Goal: Use online tool/utility: Utilize a website feature to perform a specific function

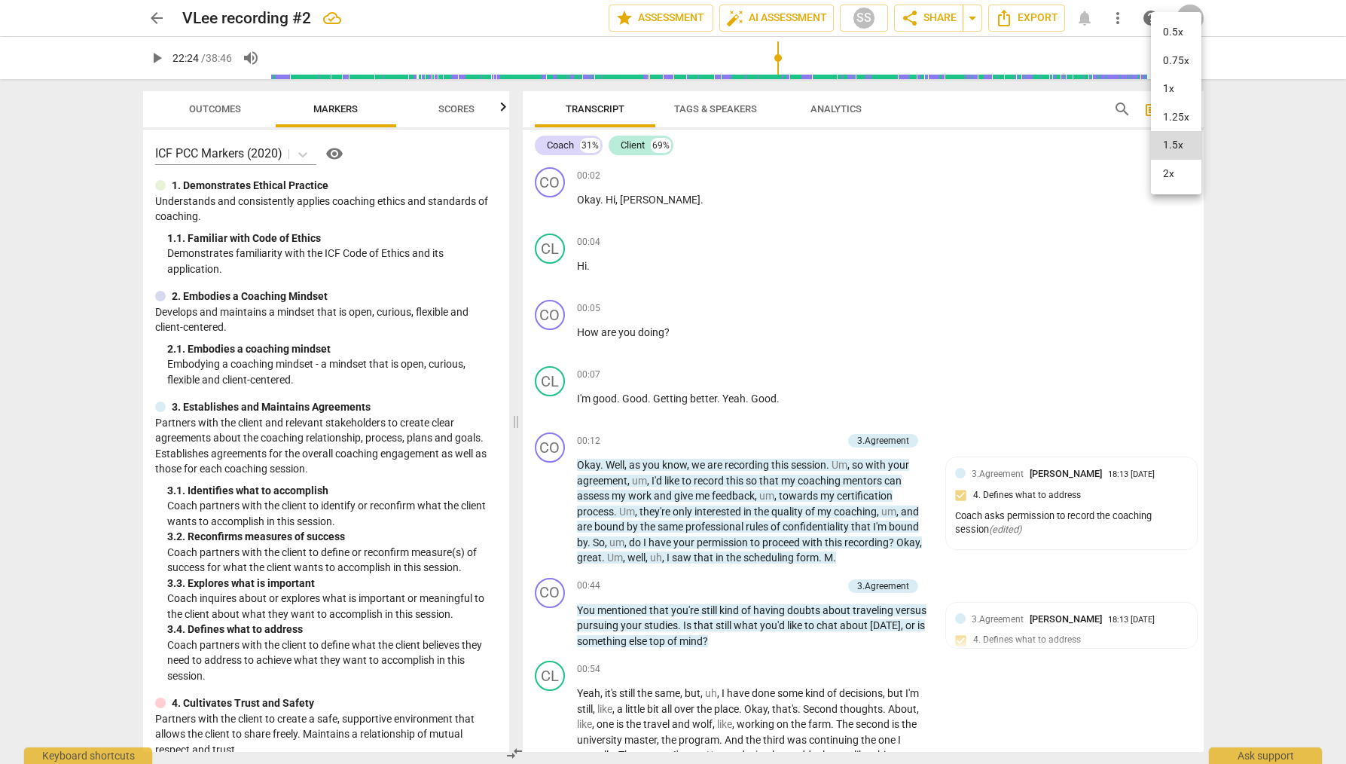
scroll to position [8407, 0]
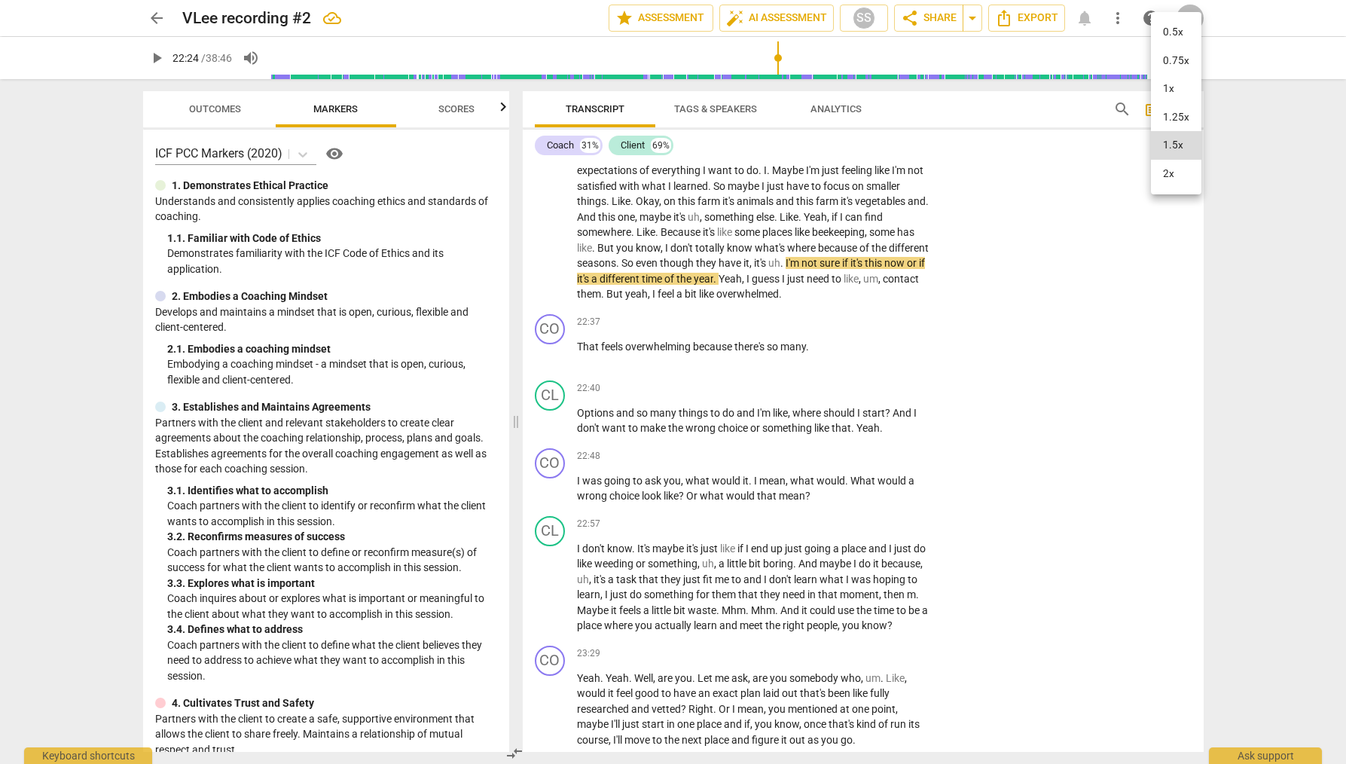
click at [902, 288] on div at bounding box center [673, 382] width 1346 height 764
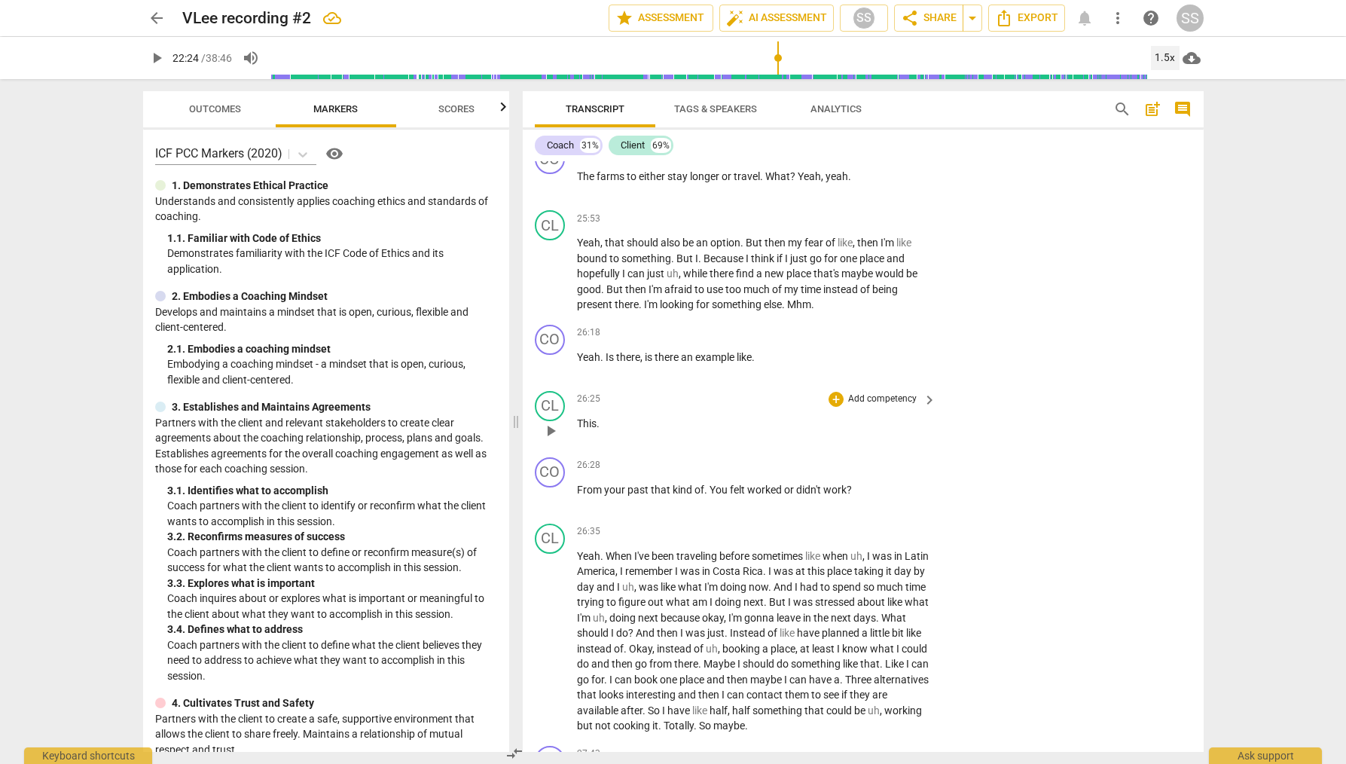
scroll to position [9771, 0]
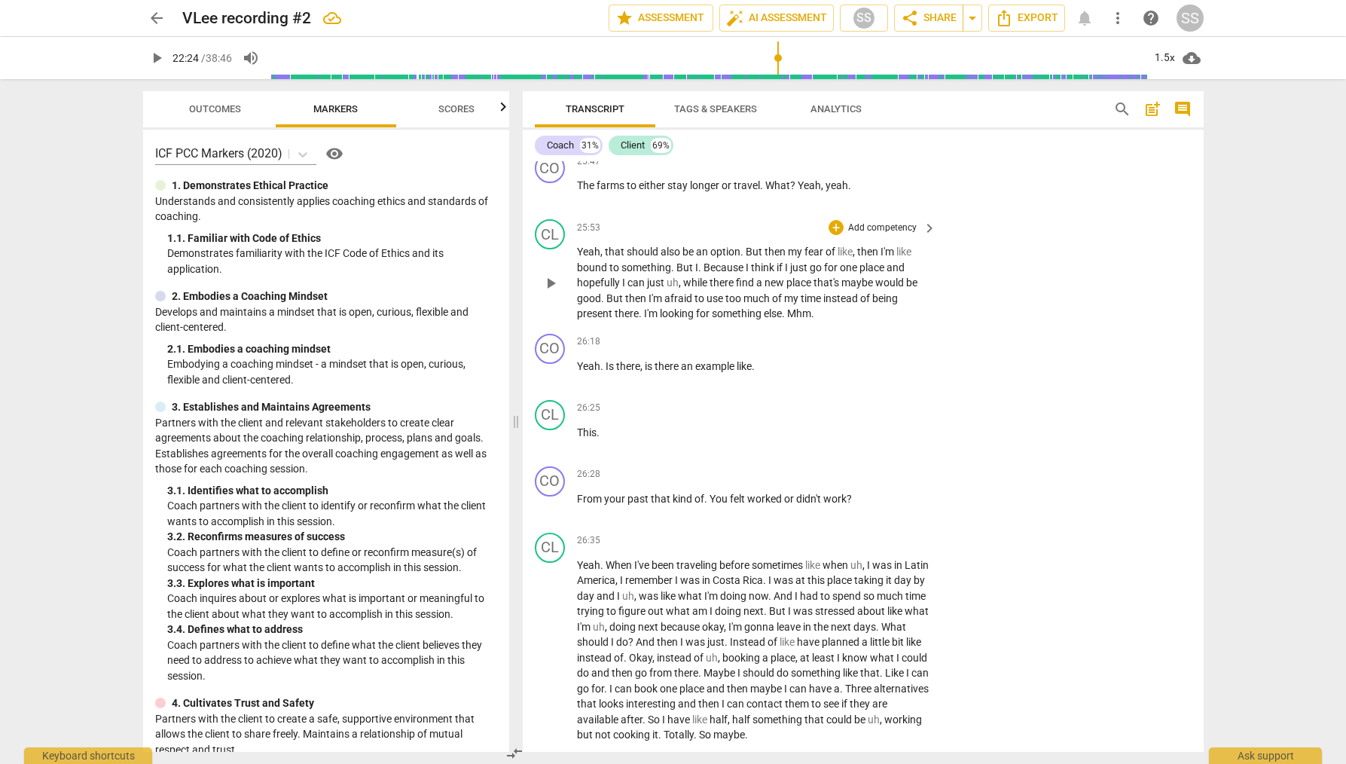
click at [542, 281] on span "play_arrow" at bounding box center [551, 283] width 18 height 18
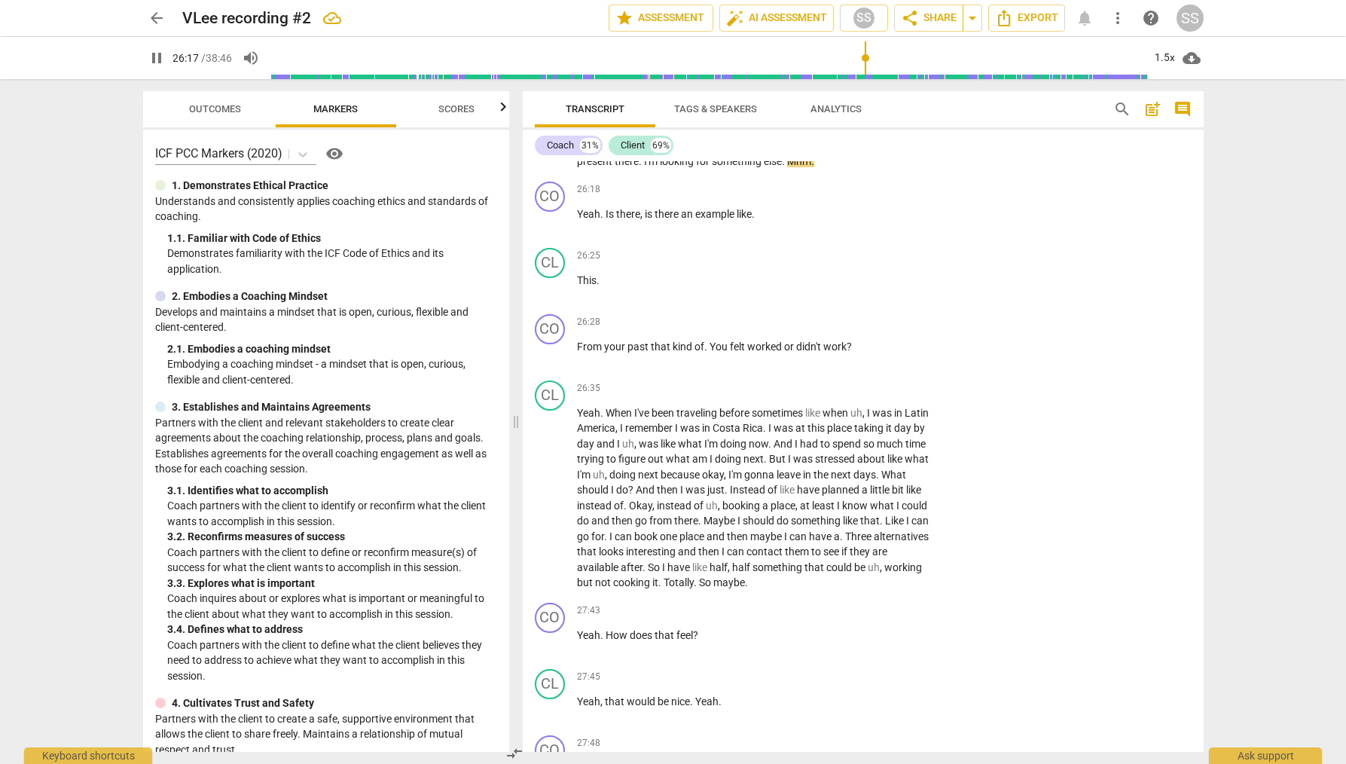
scroll to position [9896, 0]
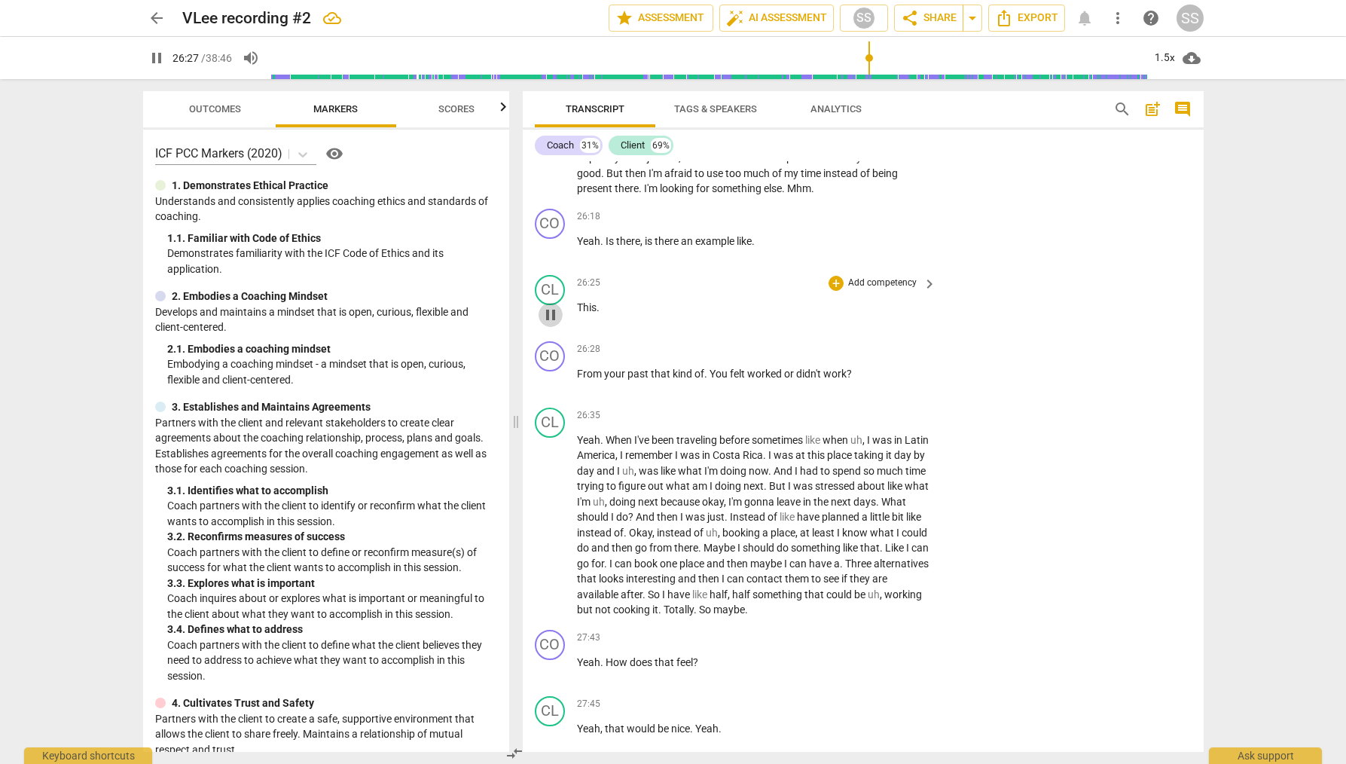
click at [557, 313] on span "pause" at bounding box center [551, 315] width 18 height 18
click at [891, 283] on p "Add competency" at bounding box center [883, 284] width 72 height 14
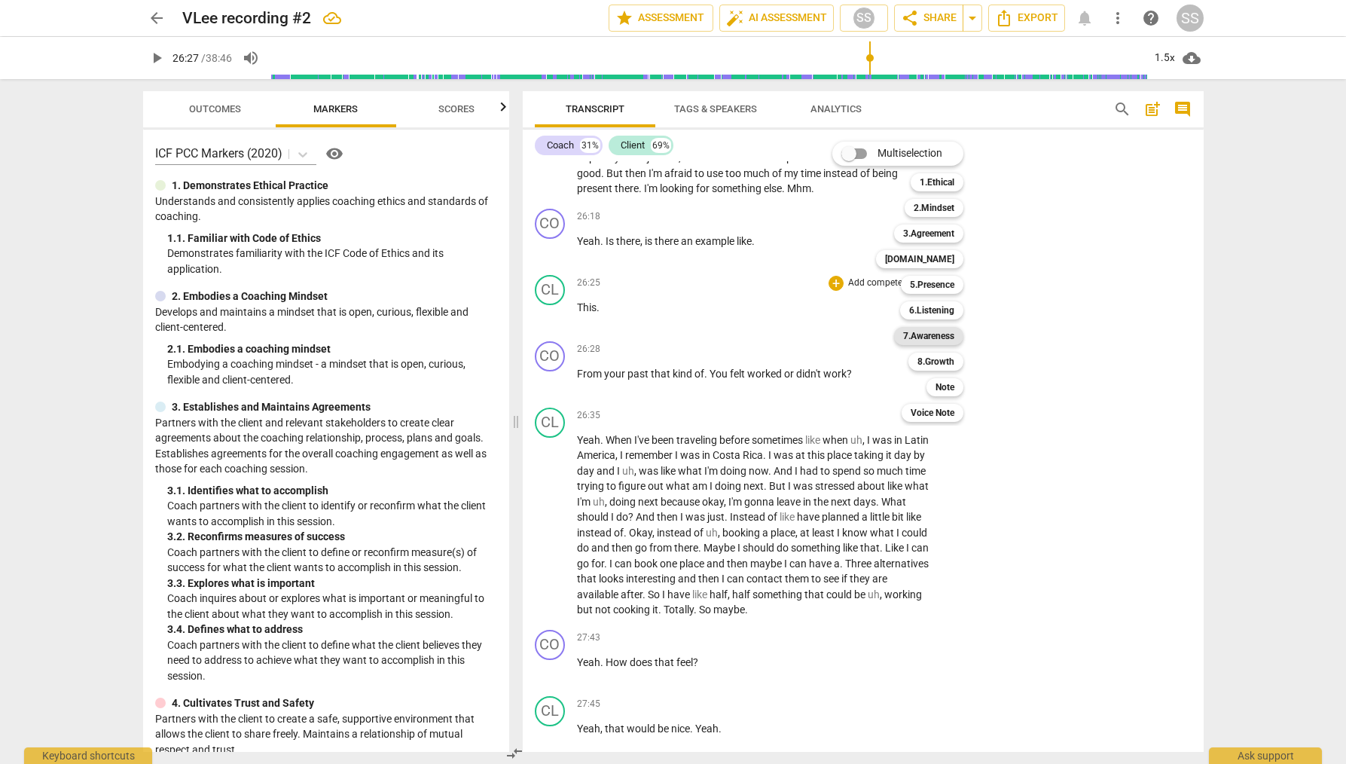
click at [943, 329] on b "7.Awareness" at bounding box center [928, 336] width 51 height 18
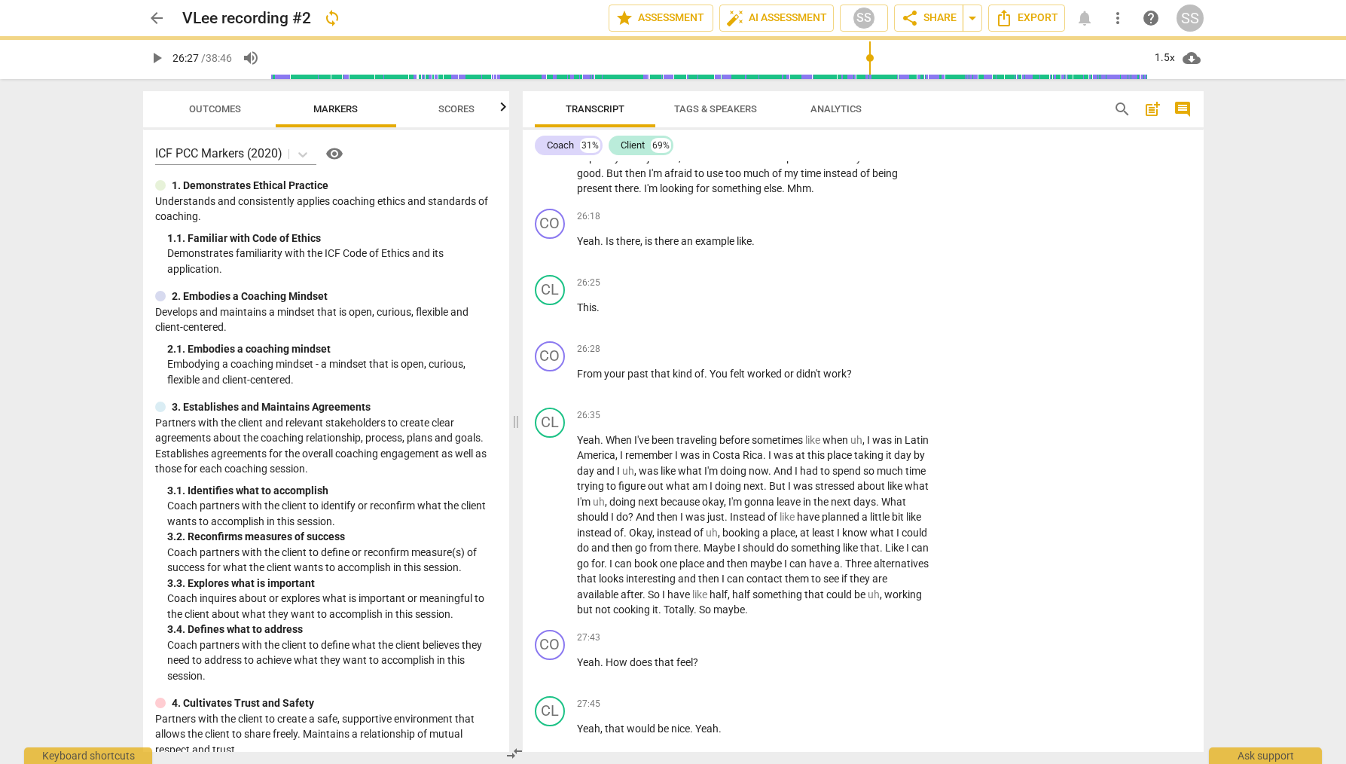
type input "1588"
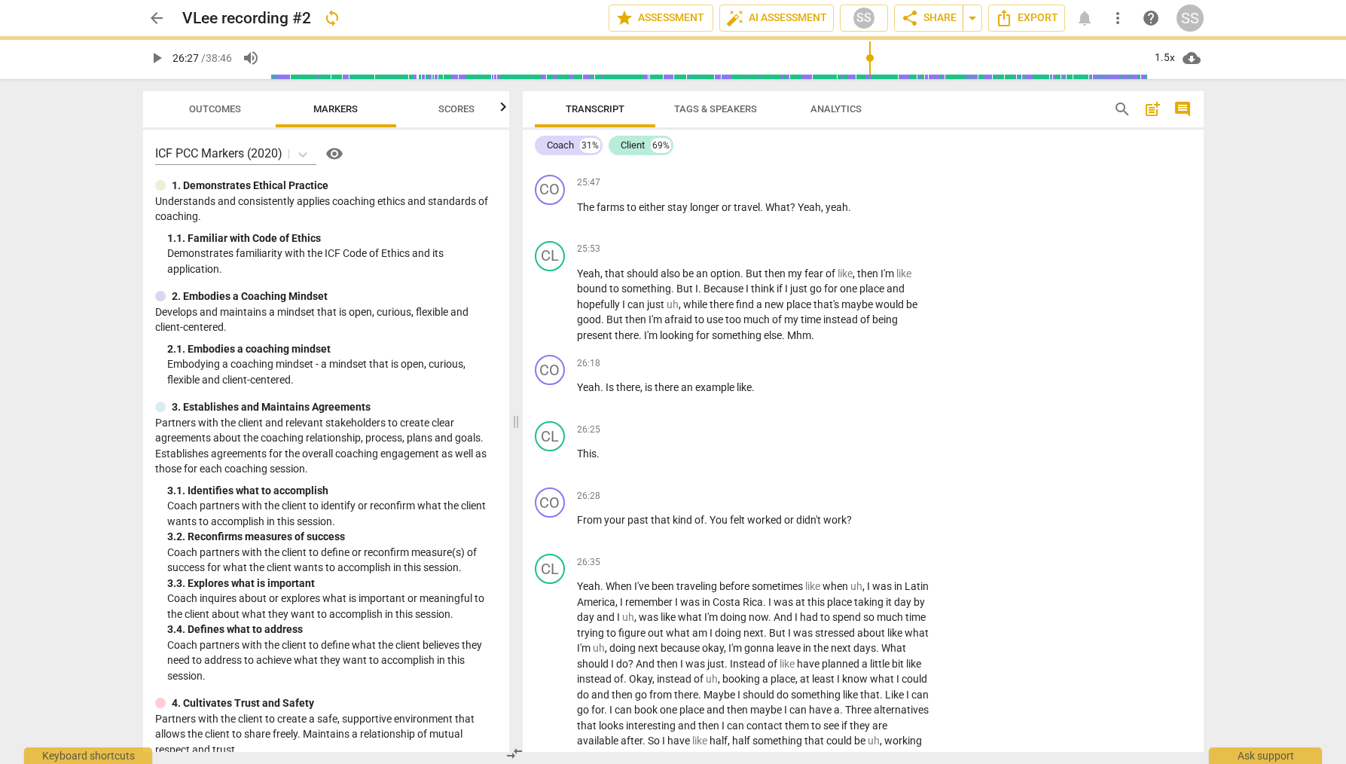
scroll to position [10042, 0]
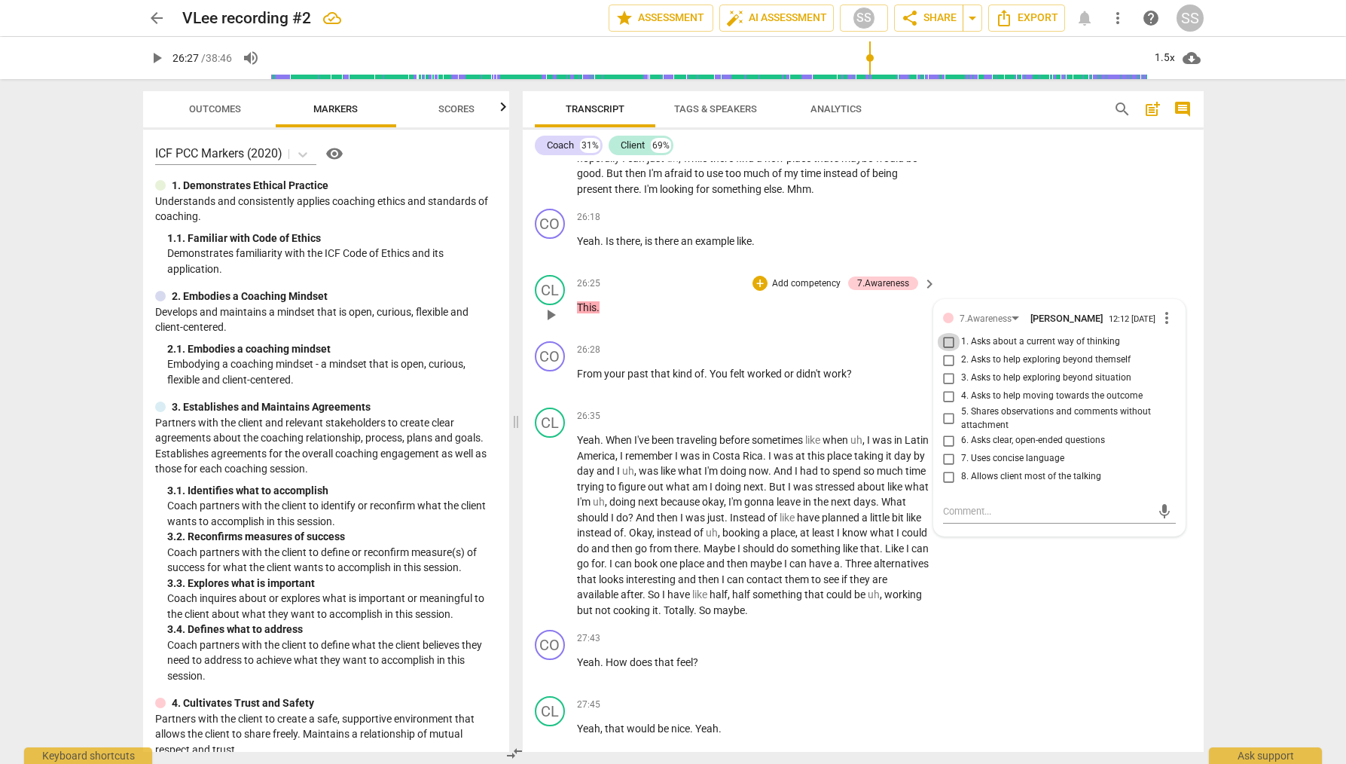
click at [947, 342] on input "1. Asks about a current way of thinking" at bounding box center [949, 342] width 24 height 18
checkbox input "true"
click at [1012, 232] on div "CO play_arrow pause 26:18 + Add competency keyboard_arrow_right Yeah . Is there…" at bounding box center [863, 236] width 681 height 66
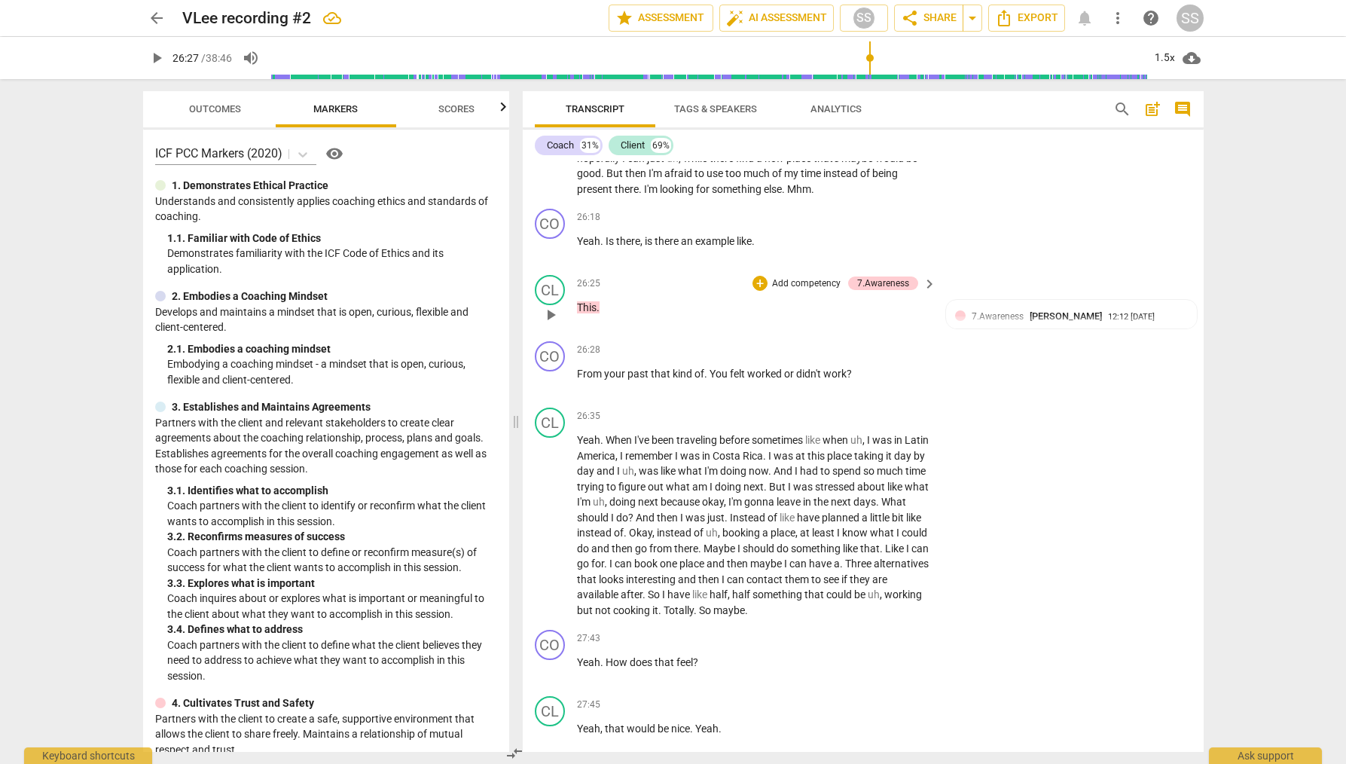
click at [927, 277] on span "keyboard_arrow_right" at bounding box center [930, 284] width 18 height 18
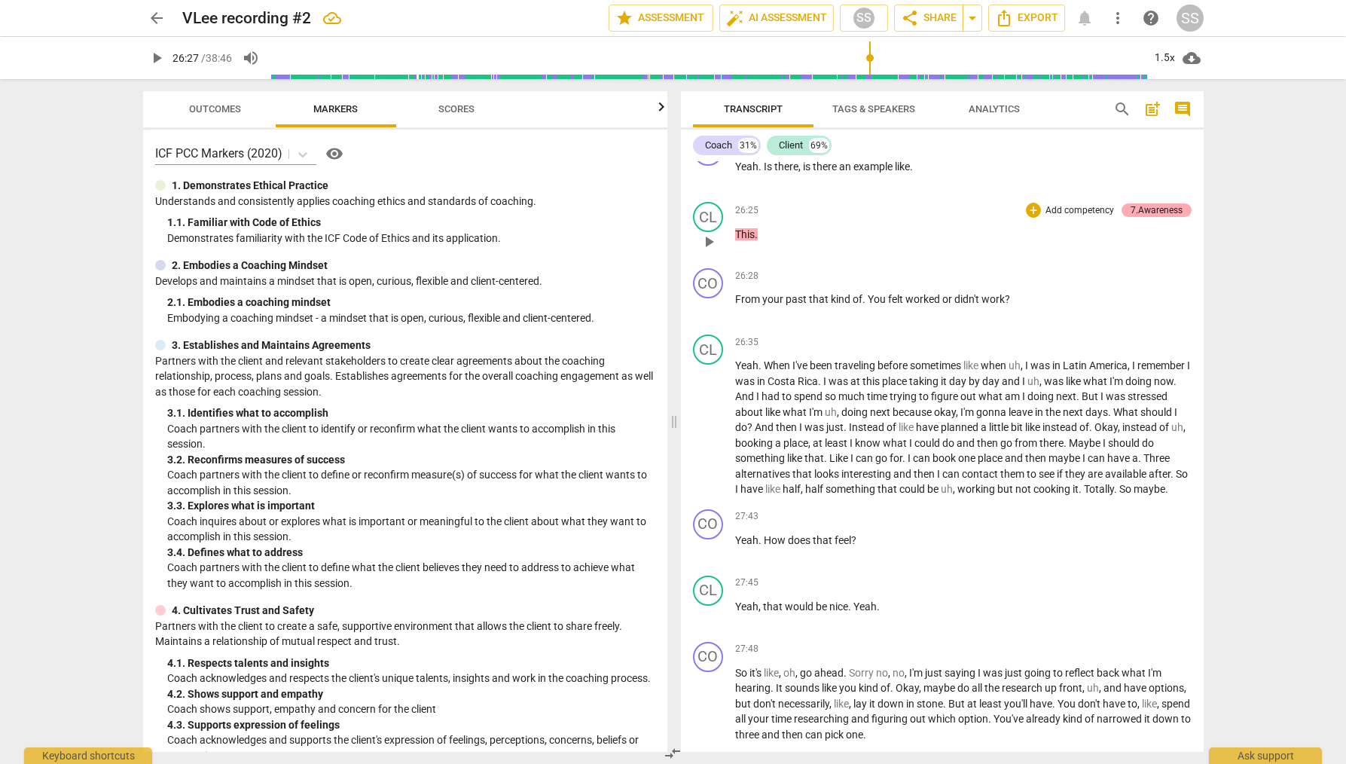
click at [1151, 217] on div "7.Awareness" at bounding box center [1157, 210] width 52 height 14
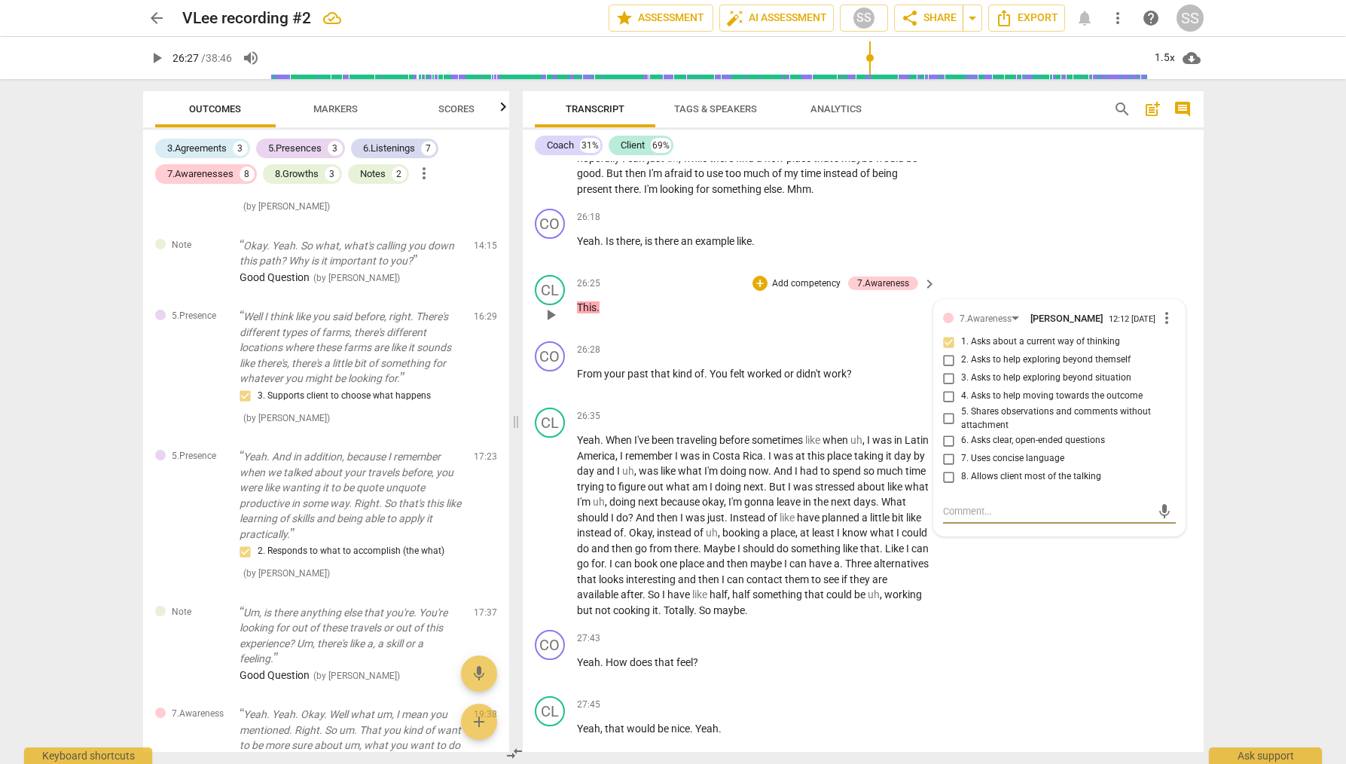
scroll to position [1962, 0]
click at [1160, 313] on span "more_vert" at bounding box center [1167, 318] width 18 height 18
click at [1168, 347] on li "Delete" at bounding box center [1179, 347] width 52 height 29
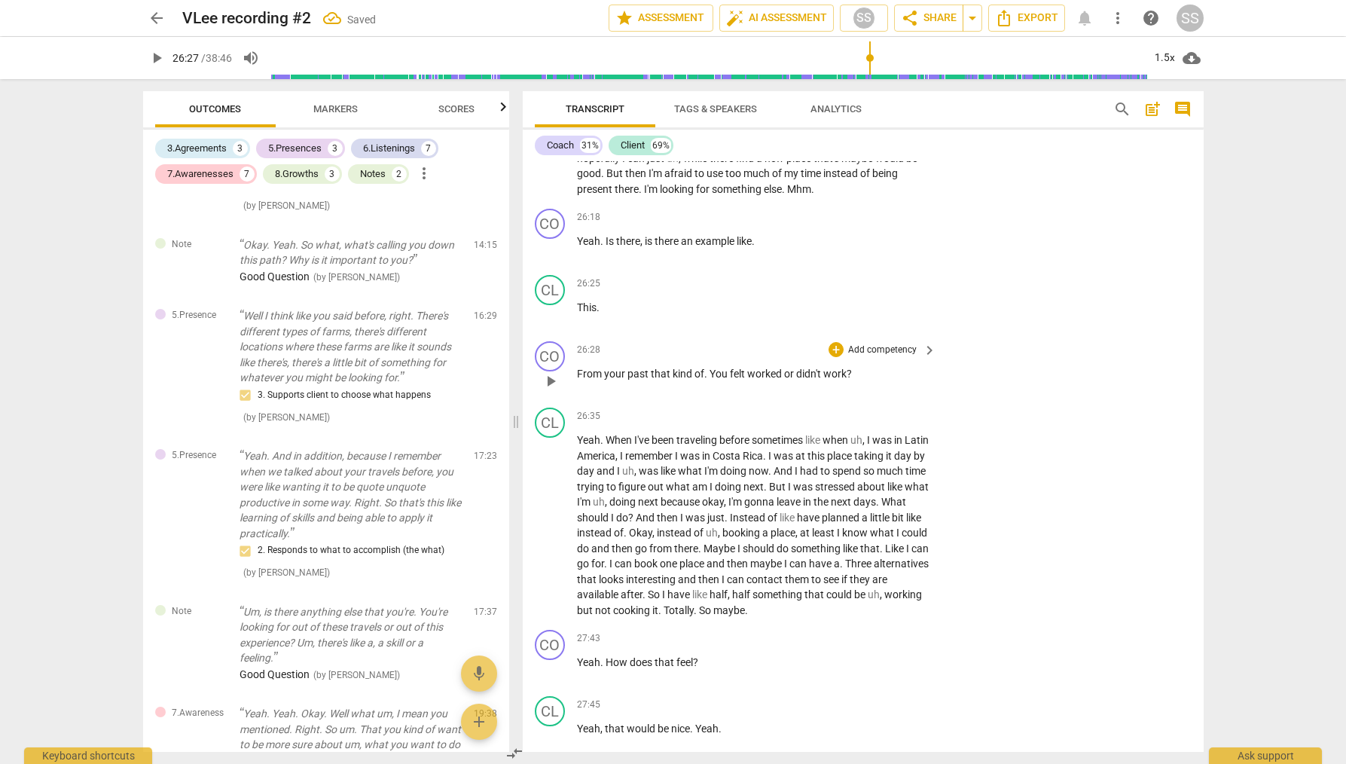
click at [880, 342] on div "+ Add competency" at bounding box center [874, 349] width 90 height 15
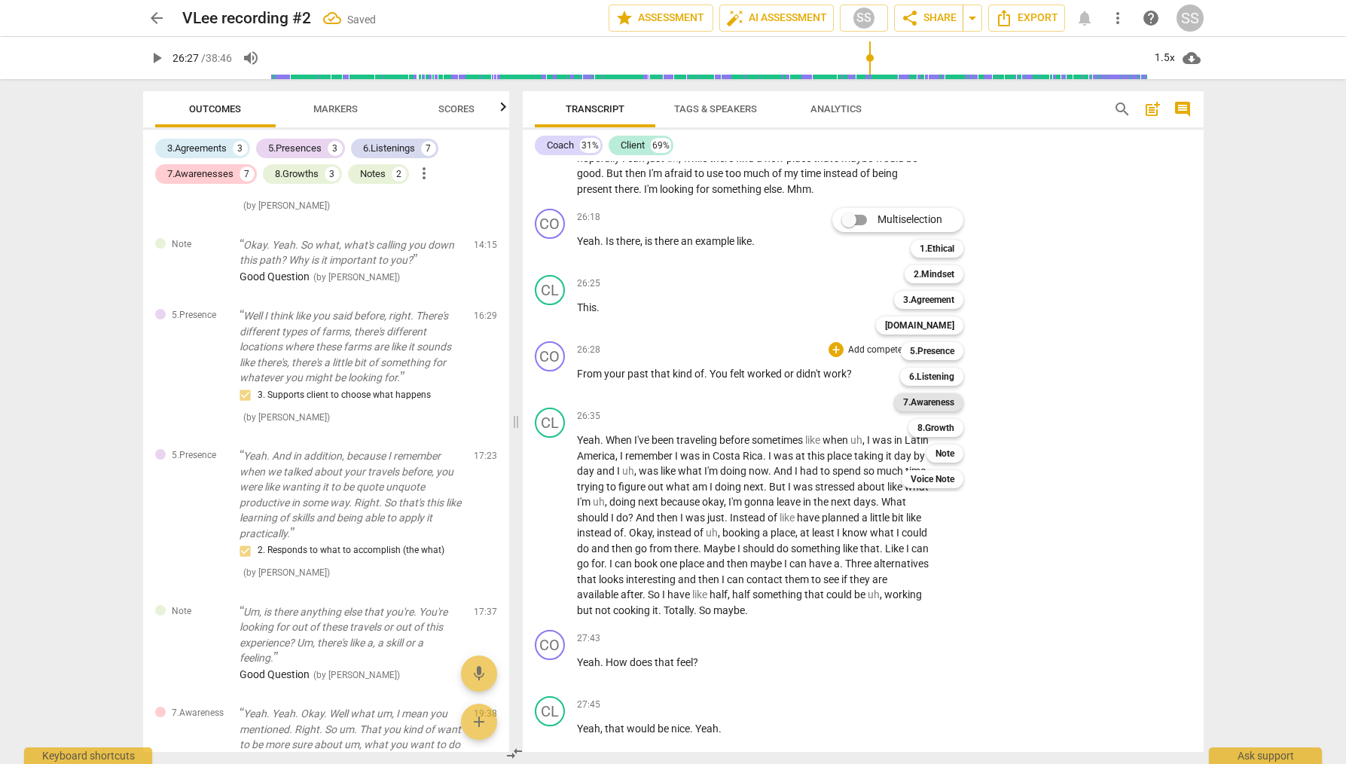
click at [942, 399] on b "7.Awareness" at bounding box center [928, 402] width 51 height 18
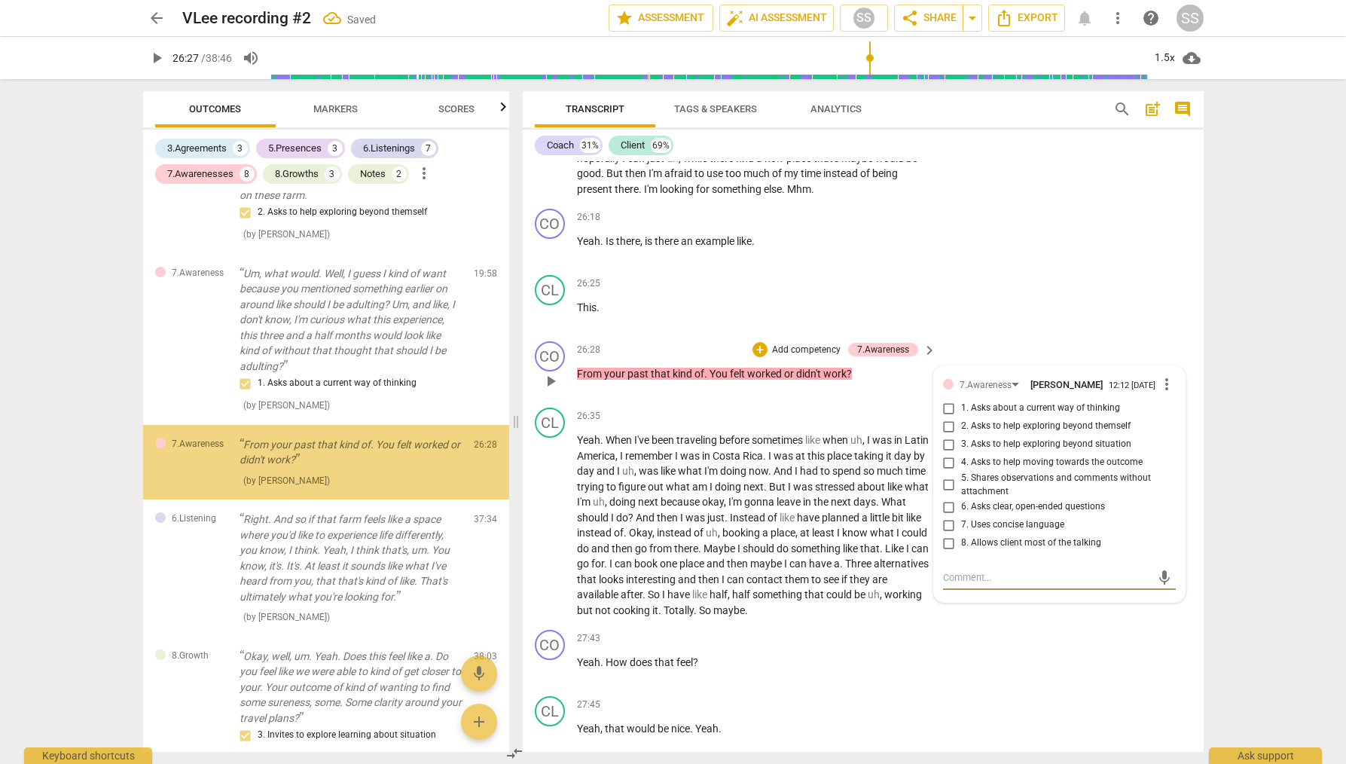
scroll to position [2532, 0]
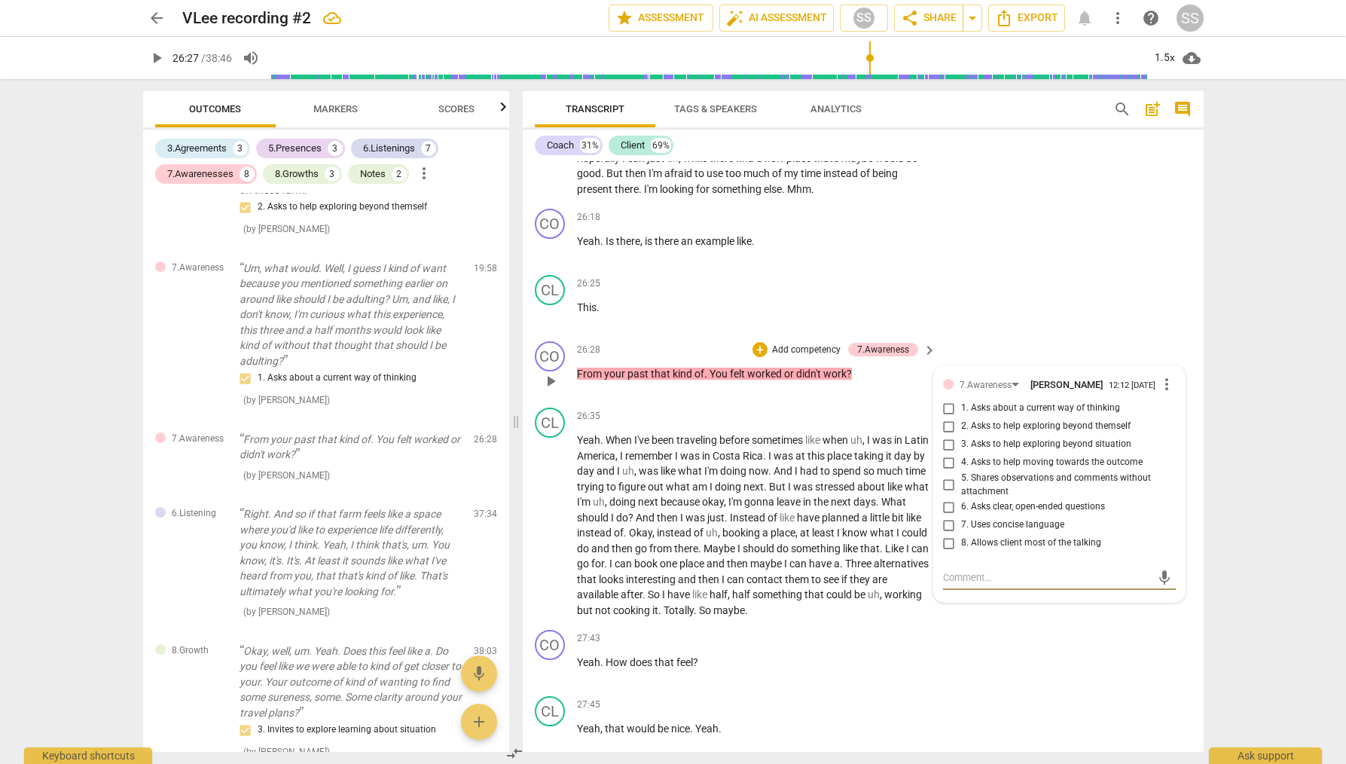
click at [948, 465] on input "4. Asks to help moving towards the outcome" at bounding box center [949, 463] width 24 height 18
checkbox input "true"
click at [998, 284] on div "CL play_arrow pause 26:25 + Add competency keyboard_arrow_right This ." at bounding box center [863, 302] width 681 height 66
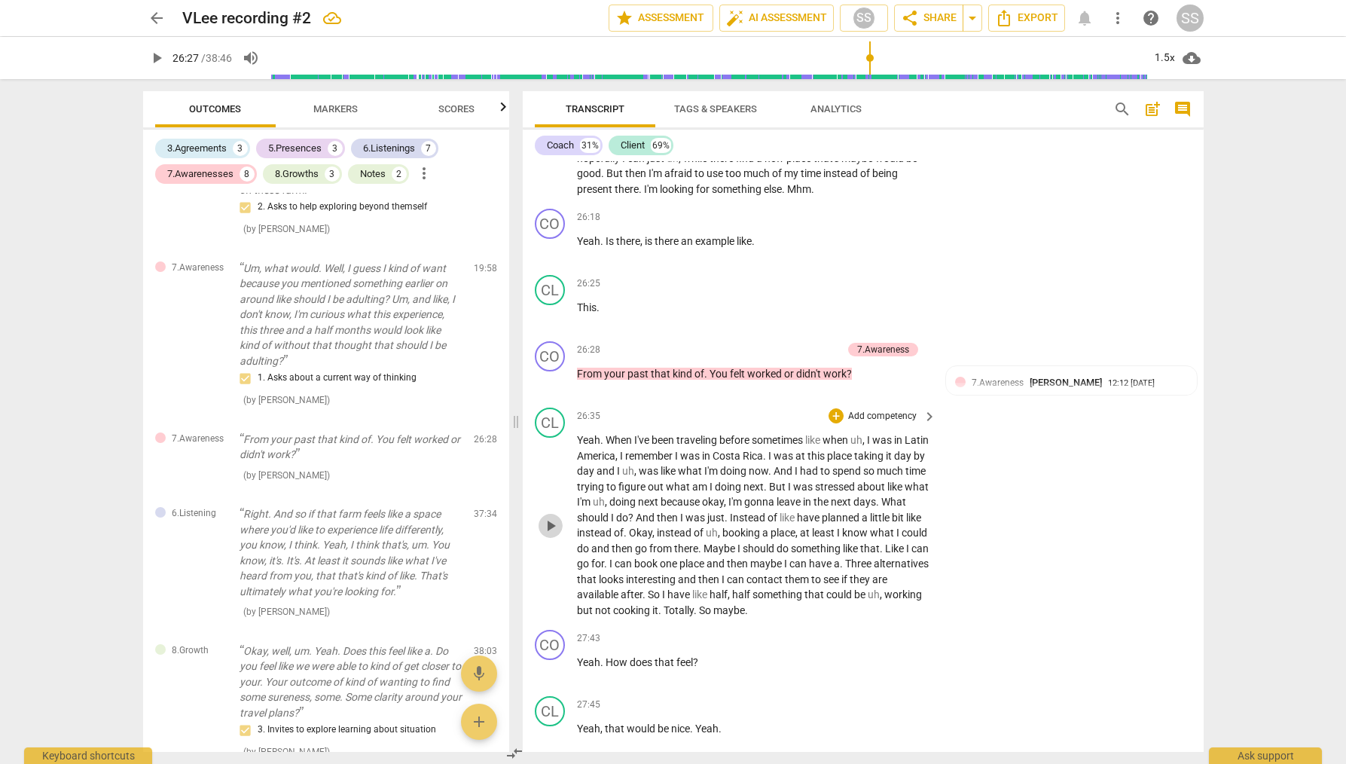
click at [549, 519] on span "play_arrow" at bounding box center [551, 526] width 18 height 18
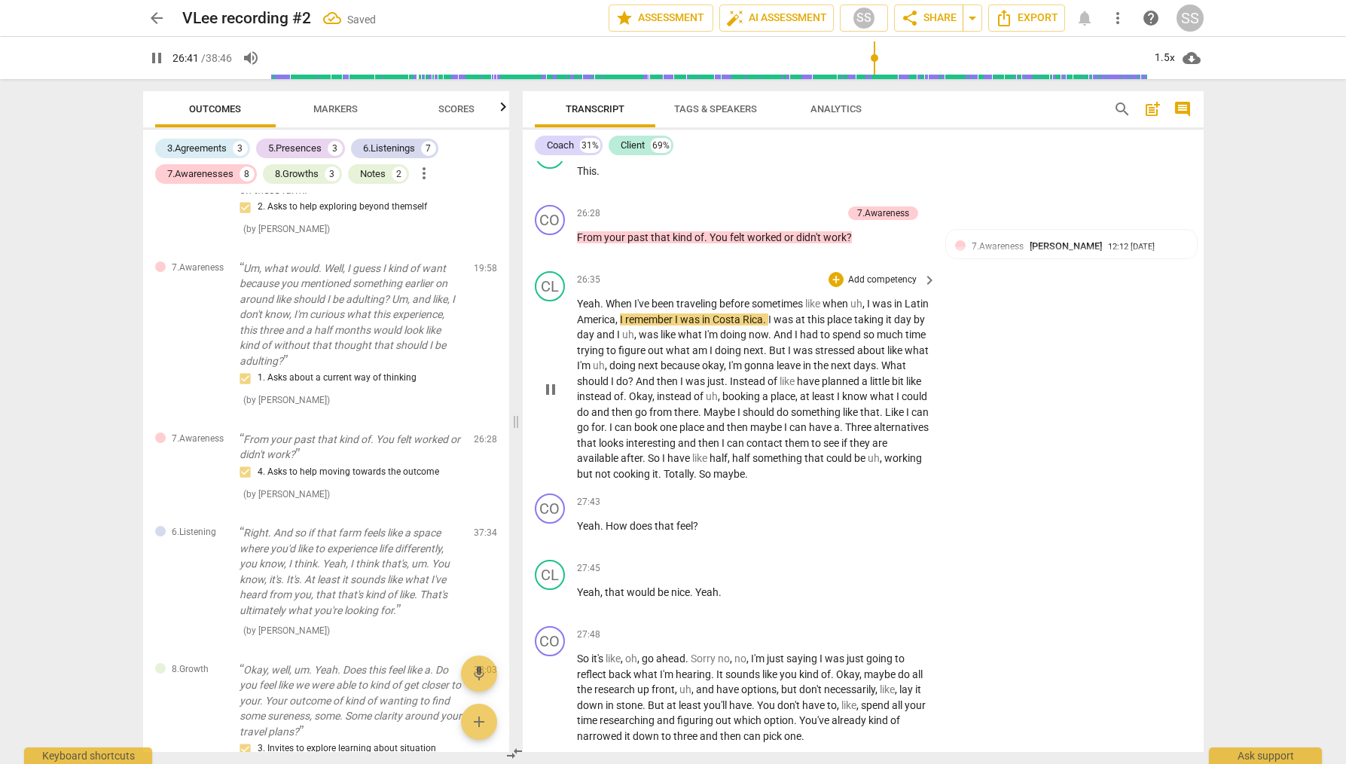
scroll to position [10183, 0]
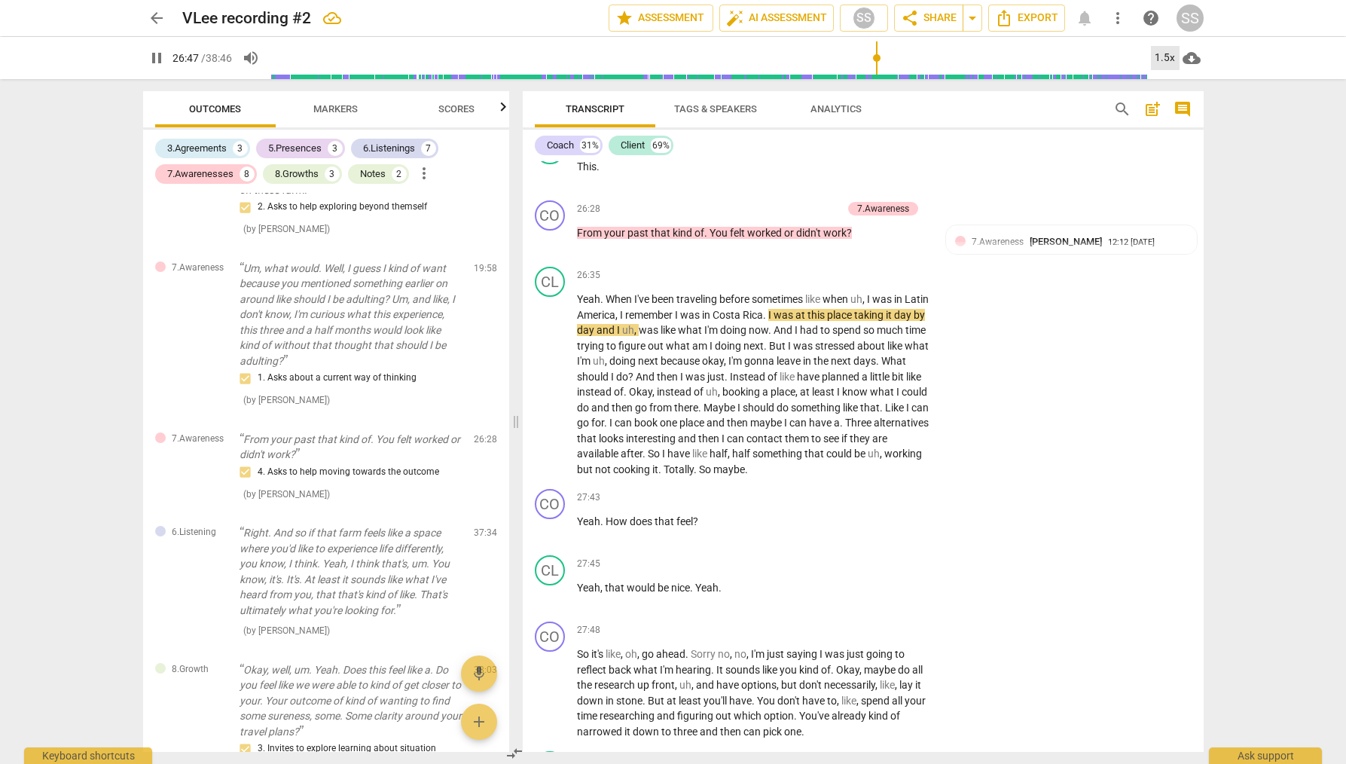
click at [1163, 56] on div "1.5x" at bounding box center [1165, 58] width 29 height 24
drag, startPoint x: 1176, startPoint y: 177, endPoint x: 1117, endPoint y: 175, distance: 59.6
click at [1172, 173] on li "2x" at bounding box center [1176, 174] width 50 height 29
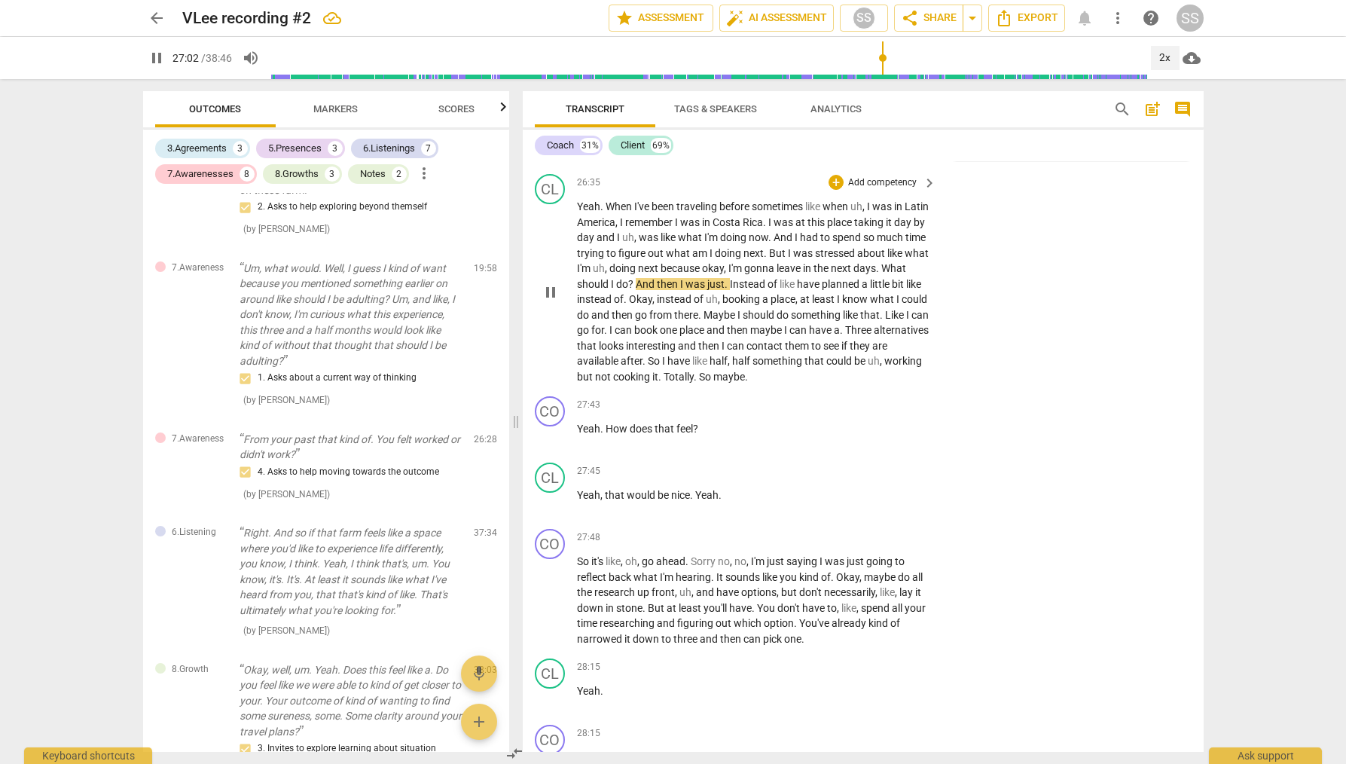
scroll to position [10277, 0]
click at [555, 291] on span "pause" at bounding box center [551, 291] width 18 height 18
type input "1628"
click at [886, 398] on p "Add competency" at bounding box center [883, 404] width 72 height 14
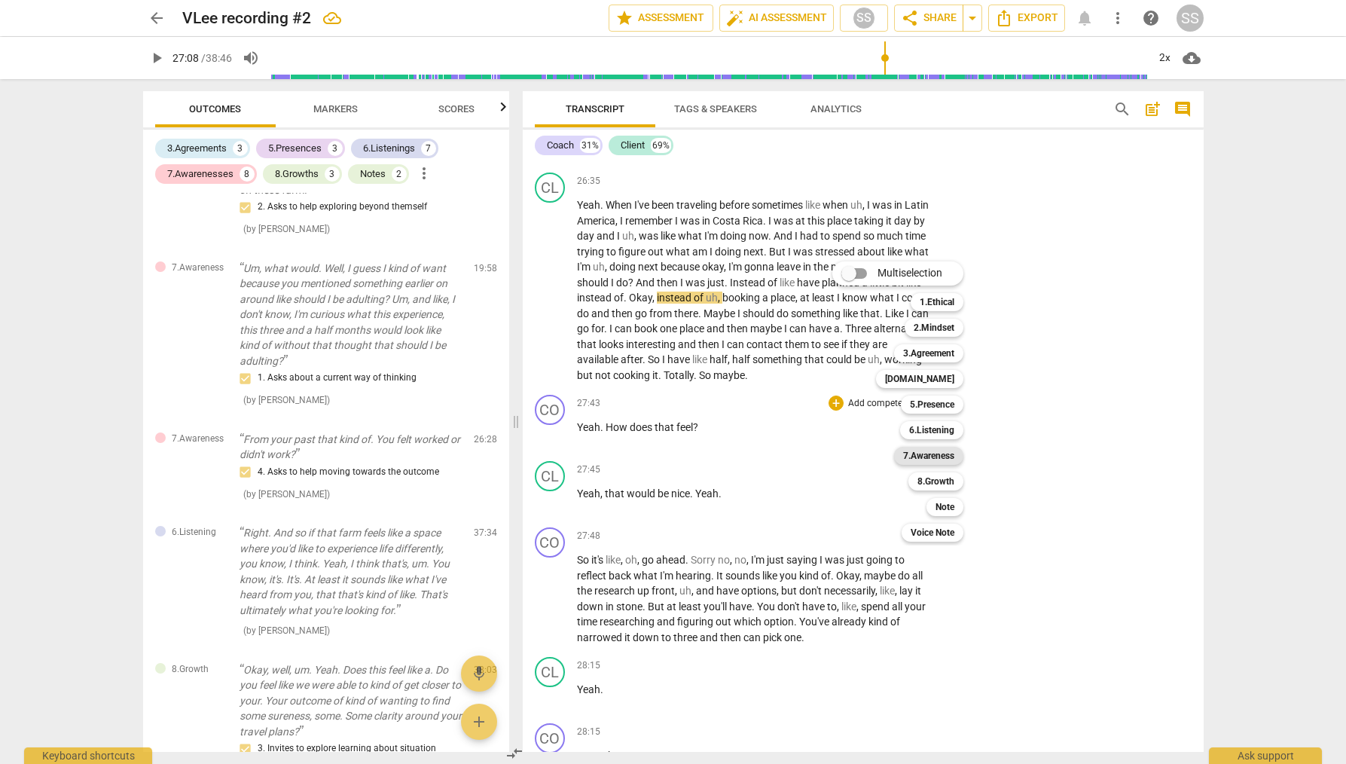
click at [935, 449] on b "7.Awareness" at bounding box center [928, 456] width 51 height 18
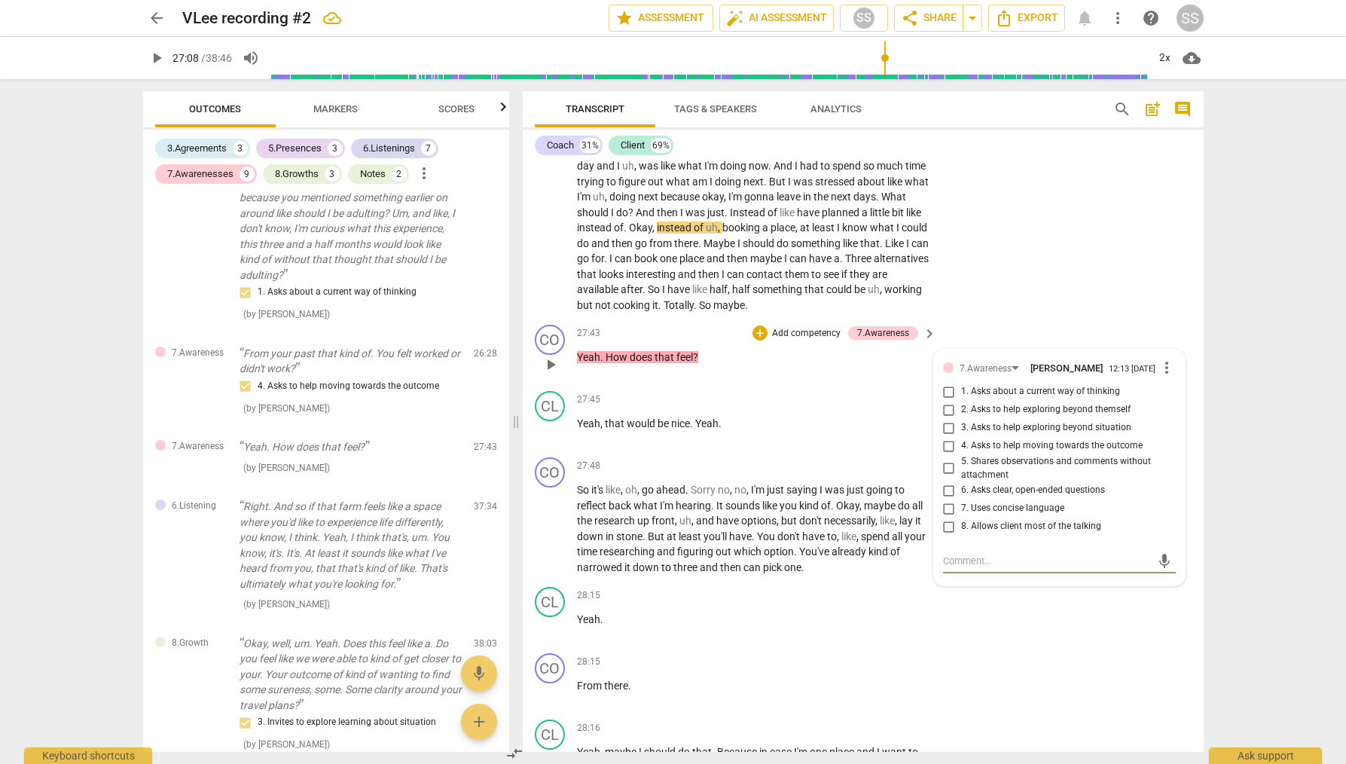
scroll to position [10348, 0]
click at [1016, 364] on div "7.Awareness" at bounding box center [992, 367] width 65 height 13
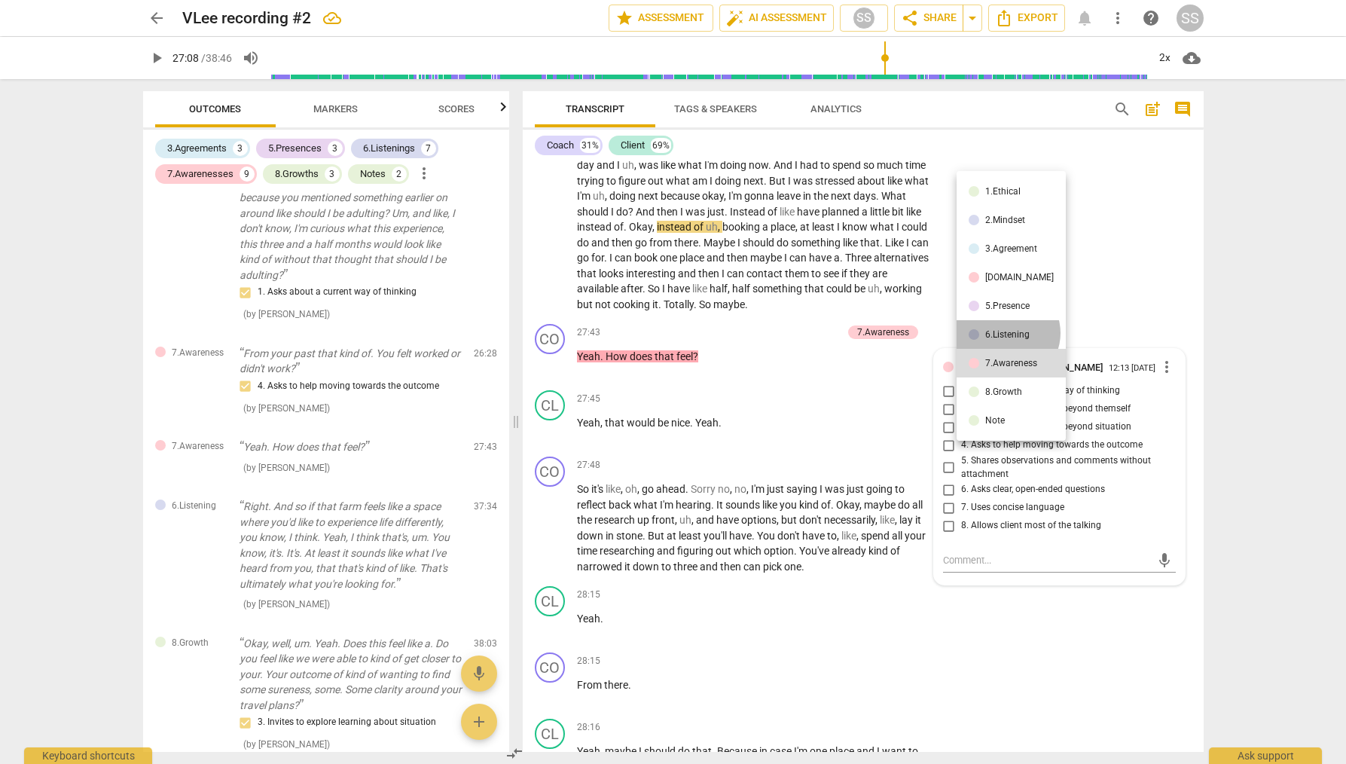
click at [1007, 333] on div "6.Listening" at bounding box center [1008, 334] width 44 height 9
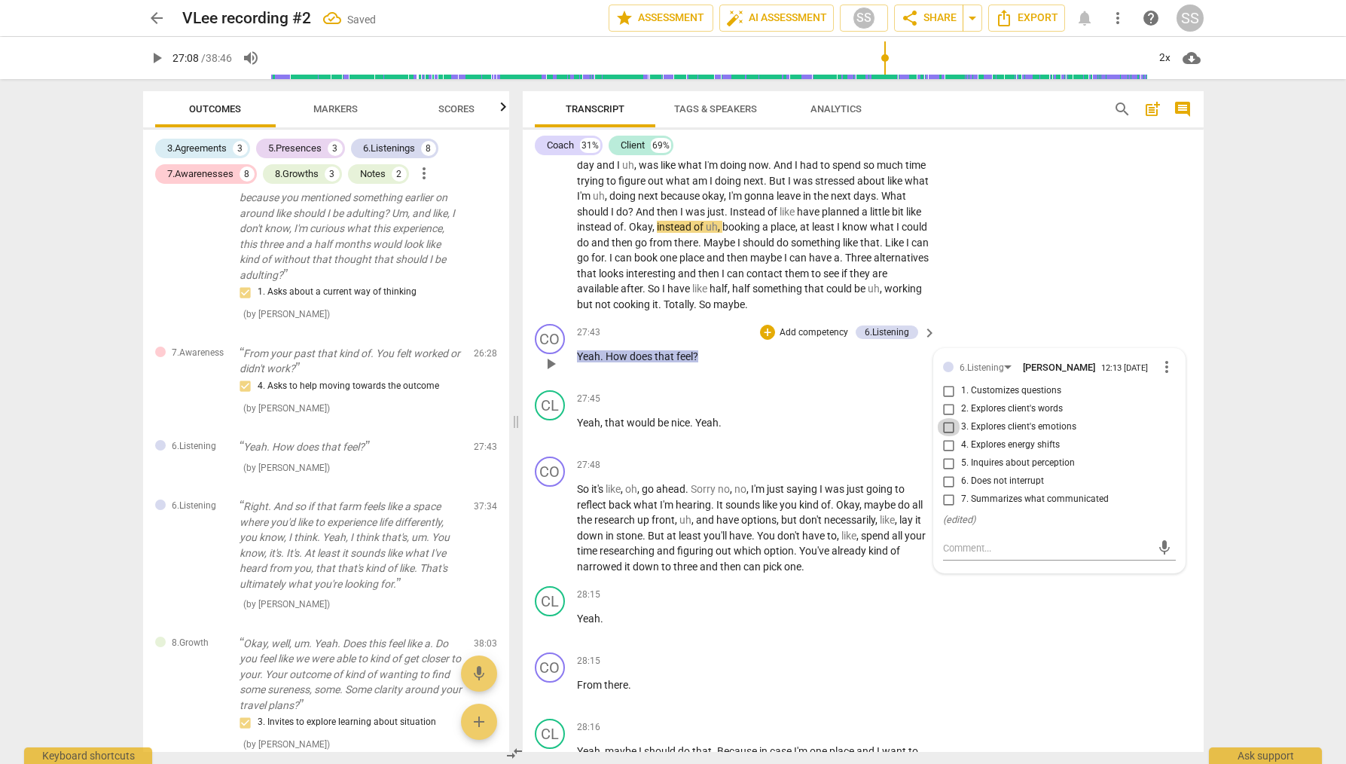
click at [946, 426] on input "3. Explores client's emotions" at bounding box center [949, 427] width 24 height 18
checkbox input "true"
click at [1027, 249] on div "CL play_arrow pause 26:35 + Add competency keyboard_arrow_right Yeah . When I'v…" at bounding box center [863, 207] width 681 height 222
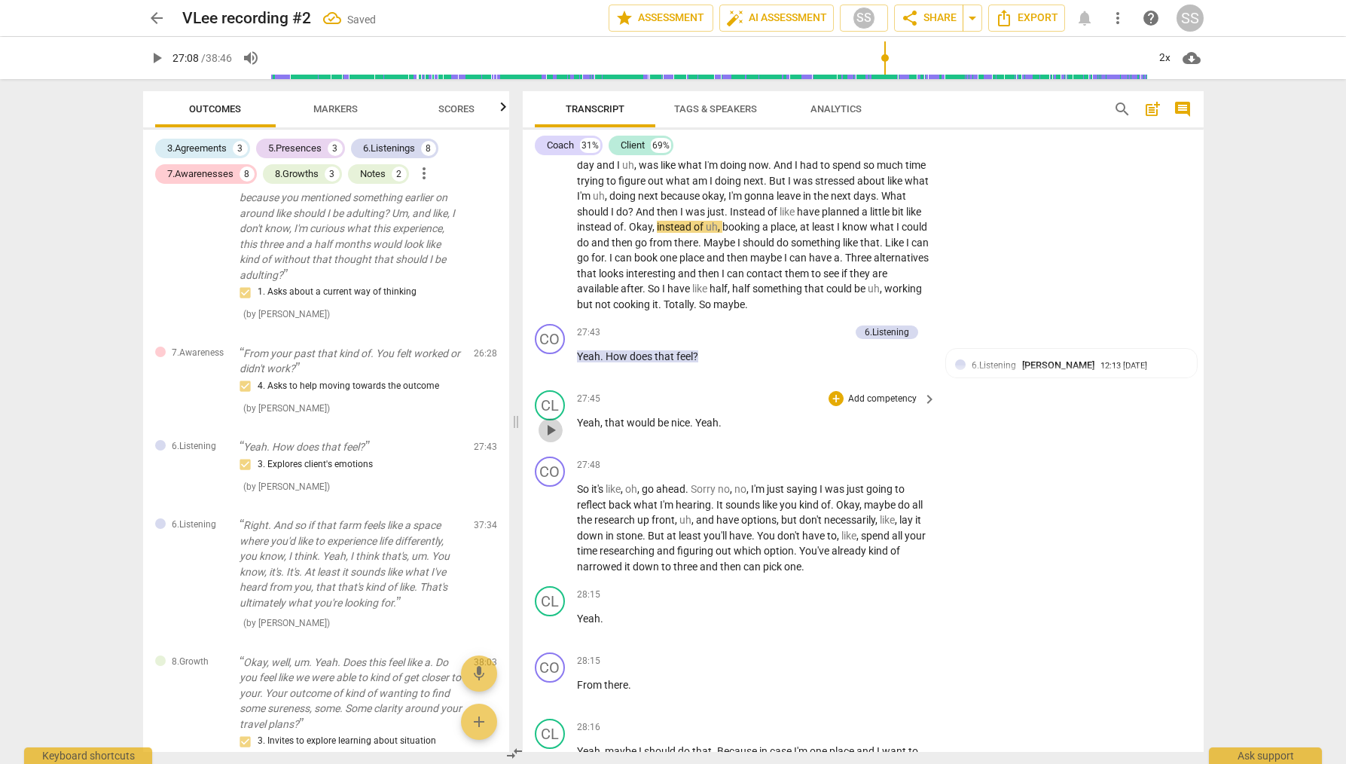
click at [549, 423] on span "play_arrow" at bounding box center [551, 430] width 18 height 18
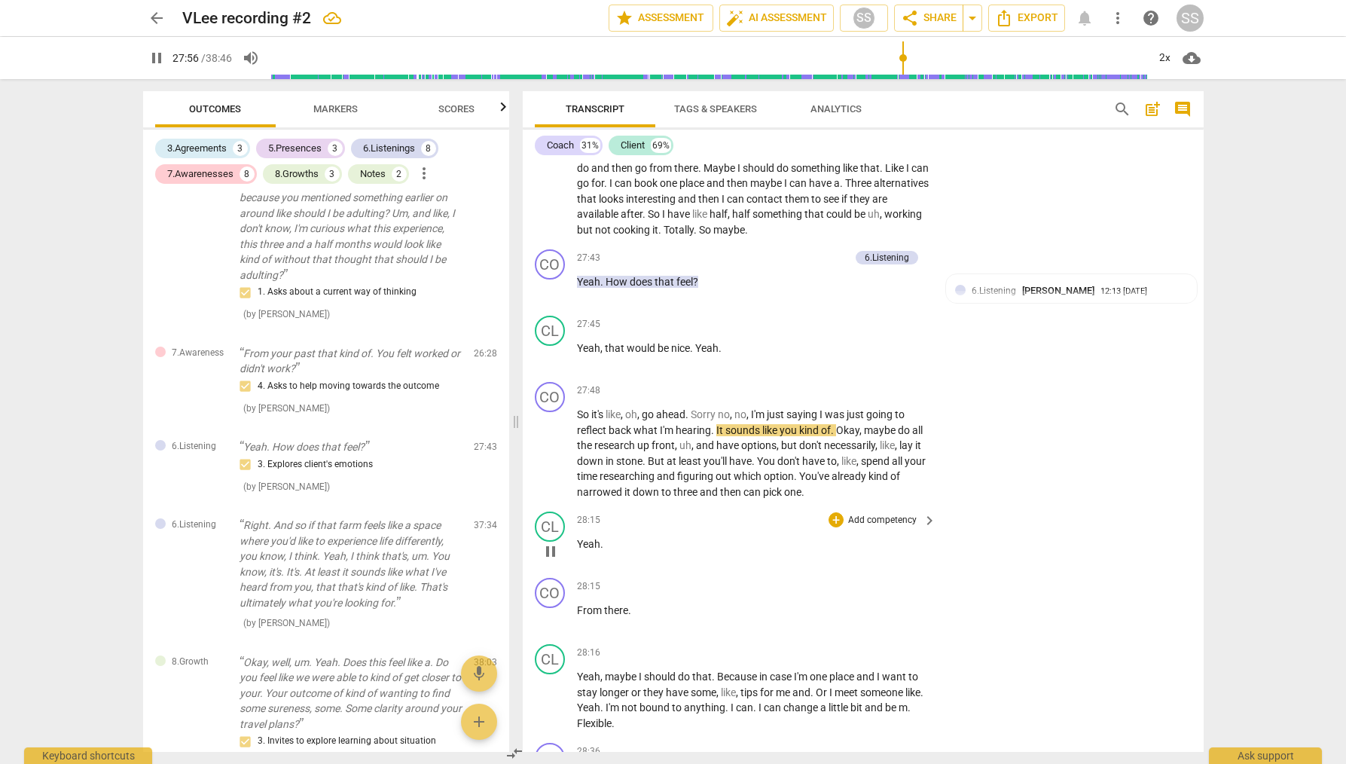
scroll to position [10427, 0]
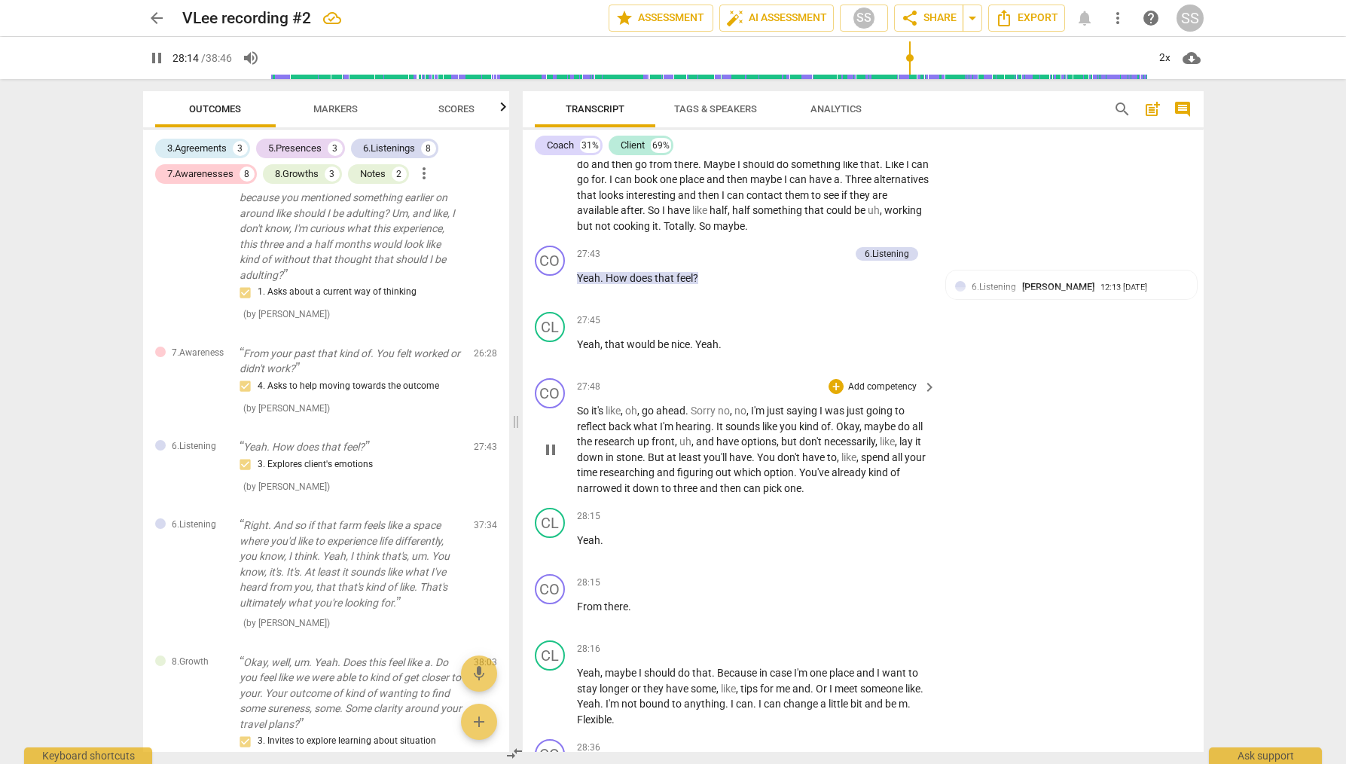
click at [555, 444] on span "pause" at bounding box center [551, 450] width 18 height 18
type input "1696"
click at [854, 382] on p "Add competency" at bounding box center [883, 388] width 72 height 14
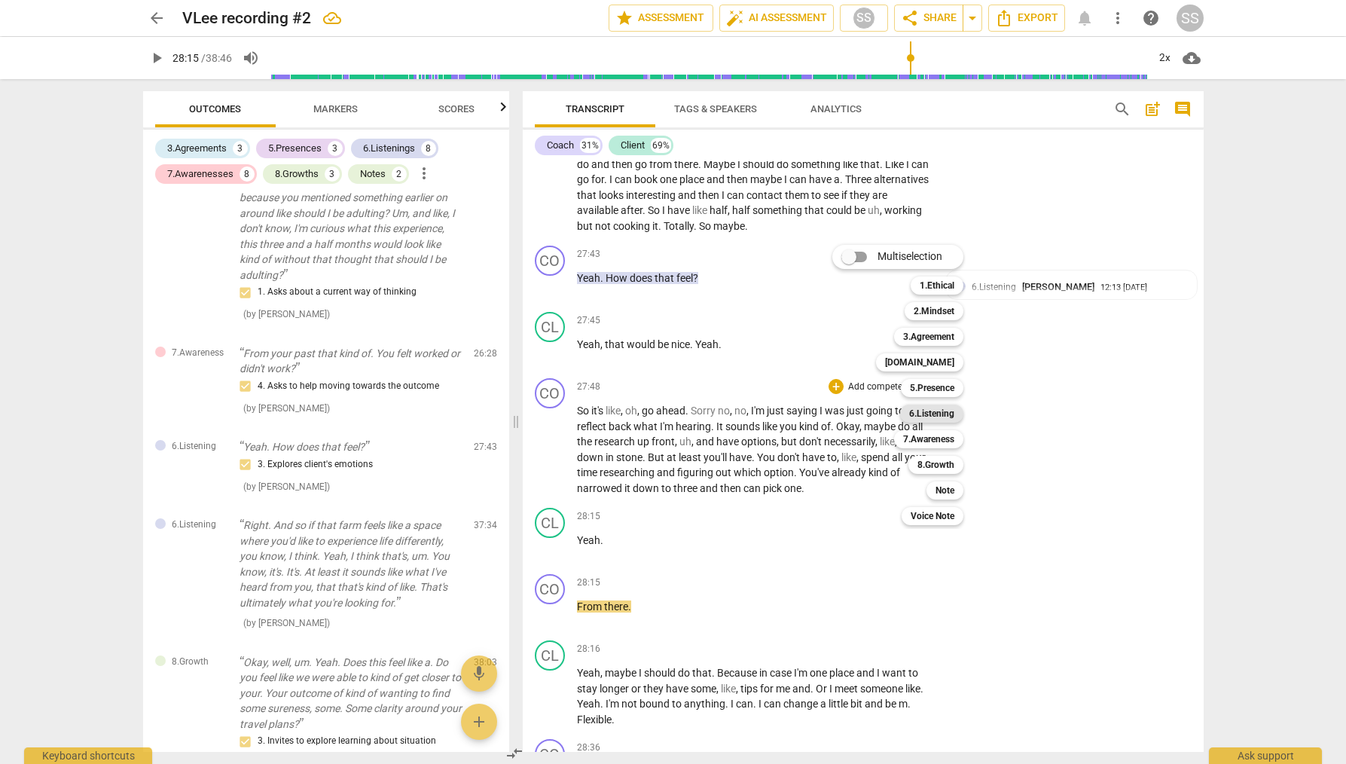
click at [943, 416] on b "6.Listening" at bounding box center [931, 414] width 45 height 18
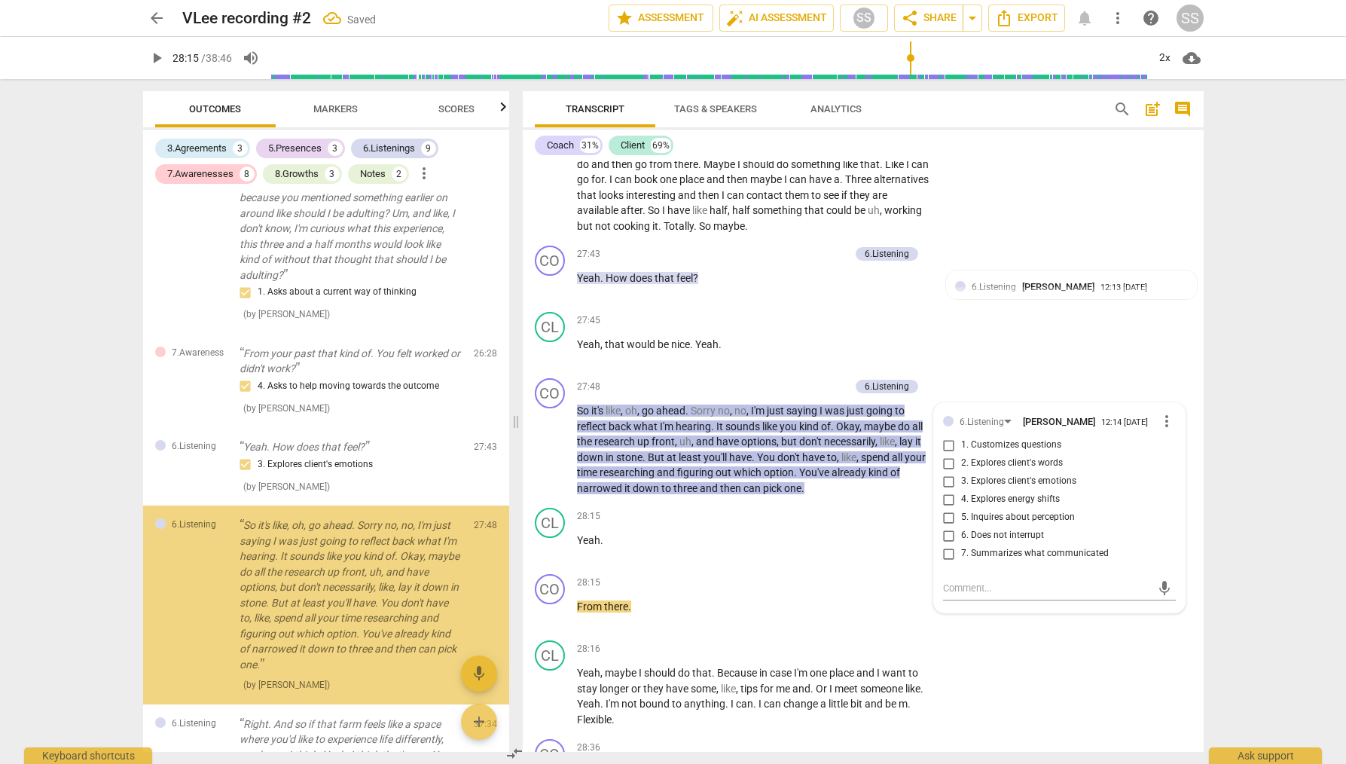
scroll to position [2766, 0]
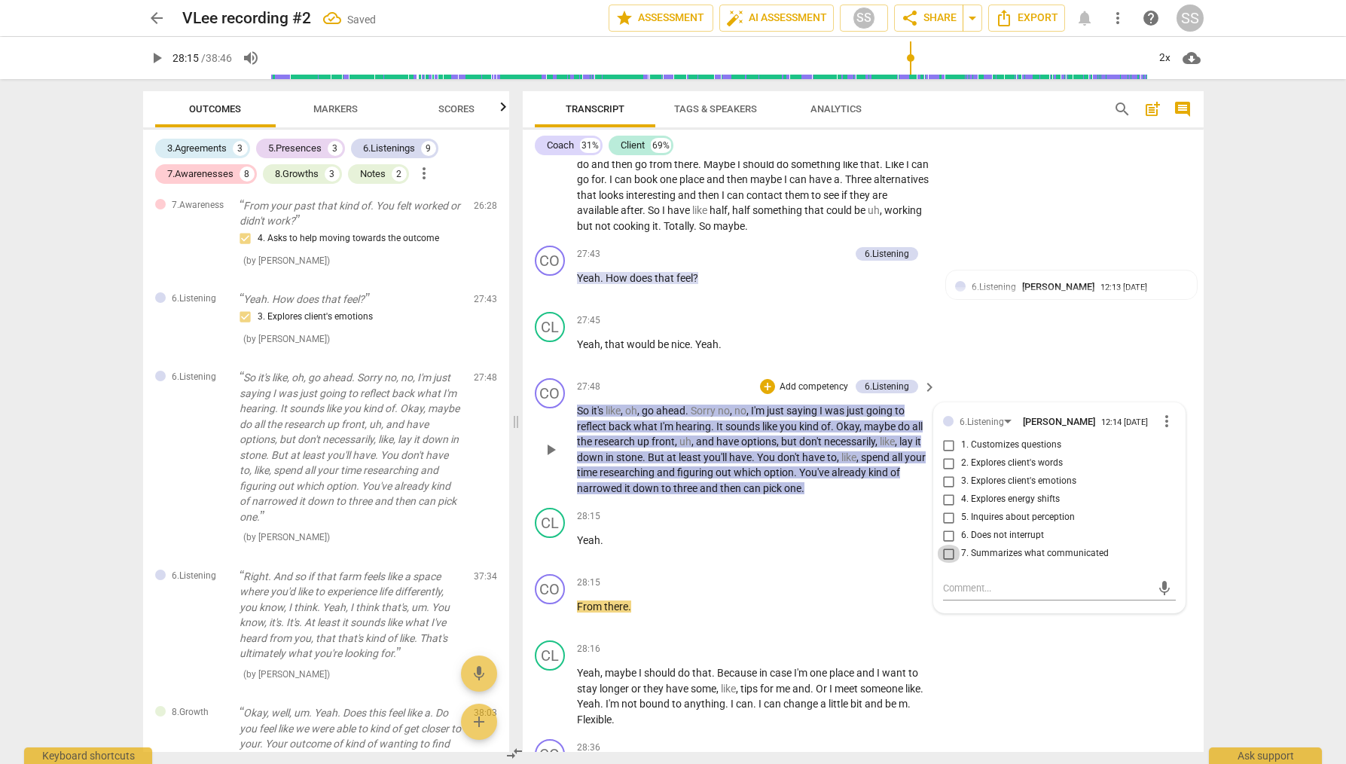
drag, startPoint x: 949, startPoint y: 558, endPoint x: 977, endPoint y: 497, distance: 67.4
click at [949, 557] on input "7. Summarizes what communicated" at bounding box center [949, 554] width 24 height 18
checkbox input "true"
click at [999, 375] on div "CO play_arrow pause 27:48 + Add competency 6.Listening keyboard_arrow_right So …" at bounding box center [863, 437] width 681 height 130
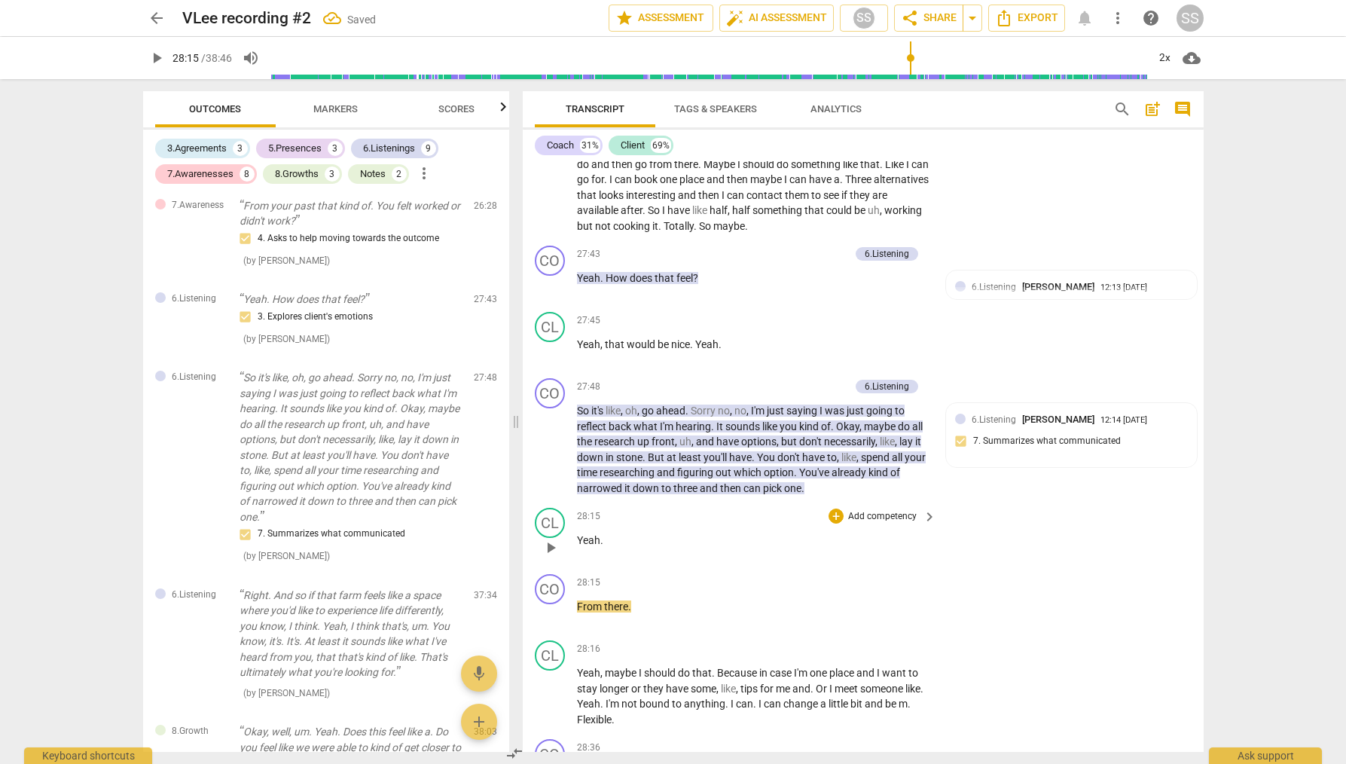
click at [549, 540] on span "play_arrow" at bounding box center [551, 548] width 18 height 18
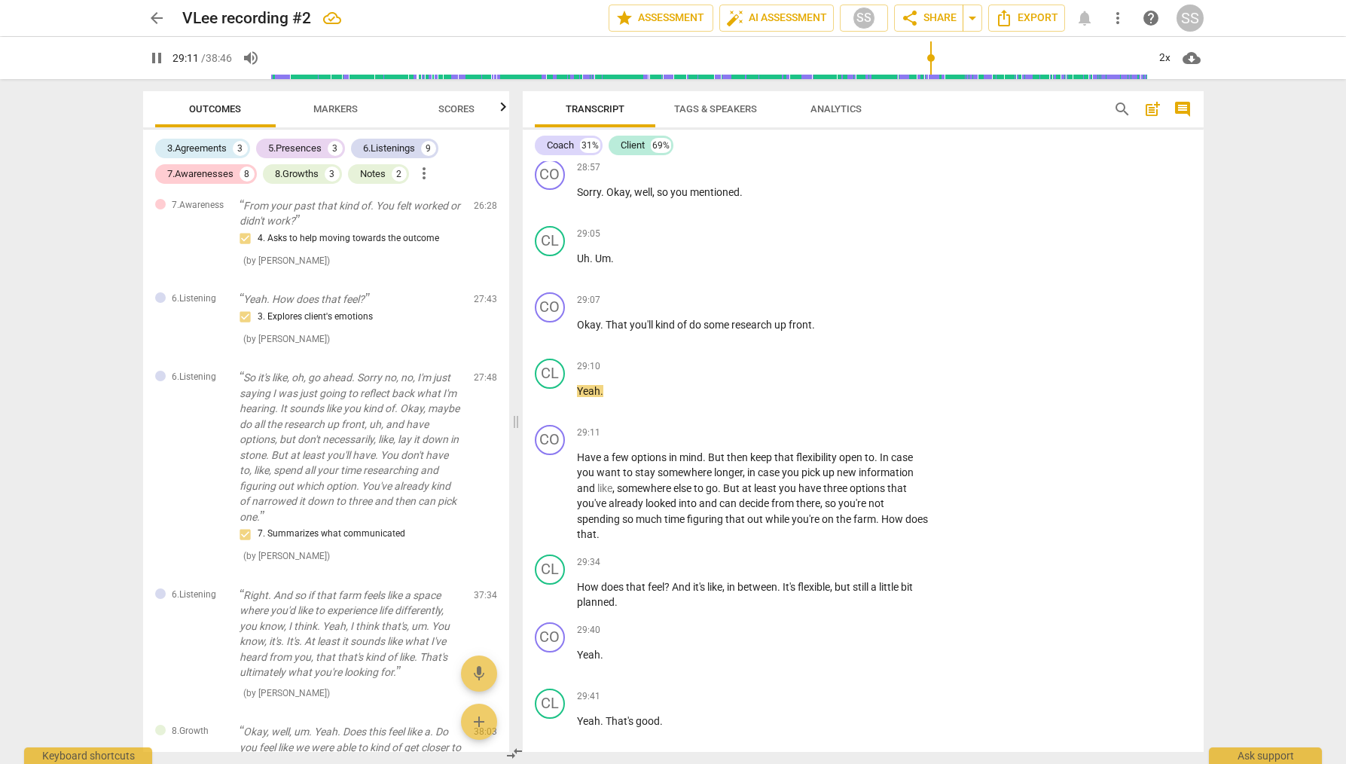
scroll to position [11303, 0]
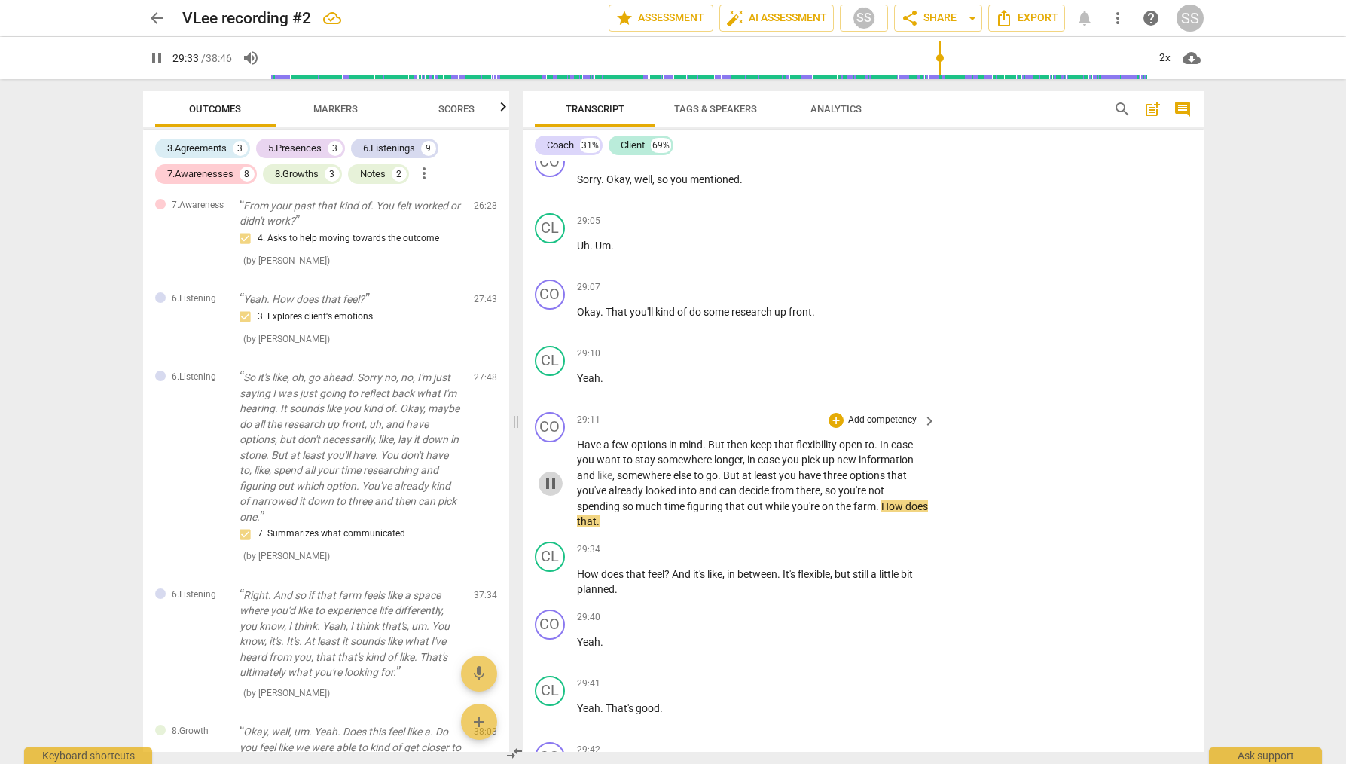
click at [553, 480] on span "pause" at bounding box center [551, 484] width 18 height 18
type input "1774"
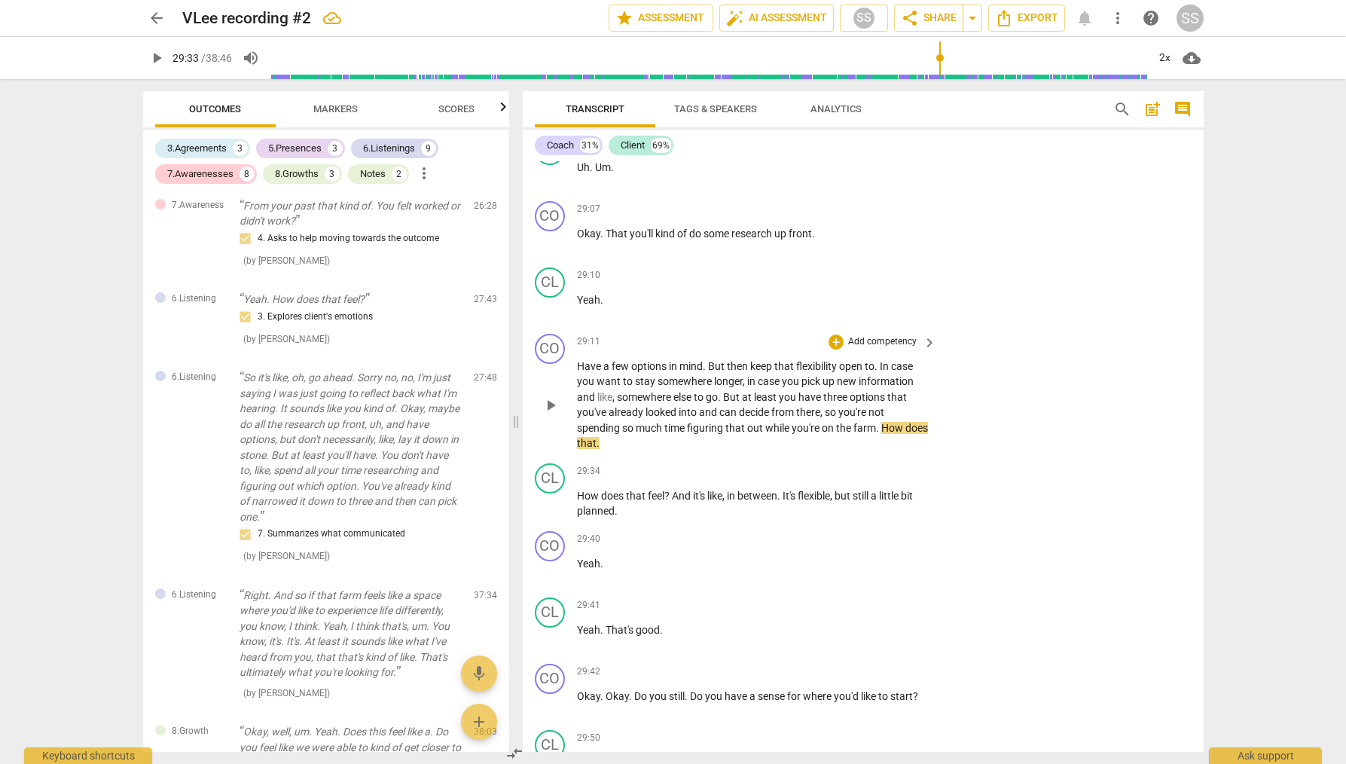
scroll to position [11388, 0]
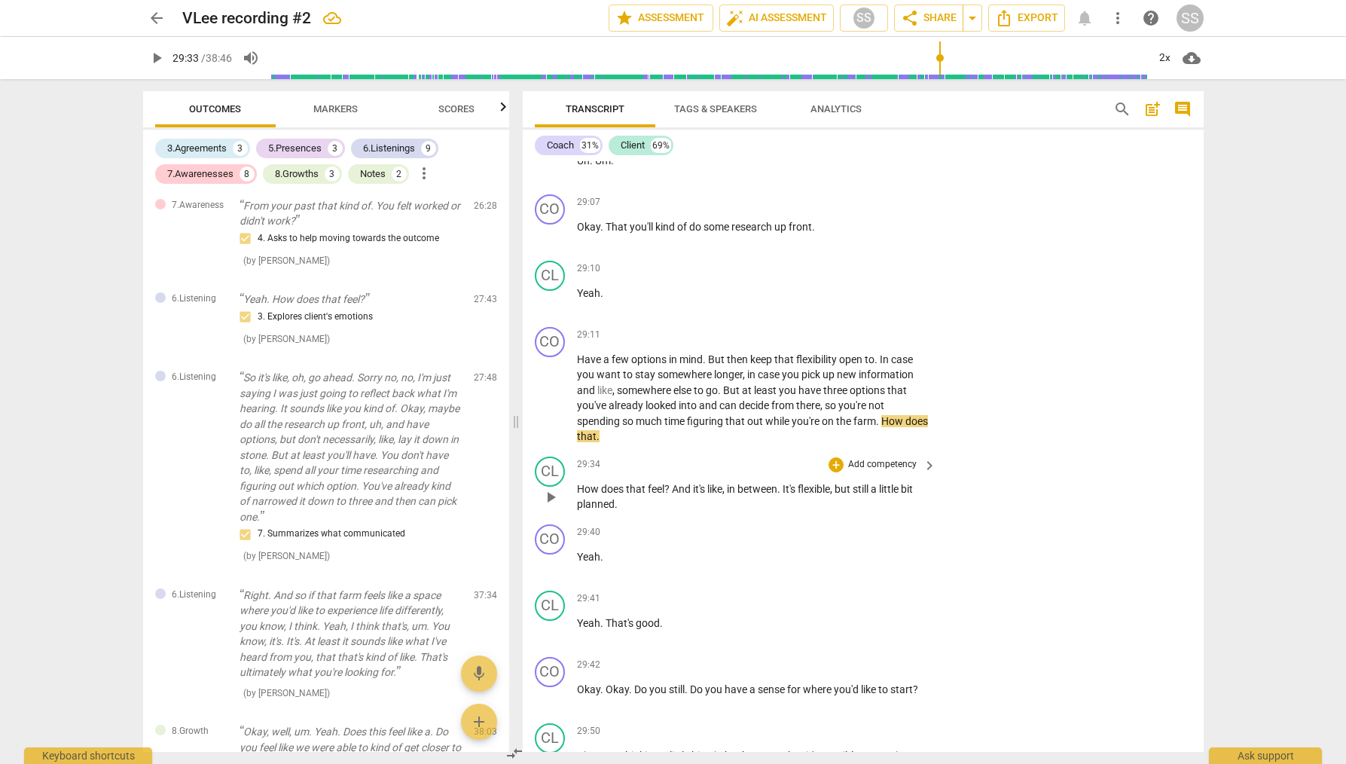
click at [888, 461] on p "Add competency" at bounding box center [883, 465] width 72 height 14
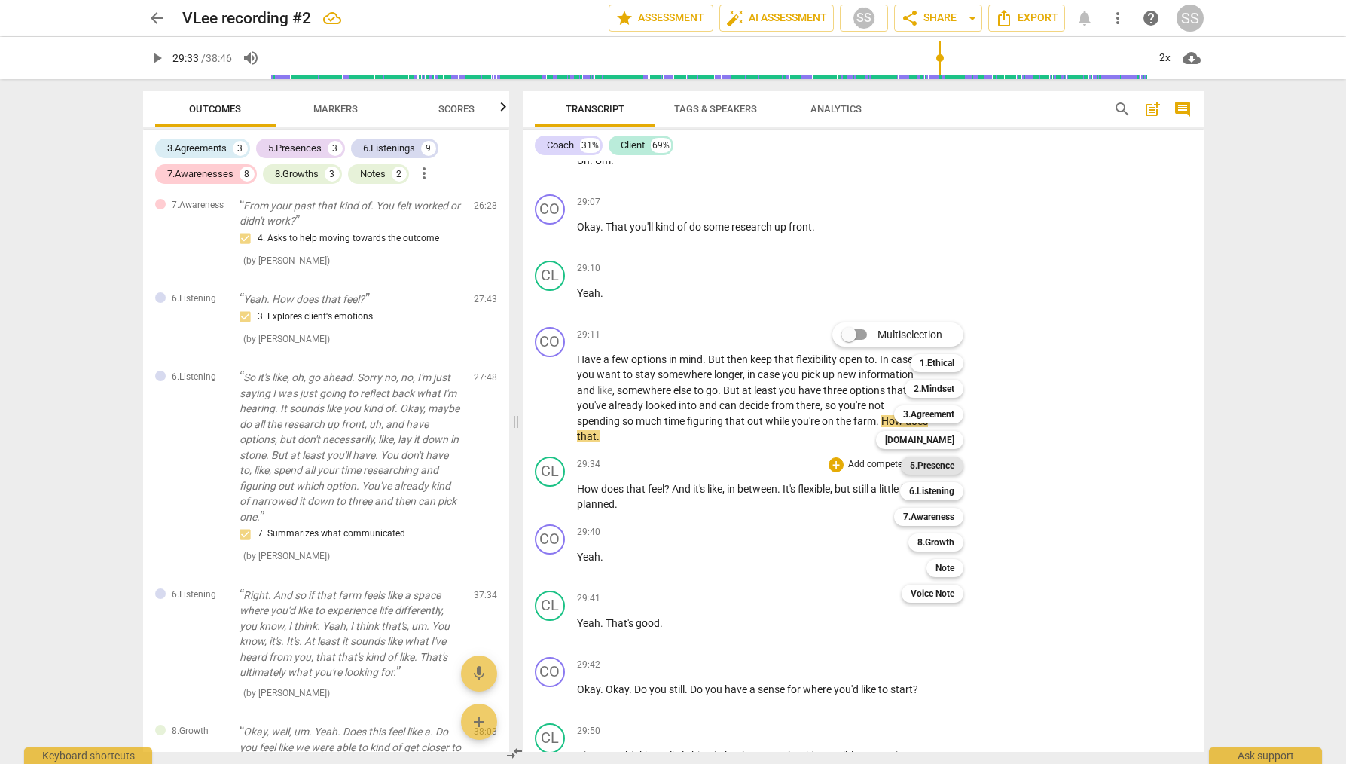
click at [952, 463] on b "5.Presence" at bounding box center [932, 466] width 44 height 18
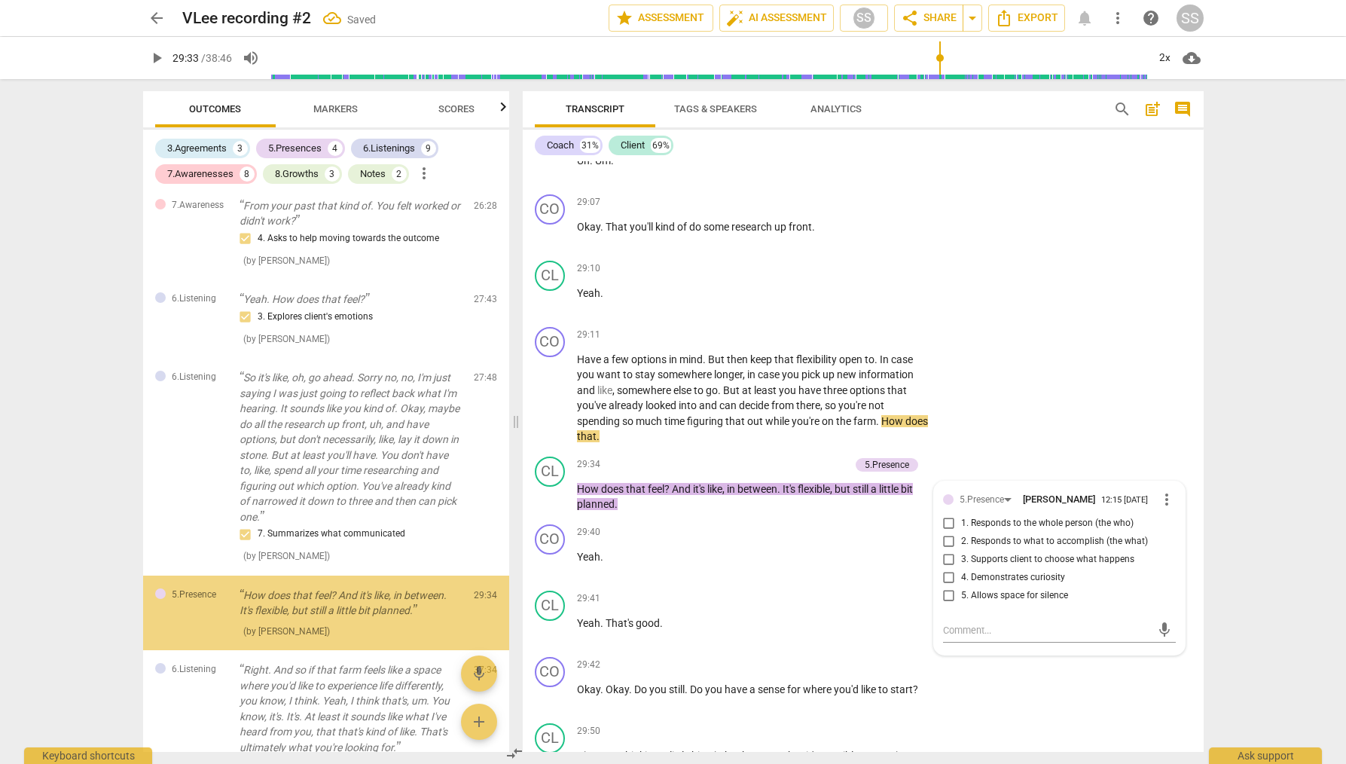
scroll to position [2922, 0]
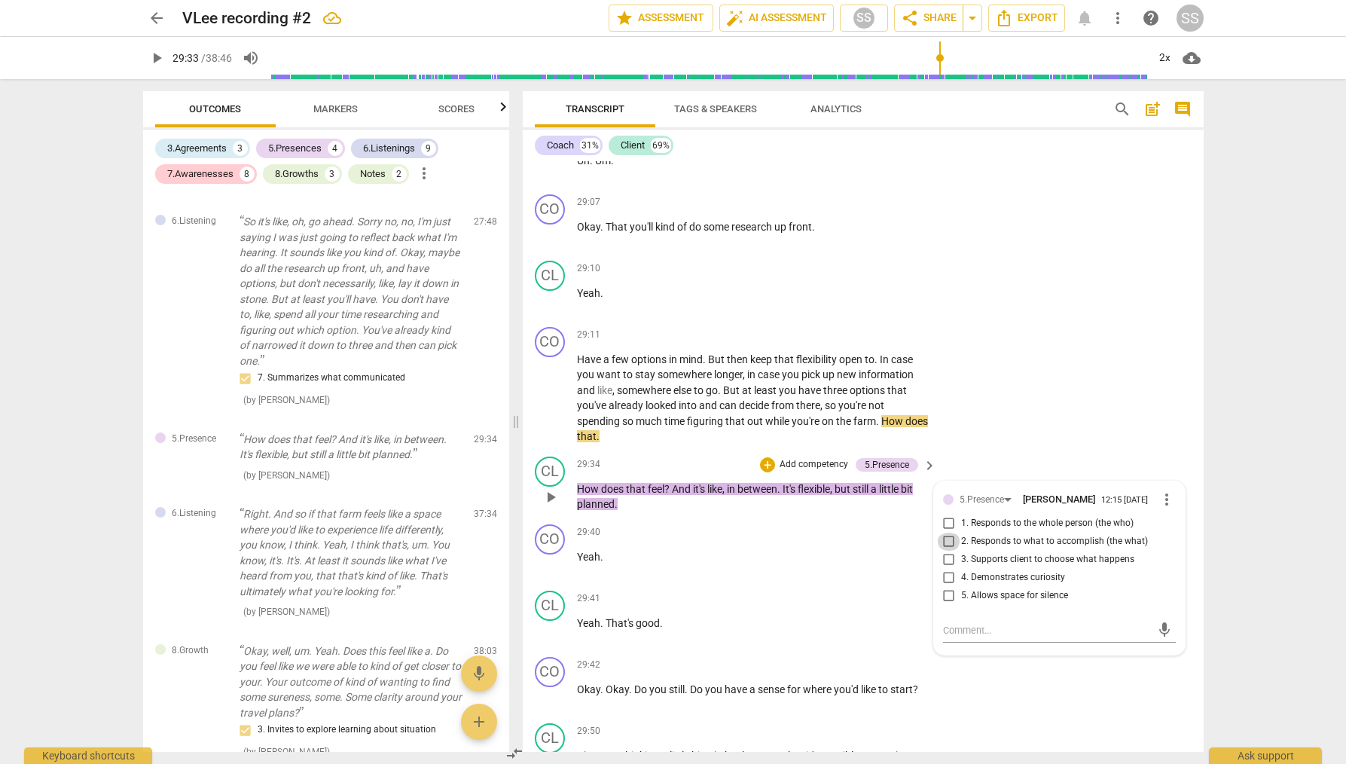
click at [951, 545] on input "2. Responds to what to accomplish (the what)" at bounding box center [949, 542] width 24 height 18
checkbox input "true"
drag, startPoint x: 1076, startPoint y: 380, endPoint x: 1063, endPoint y: 384, distance: 13.6
click at [1075, 380] on div "CO play_arrow pause 29:11 + Add competency keyboard_arrow_right Have a few opti…" at bounding box center [863, 386] width 681 height 130
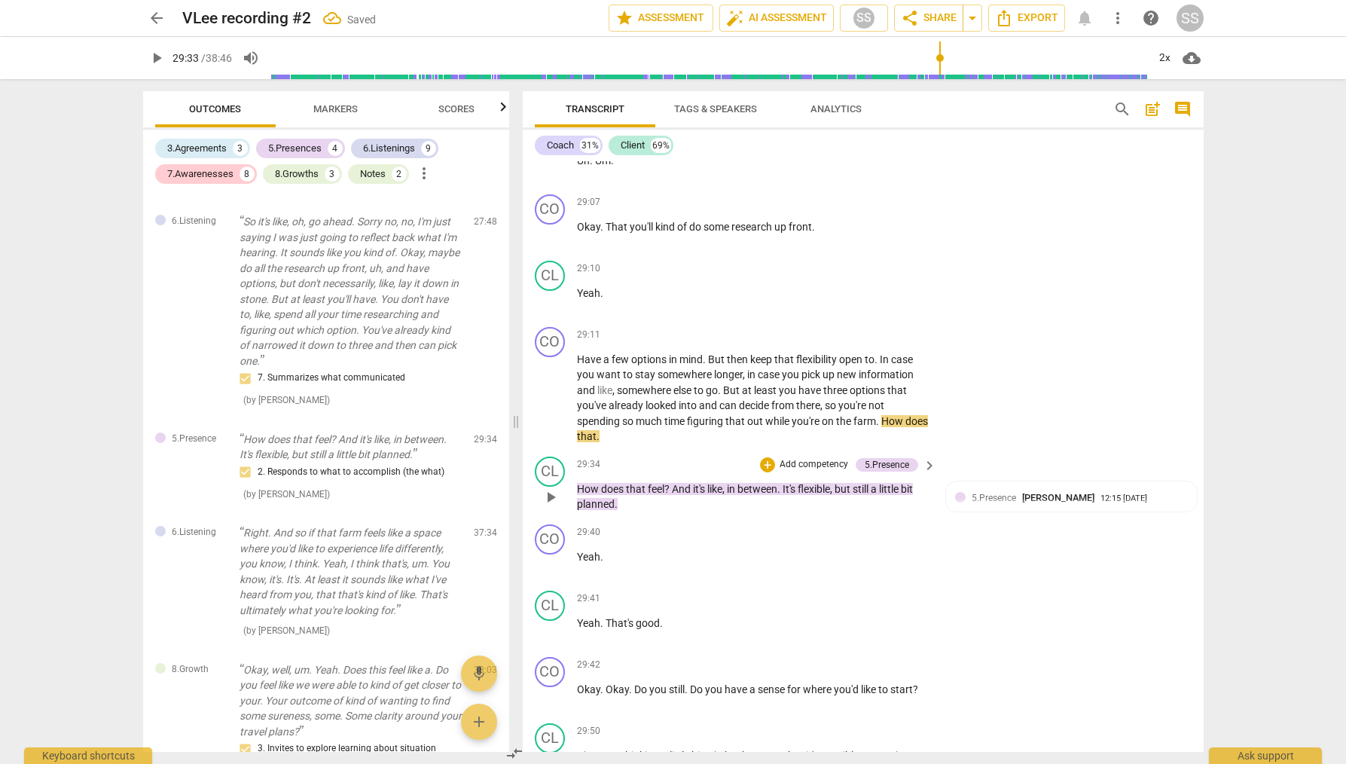
click at [549, 491] on span "play_arrow" at bounding box center [551, 497] width 18 height 18
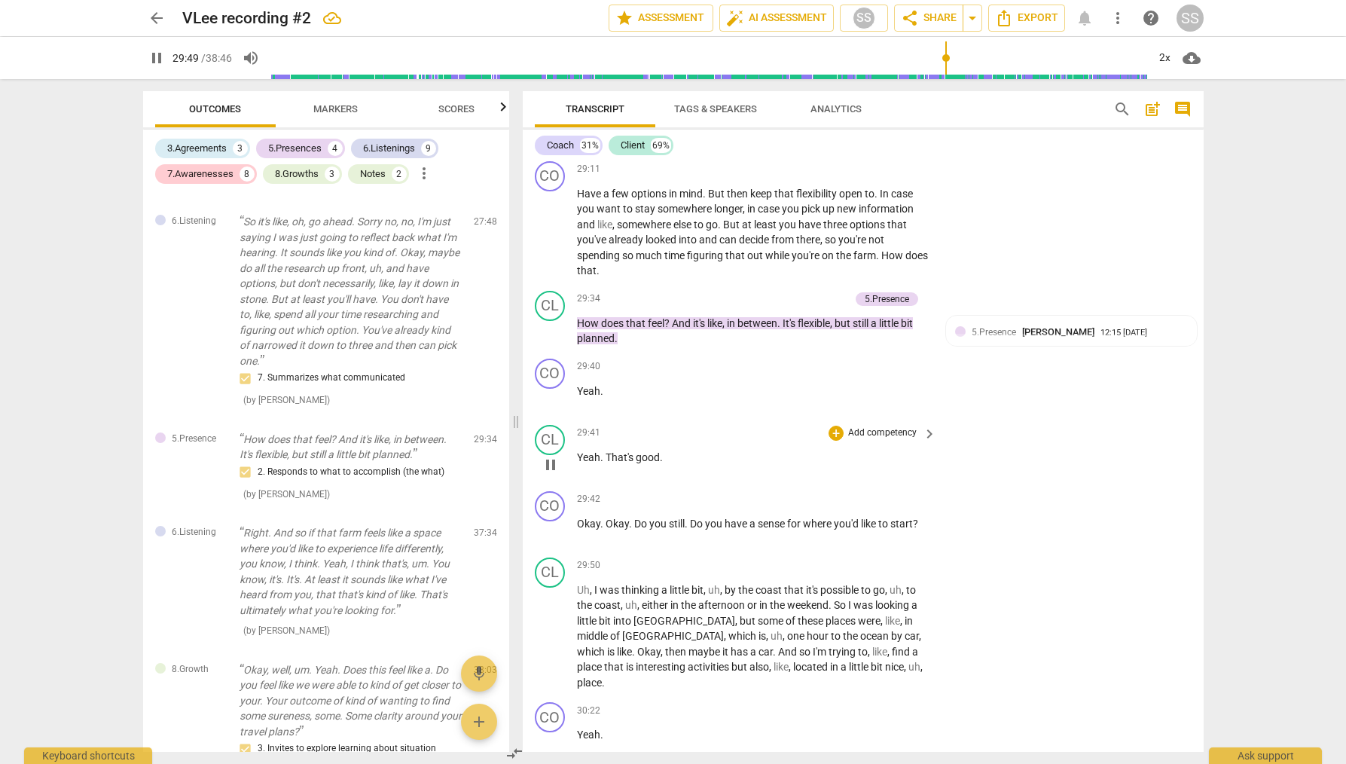
scroll to position [11555, 0]
click at [552, 527] on span "pause" at bounding box center [551, 530] width 18 height 18
type input "1793"
click at [866, 491] on p "Add competency" at bounding box center [883, 498] width 72 height 14
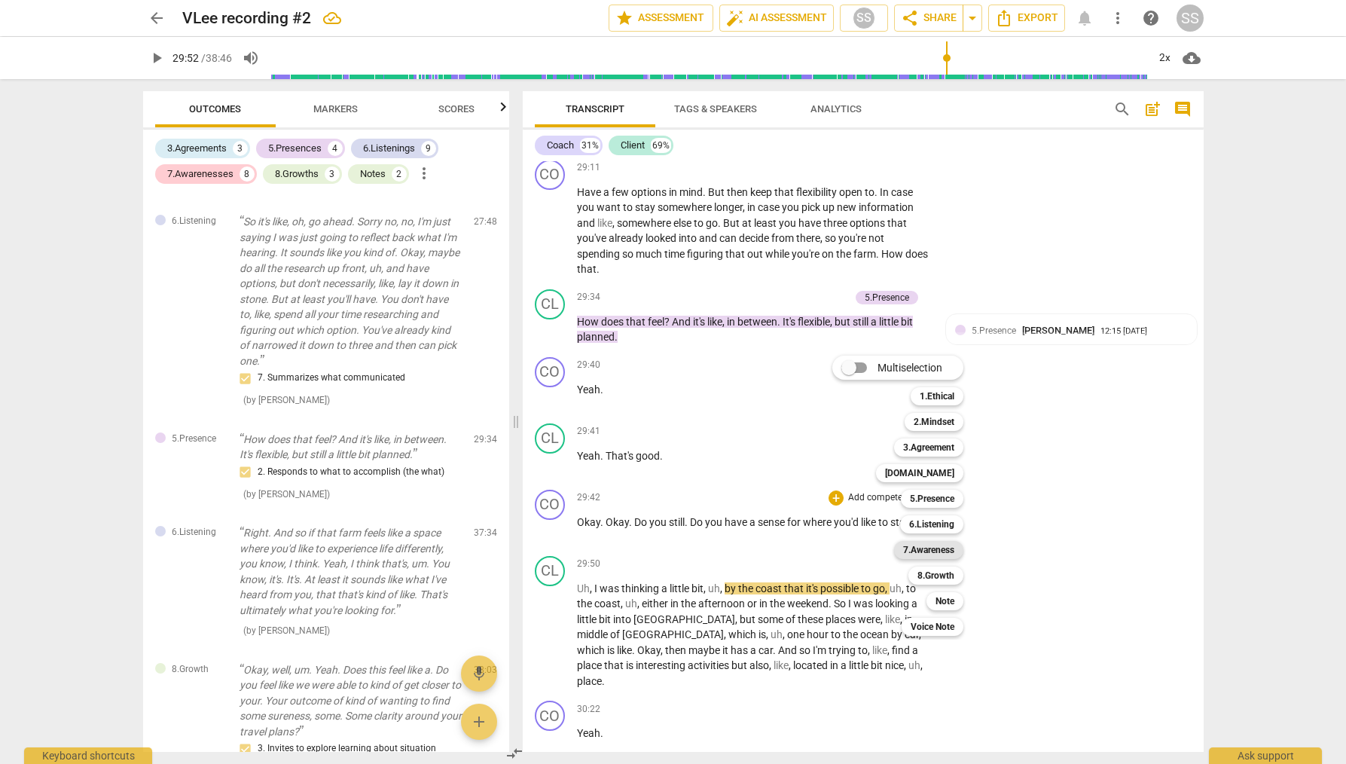
click at [942, 547] on b "7.Awareness" at bounding box center [928, 550] width 51 height 18
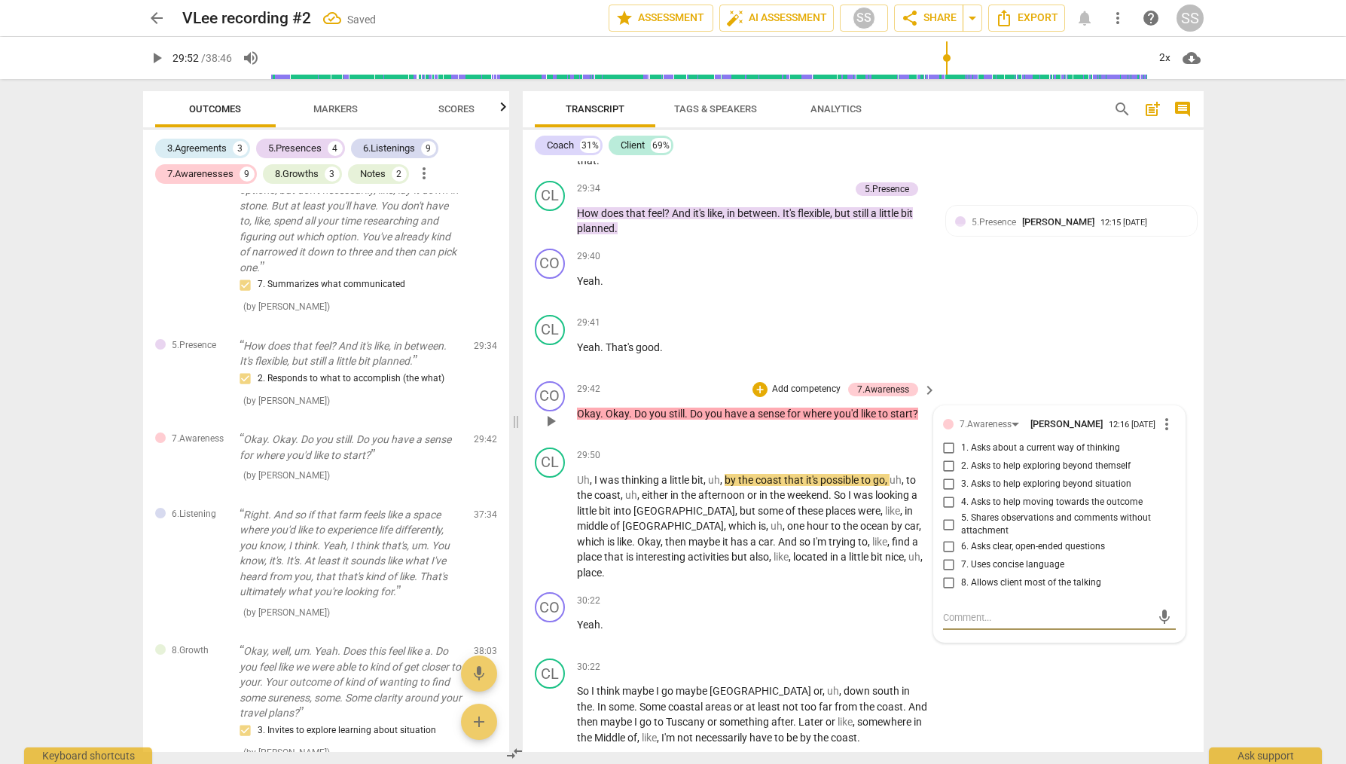
scroll to position [11665, 0]
click at [946, 503] on input "4. Asks to help moving towards the outcome" at bounding box center [949, 501] width 24 height 18
checkbox input "true"
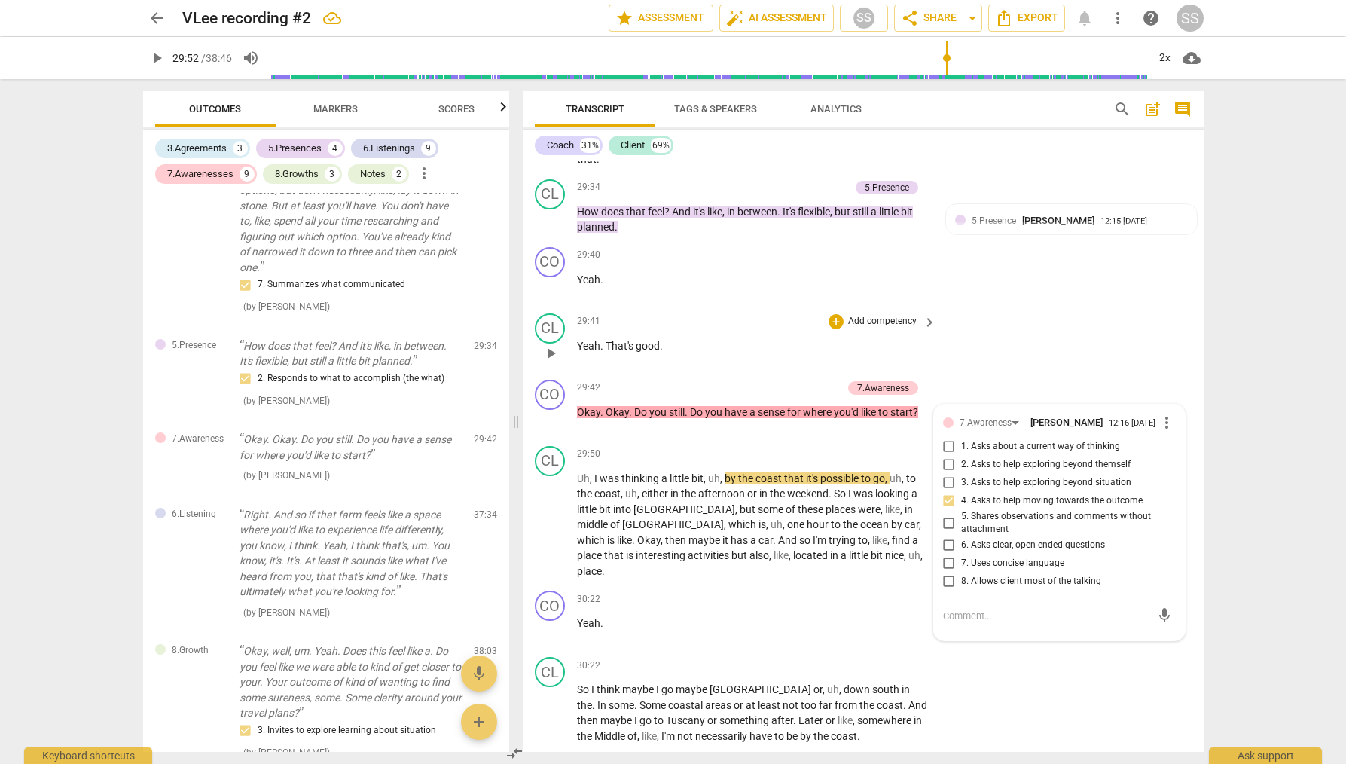
click at [993, 332] on div "CL play_arrow pause 29:41 + Add competency keyboard_arrow_right Yeah . That's g…" at bounding box center [863, 340] width 681 height 66
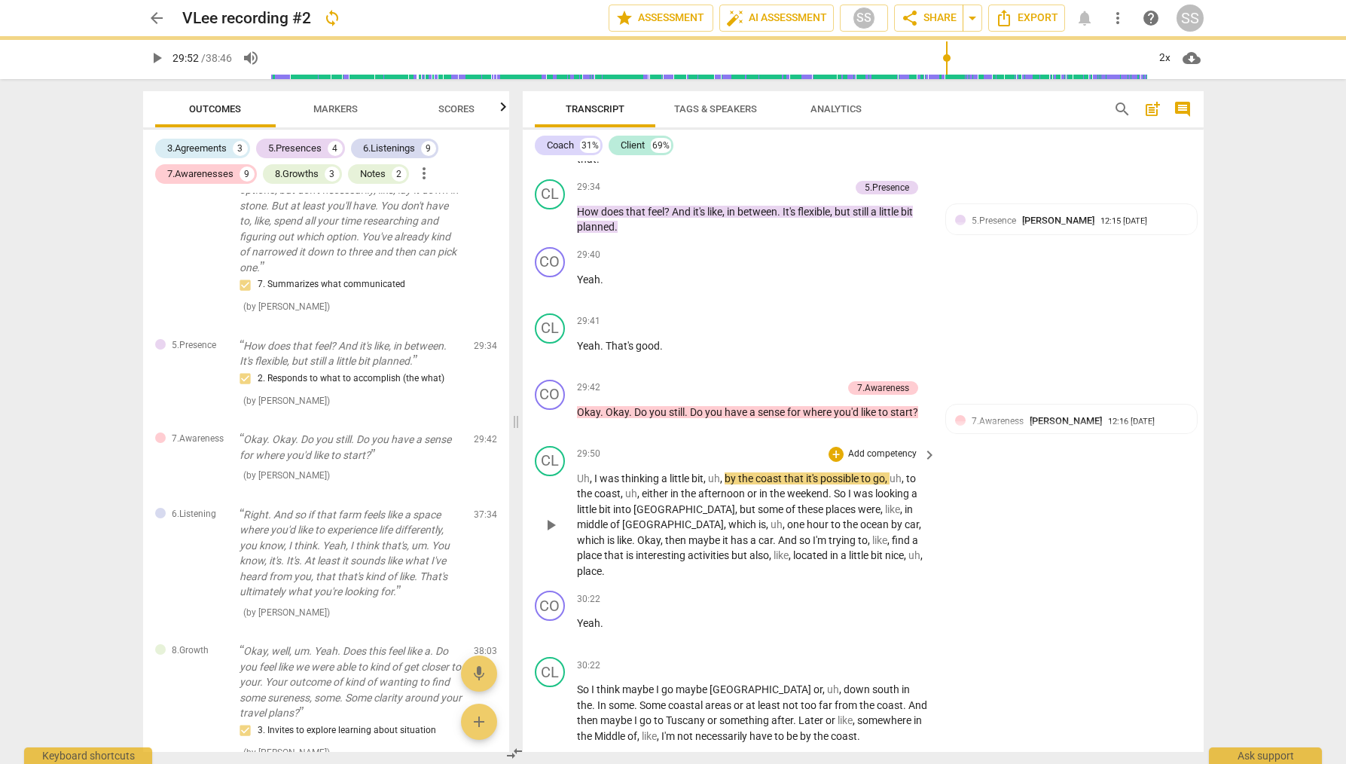
click at [549, 516] on span "play_arrow" at bounding box center [551, 525] width 18 height 18
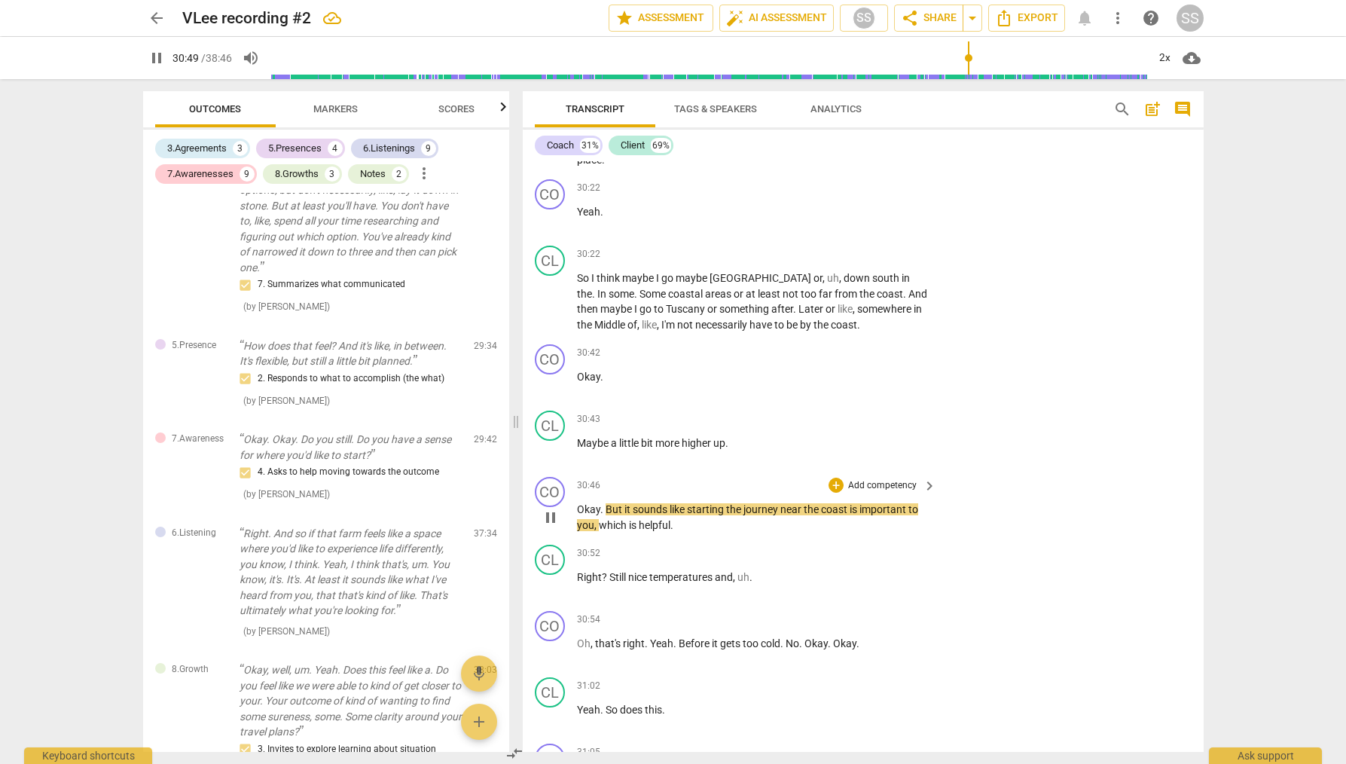
scroll to position [12083, 0]
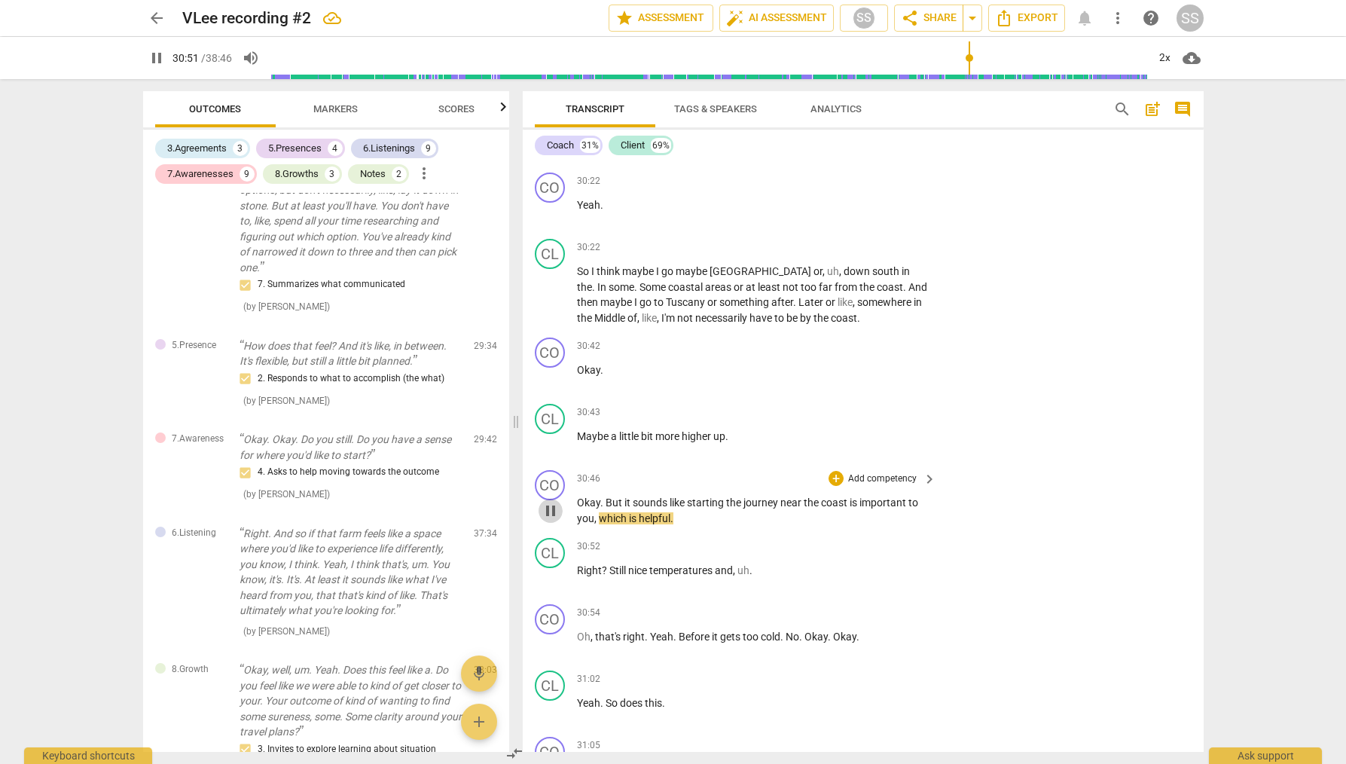
click at [562, 502] on span "pause" at bounding box center [551, 511] width 24 height 18
type input "1852"
click at [890, 472] on p "Add competency" at bounding box center [883, 479] width 72 height 14
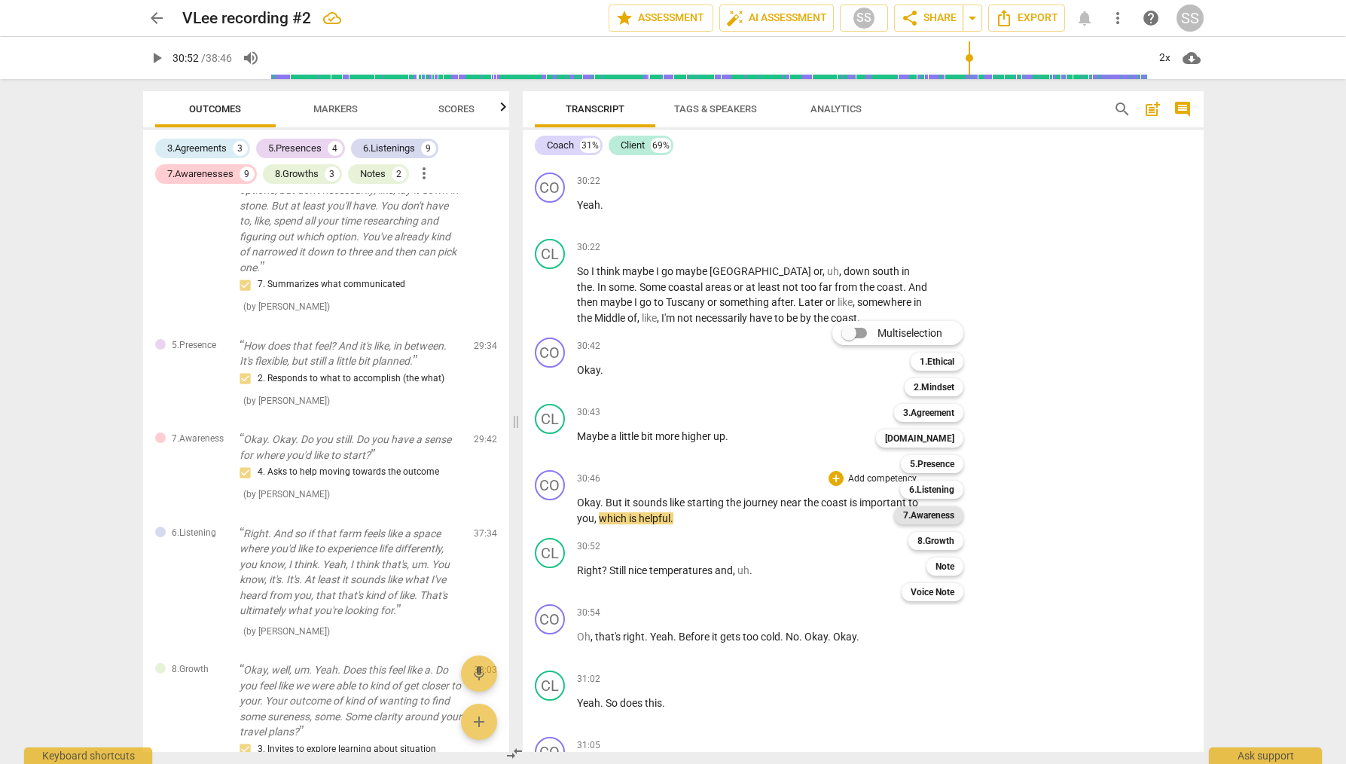
click at [932, 512] on b "7.Awareness" at bounding box center [928, 515] width 51 height 18
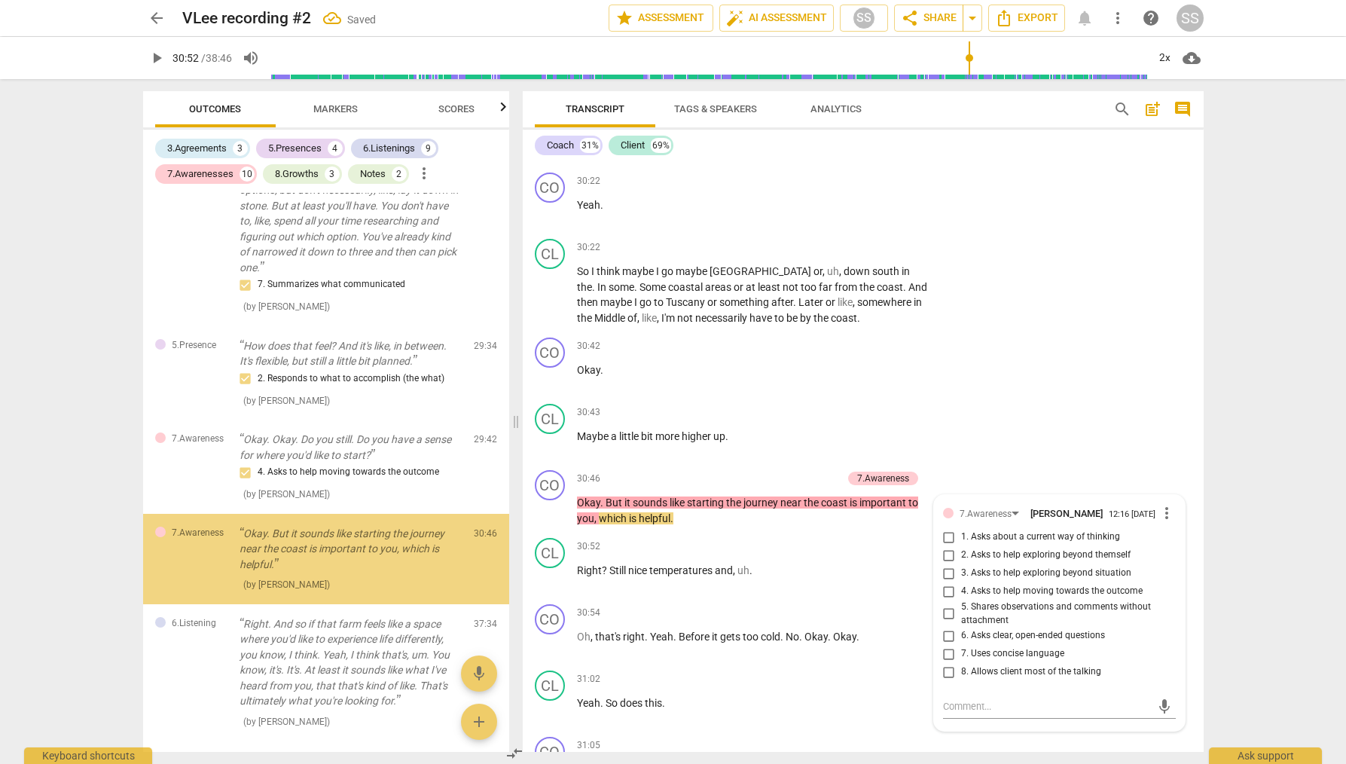
scroll to position [3117, 0]
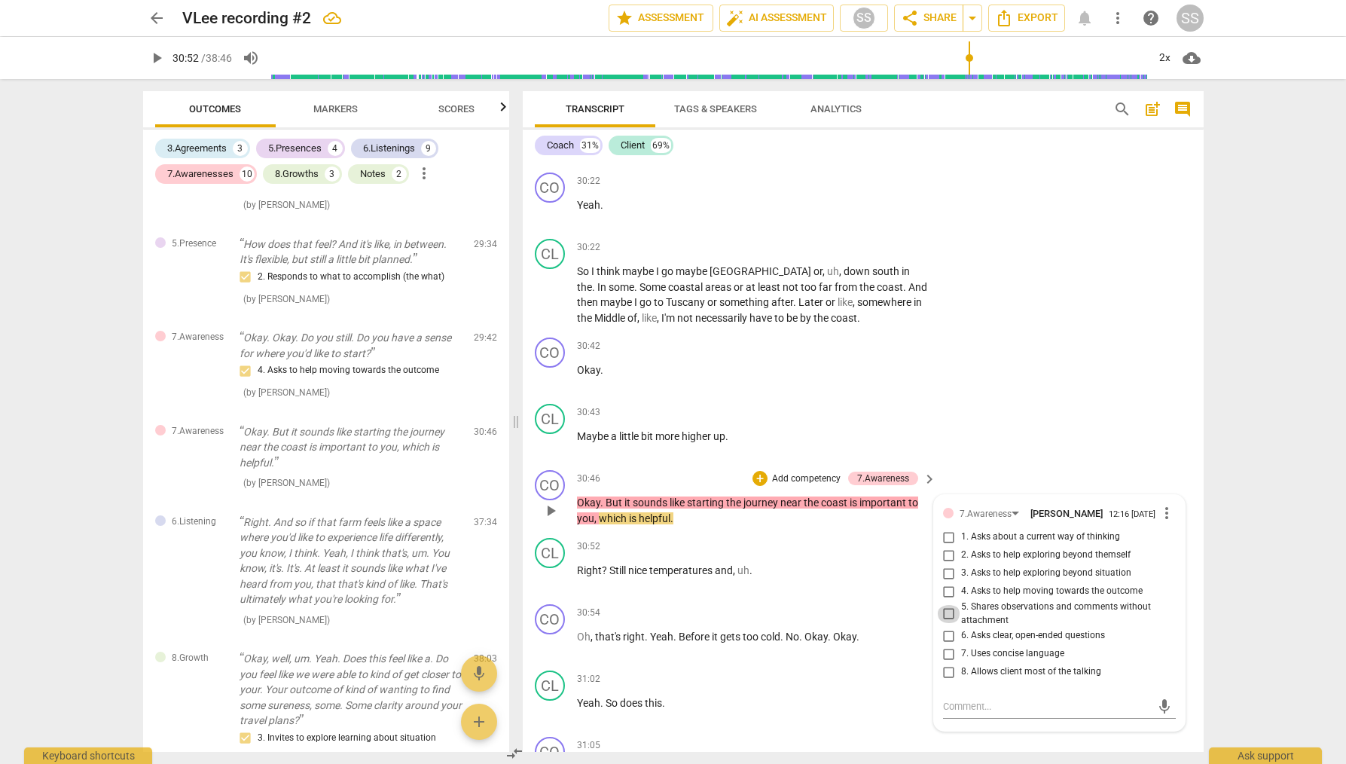
click at [949, 605] on input "5. Shares observations and comments without attachment" at bounding box center [949, 614] width 24 height 18
checkbox input "true"
click at [1016, 446] on div "format_bold format_list_bulleted [PERSON_NAME] delete Summary: The Coach did a …" at bounding box center [863, 456] width 681 height 591
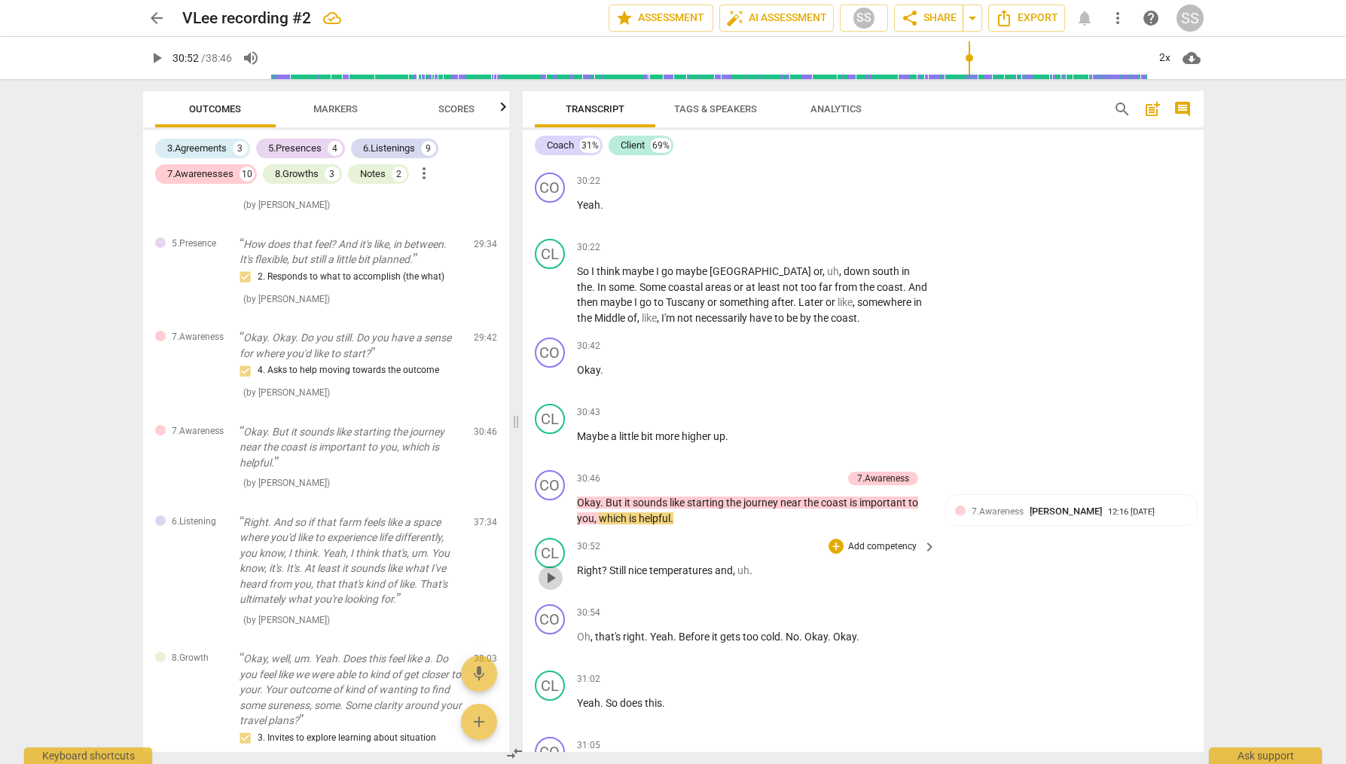
click at [552, 569] on span "play_arrow" at bounding box center [551, 578] width 18 height 18
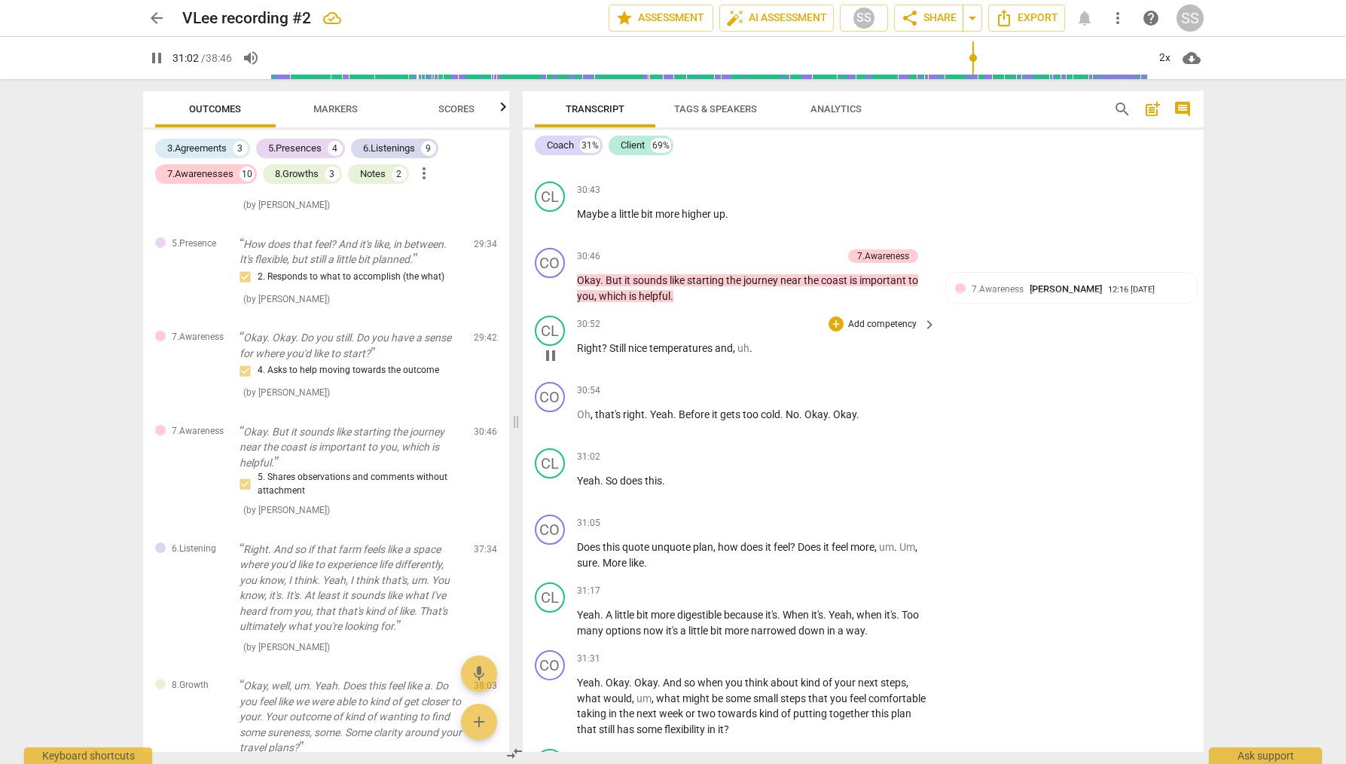
scroll to position [12307, 0]
click at [549, 545] on span "pause" at bounding box center [551, 554] width 18 height 18
click at [556, 545] on span "play_arrow" at bounding box center [551, 554] width 18 height 18
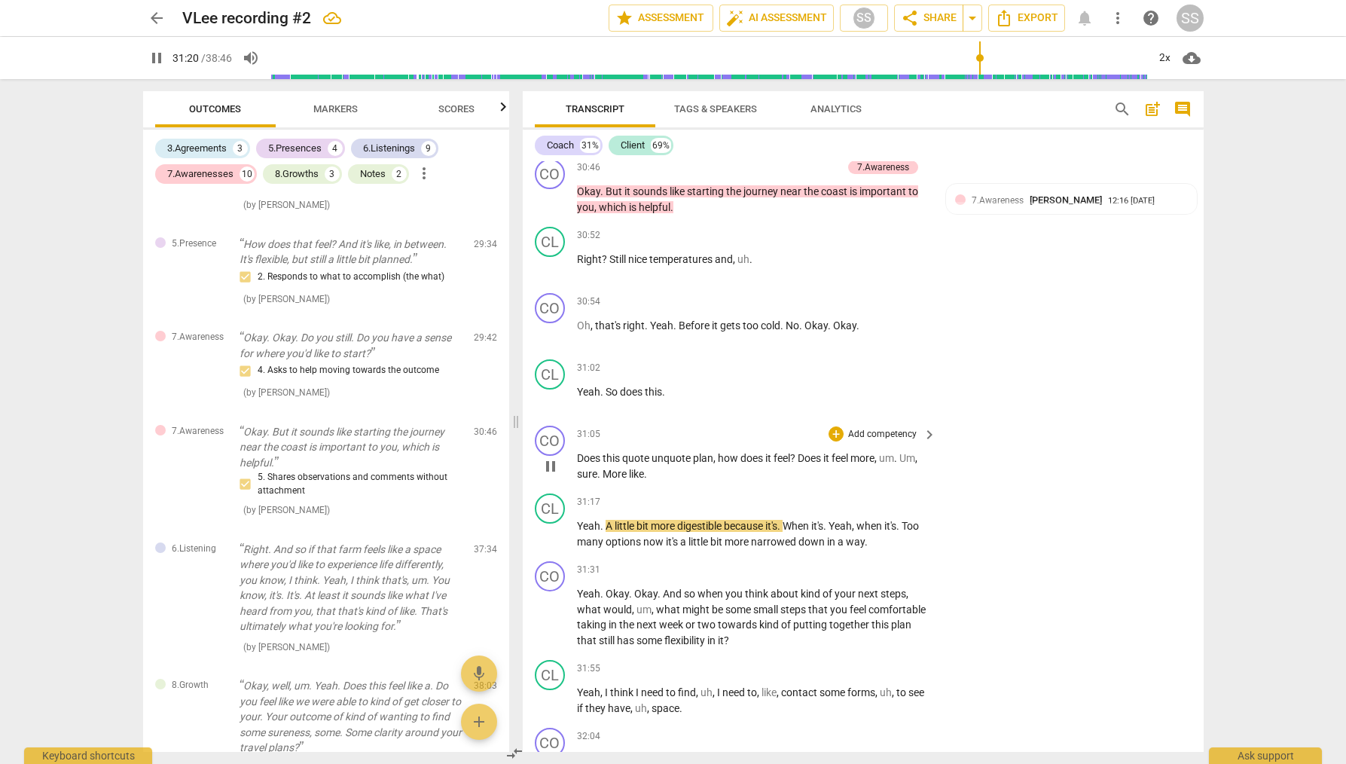
scroll to position [12392, 0]
click at [552, 460] on span "pause" at bounding box center [551, 469] width 18 height 18
type input "1883"
click at [875, 431] on p "Add competency" at bounding box center [883, 438] width 72 height 14
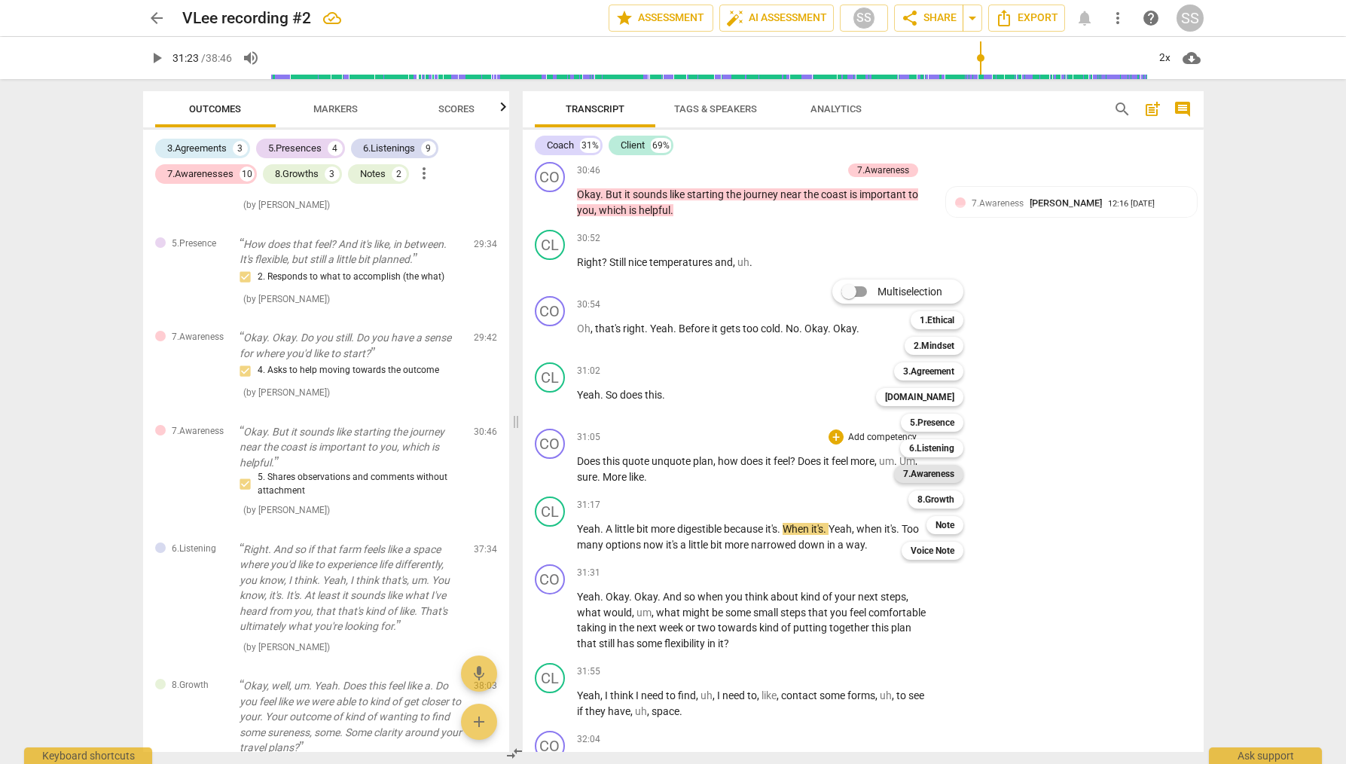
click at [946, 467] on b "7.Awareness" at bounding box center [928, 474] width 51 height 18
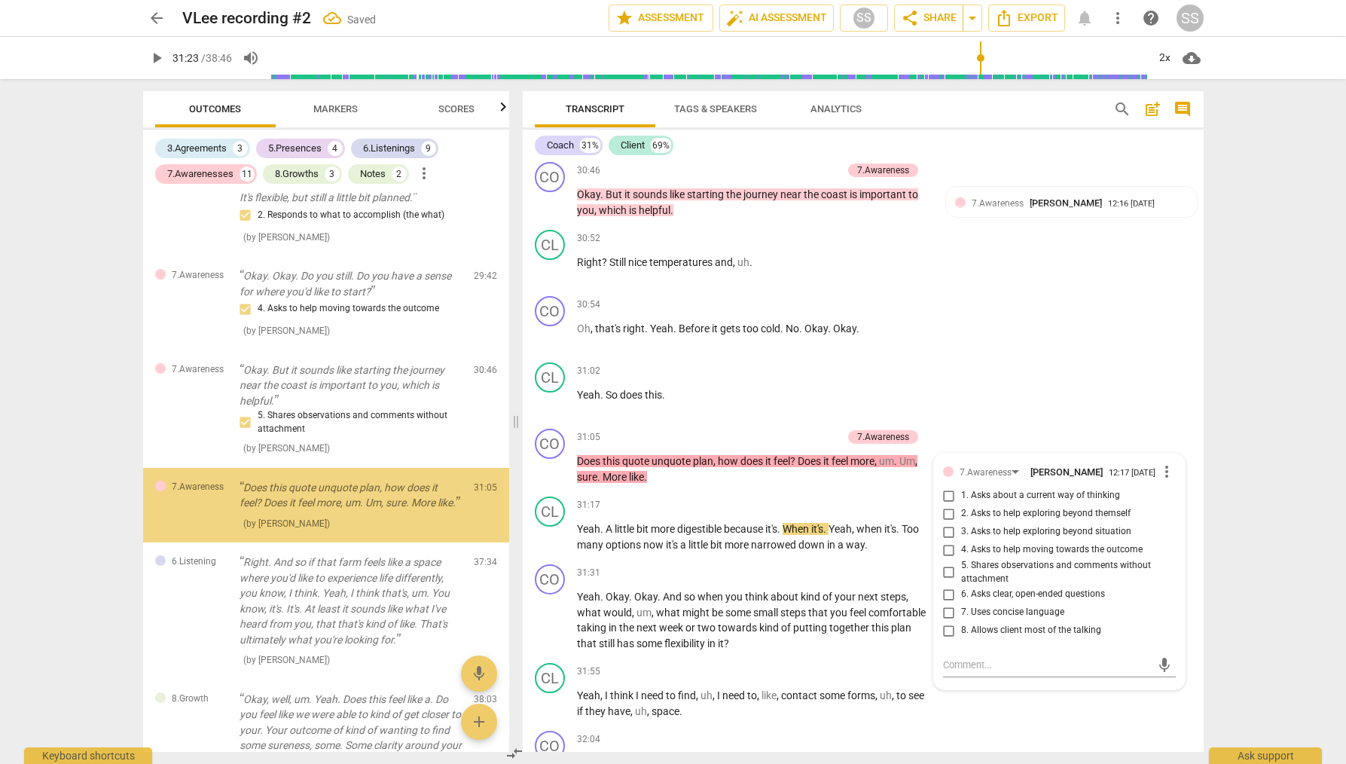
scroll to position [3235, 0]
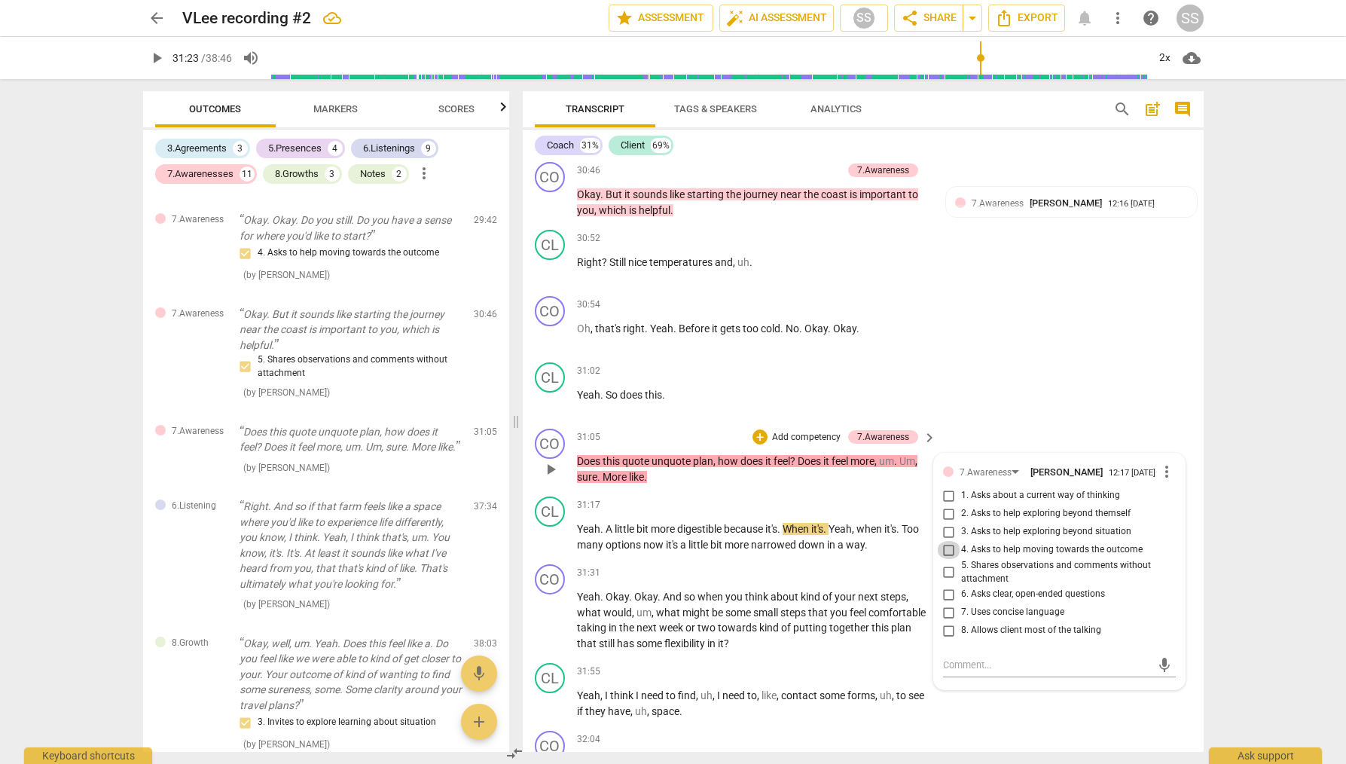
click at [947, 541] on input "4. Asks to help moving towards the outcome" at bounding box center [949, 550] width 24 height 18
checkbox input "true"
drag, startPoint x: 1032, startPoint y: 382, endPoint x: 995, endPoint y: 395, distance: 39.1
click at [1031, 382] on div "CL play_arrow pause 31:02 + Add competency keyboard_arrow_right Yeah . So does …" at bounding box center [863, 389] width 681 height 66
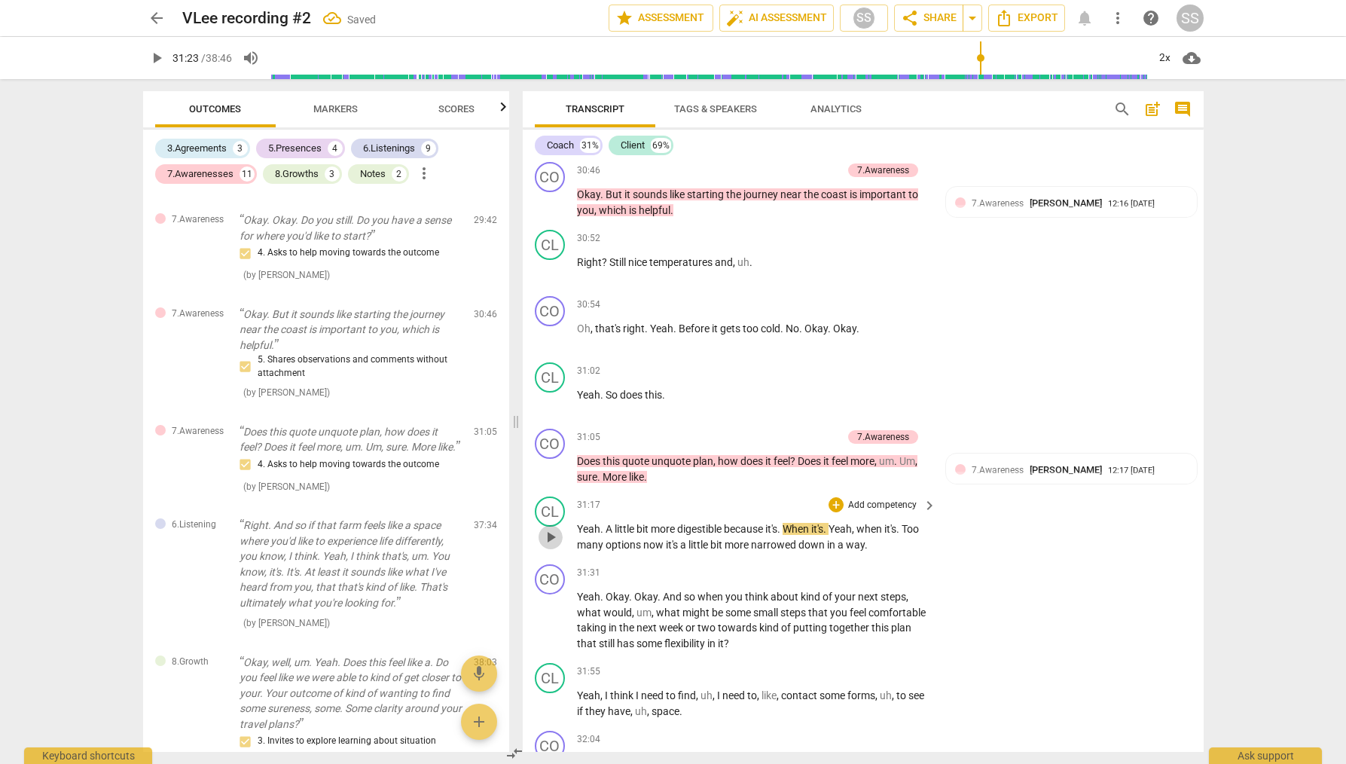
click at [548, 528] on span "play_arrow" at bounding box center [551, 537] width 18 height 18
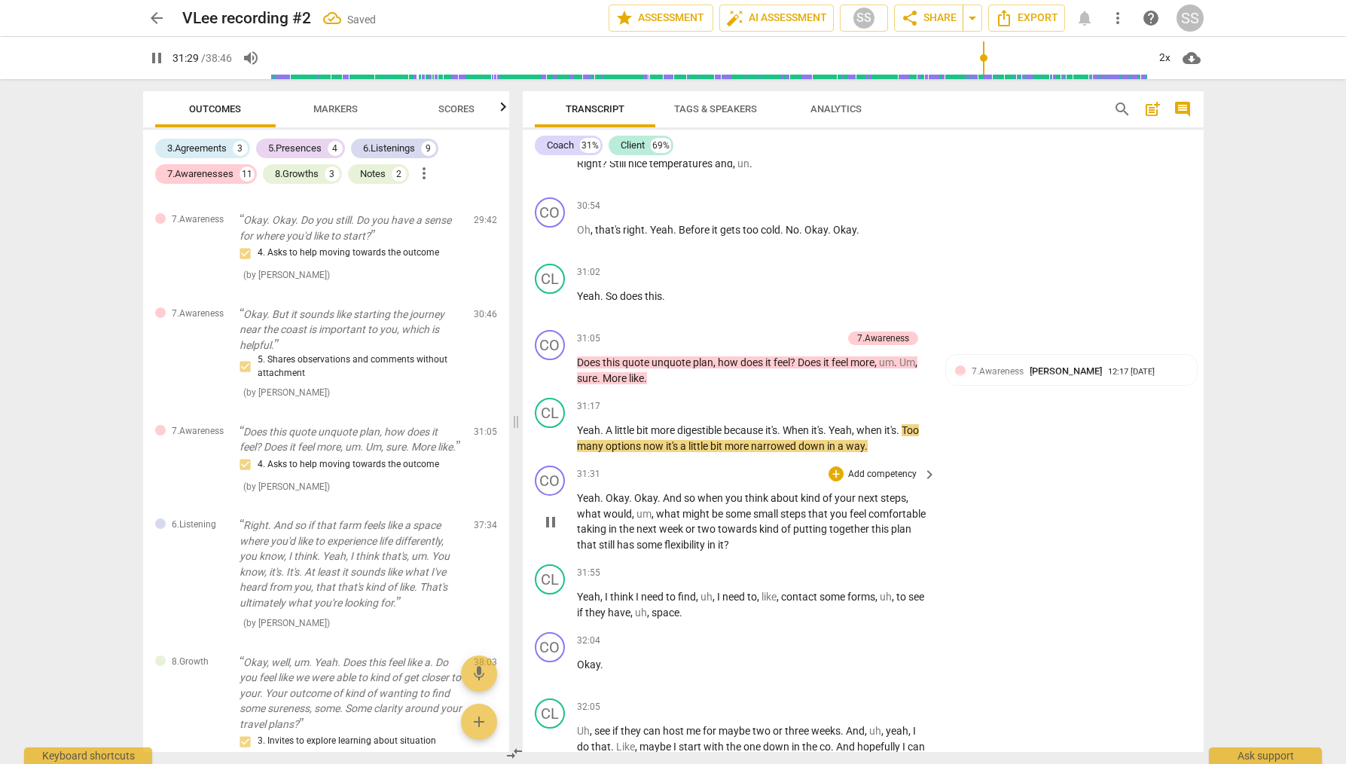
scroll to position [12487, 0]
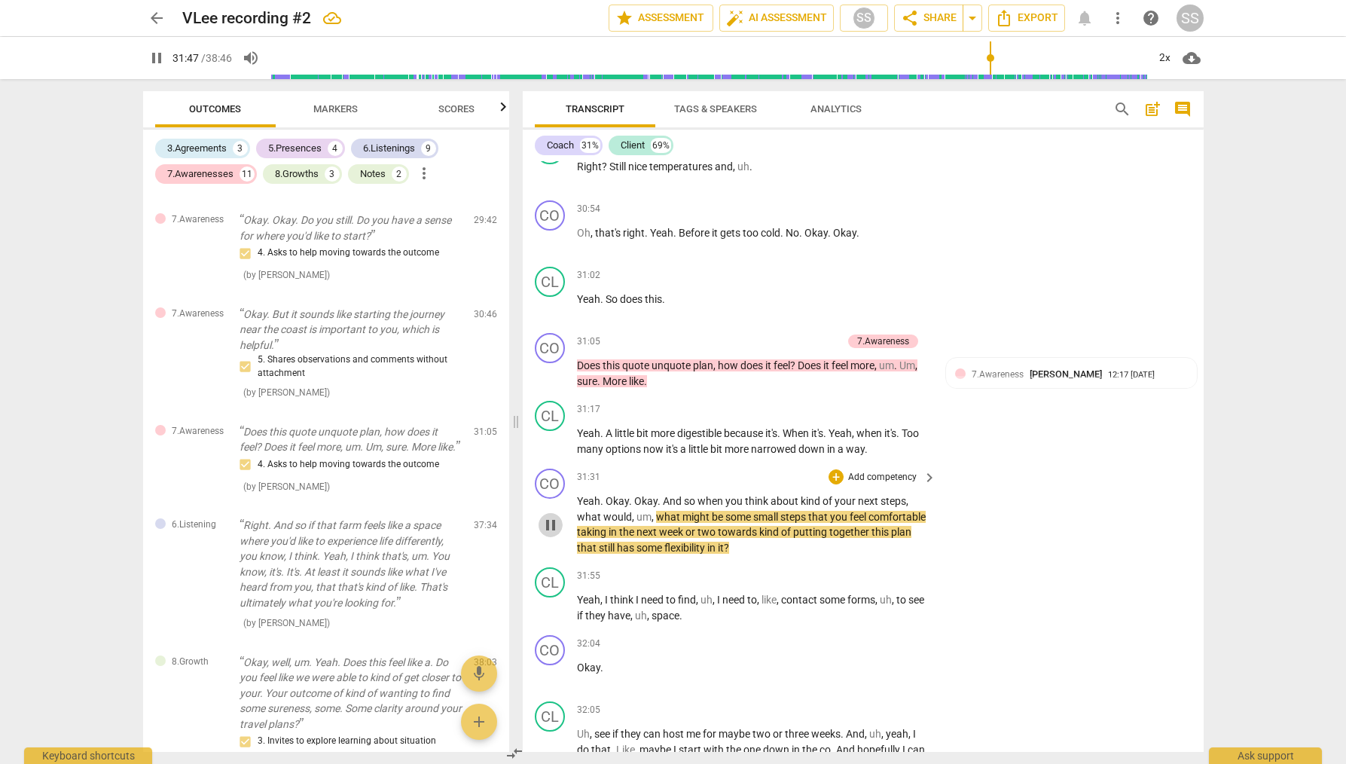
click at [552, 516] on span "pause" at bounding box center [551, 525] width 18 height 18
type input "1908"
click at [890, 471] on p "Add competency" at bounding box center [883, 478] width 72 height 14
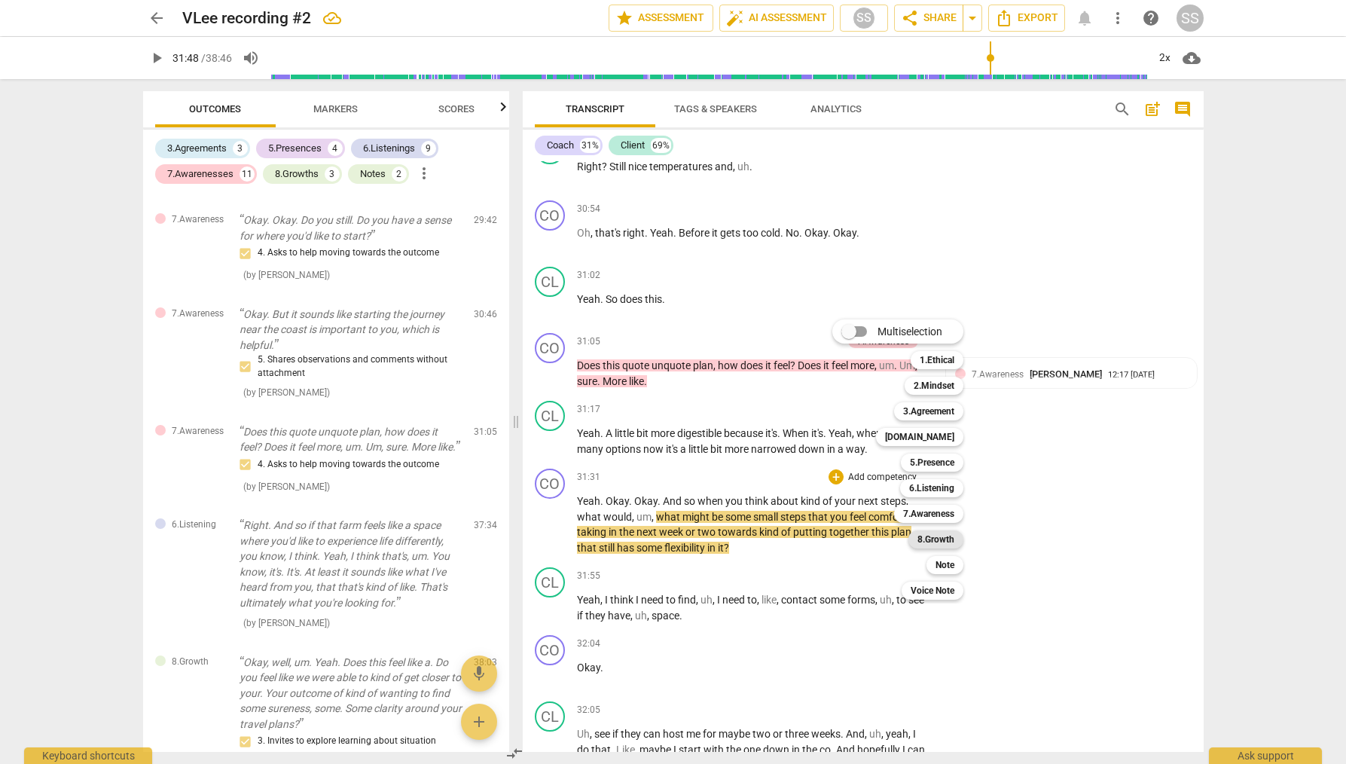
click at [933, 536] on b "8.Growth" at bounding box center [936, 539] width 37 height 18
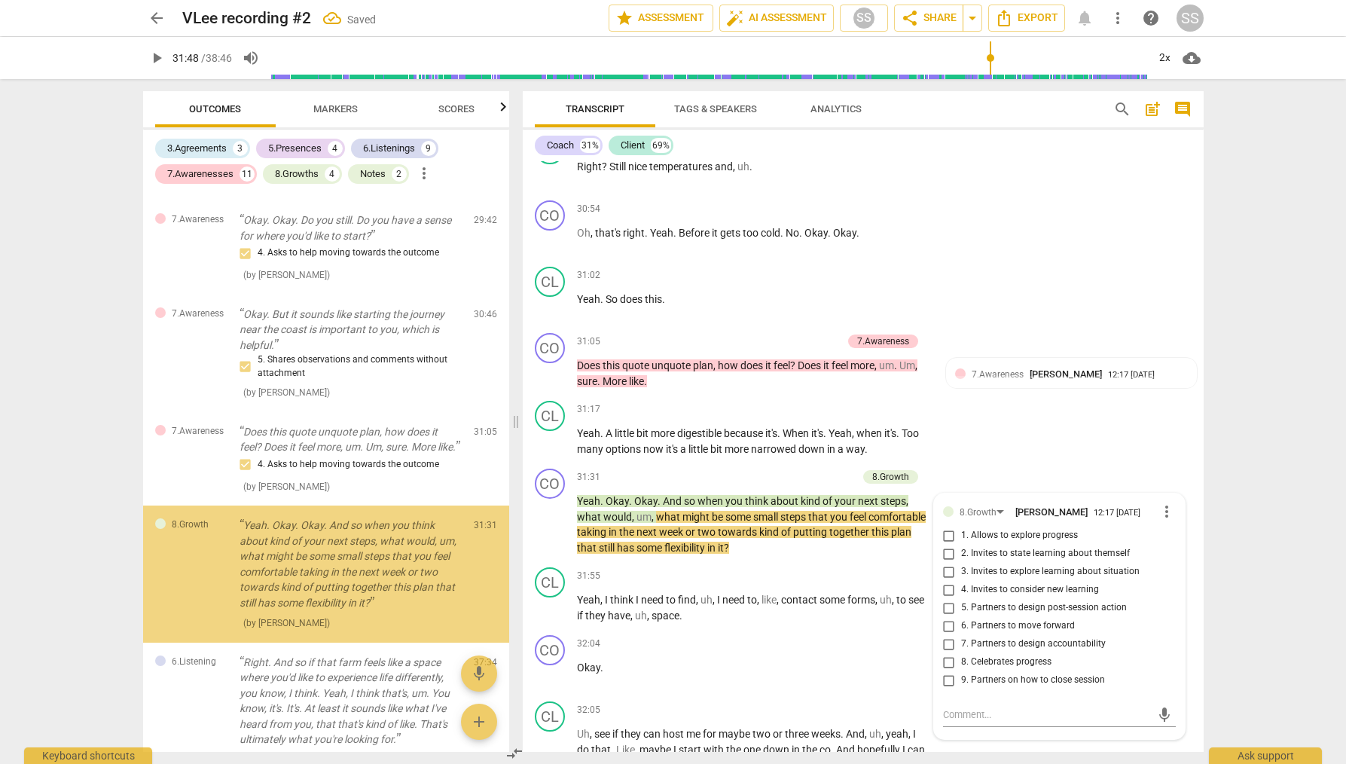
scroll to position [3367, 0]
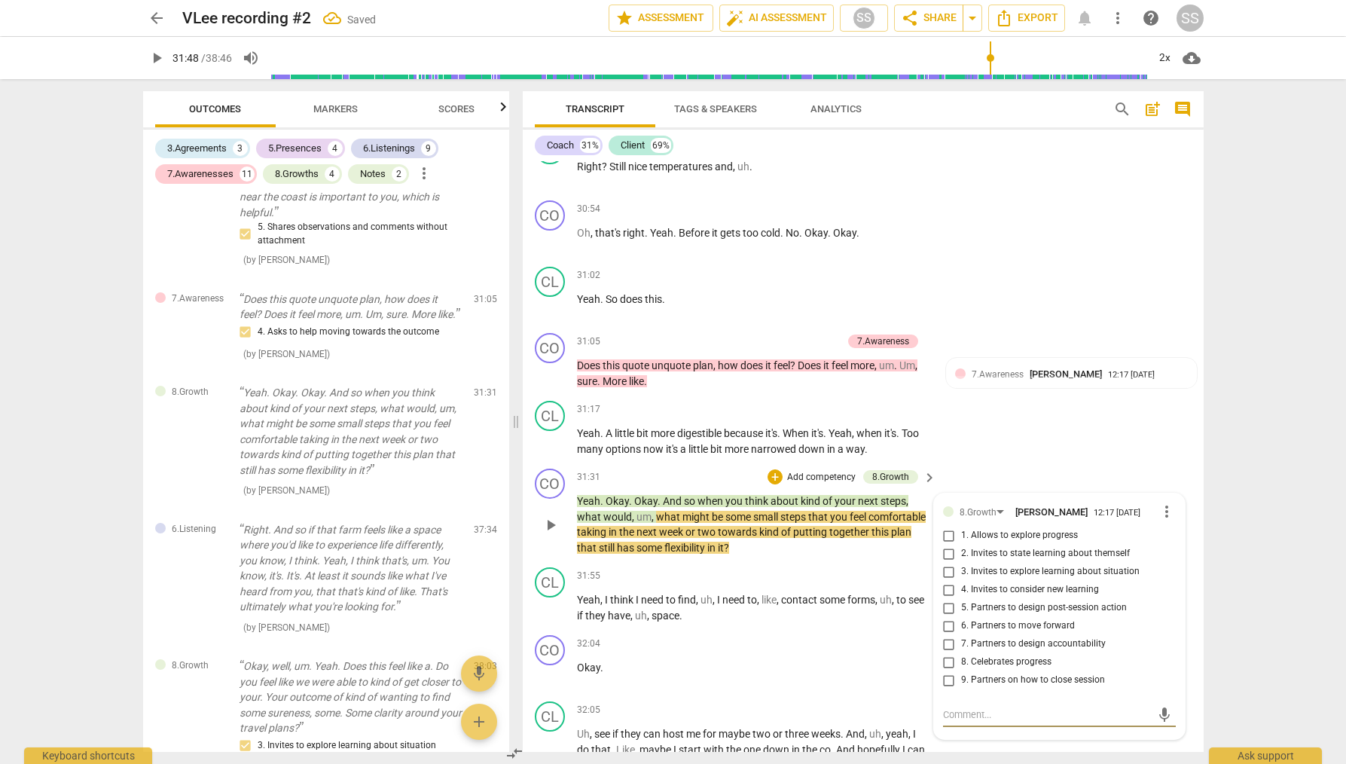
drag, startPoint x: 949, startPoint y: 591, endPoint x: 967, endPoint y: 565, distance: 31.6
click at [949, 599] on input "5. Partners to design post-session action" at bounding box center [949, 608] width 24 height 18
checkbox input "true"
drag, startPoint x: 1007, startPoint y: 456, endPoint x: 995, endPoint y: 454, distance: 12.1
click at [1007, 463] on div "CO play_arrow pause 31:31 + Add competency 8.Growth keyboard_arrow_right Yeah .…" at bounding box center [863, 512] width 681 height 99
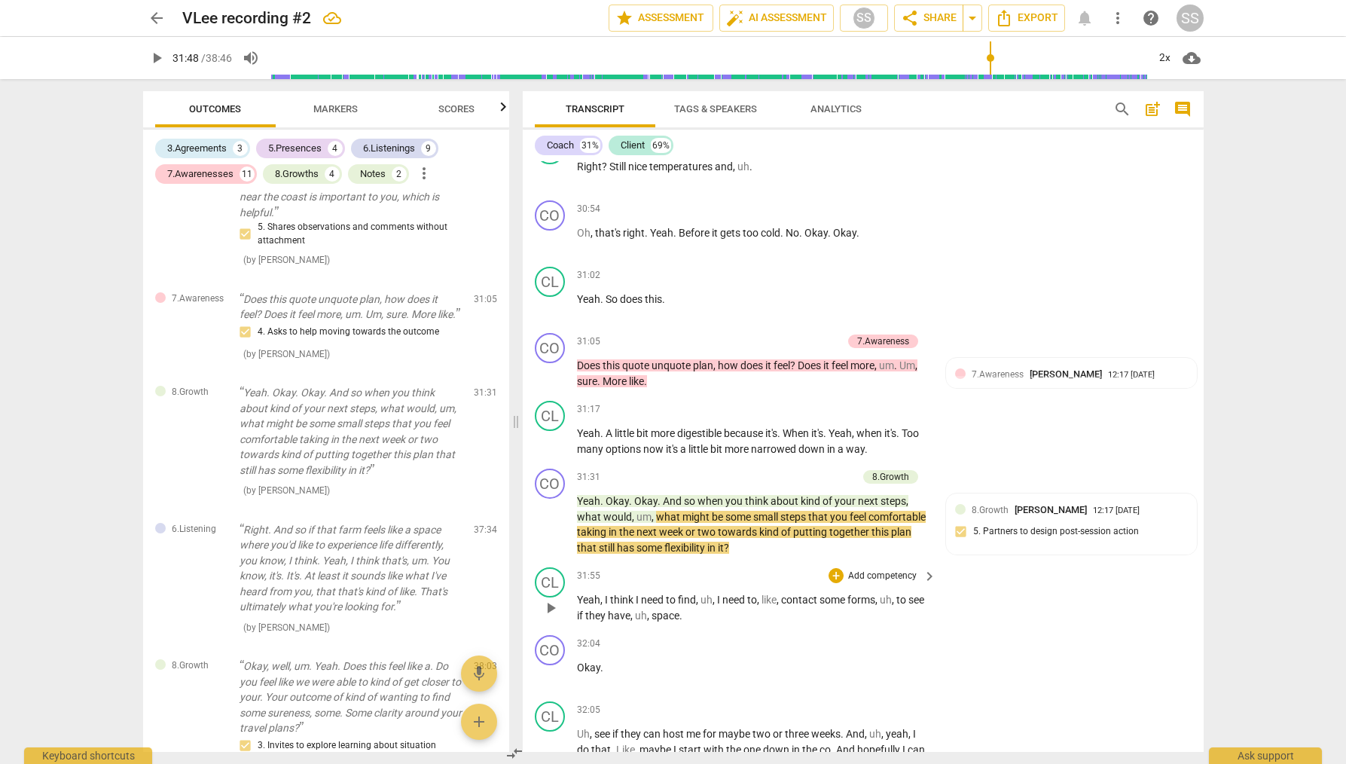
drag, startPoint x: 554, startPoint y: 588, endPoint x: 781, endPoint y: 601, distance: 227.2
click at [554, 599] on span "play_arrow" at bounding box center [551, 608] width 18 height 18
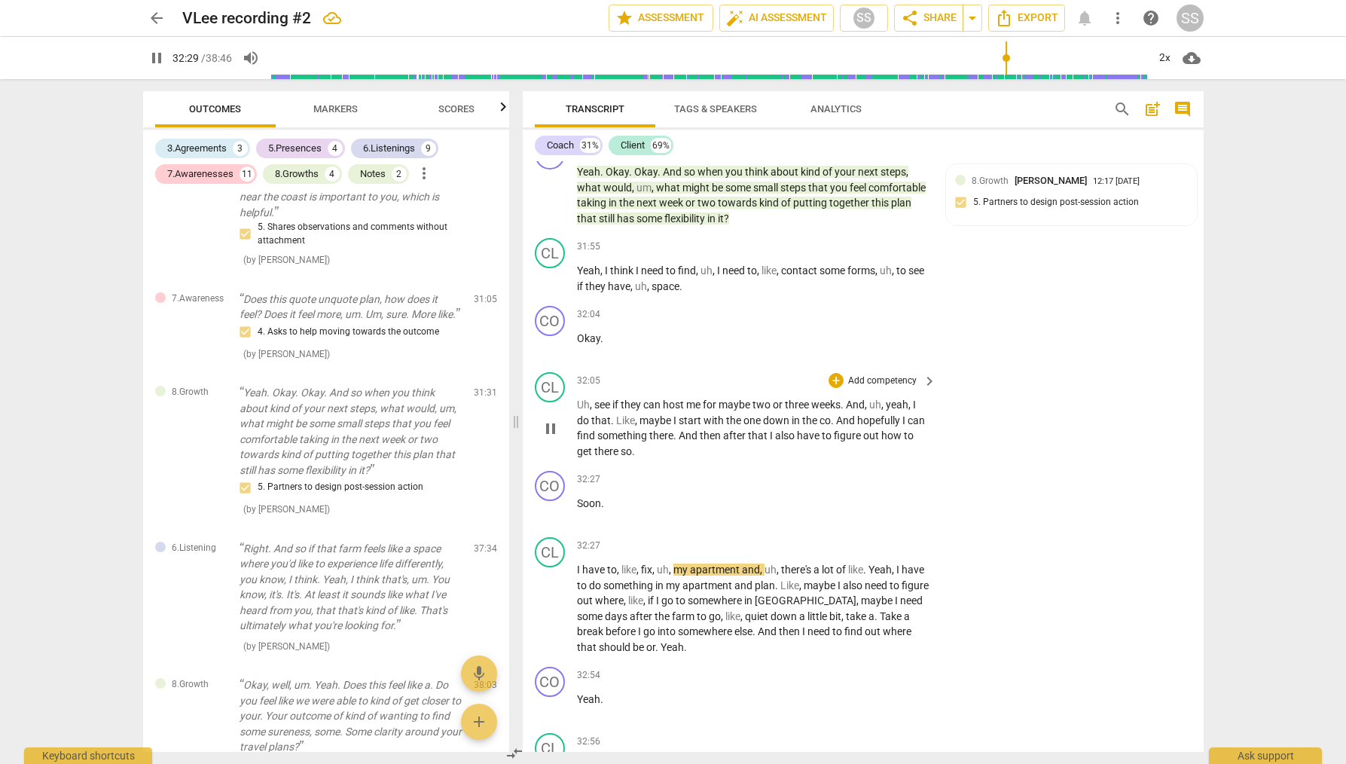
scroll to position [12817, 0]
click at [548, 501] on span "pause" at bounding box center [551, 510] width 18 height 18
click at [559, 470] on div "CO" at bounding box center [550, 485] width 30 height 30
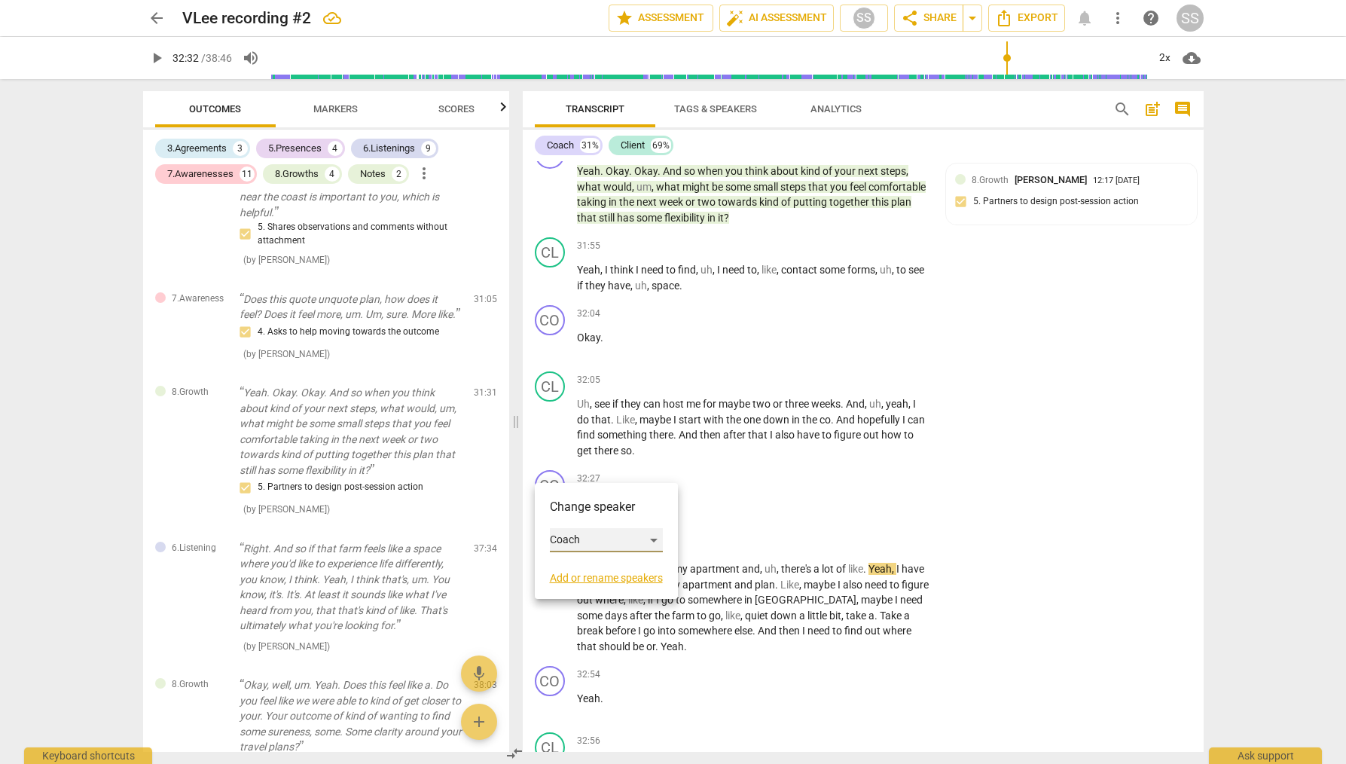
click at [654, 539] on div "Coach" at bounding box center [606, 540] width 113 height 24
drag, startPoint x: 614, startPoint y: 575, endPoint x: 616, endPoint y: 563, distance: 12.1
click at [614, 575] on li "Client" at bounding box center [607, 569] width 115 height 29
click at [553, 599] on span "play_arrow" at bounding box center [551, 608] width 18 height 18
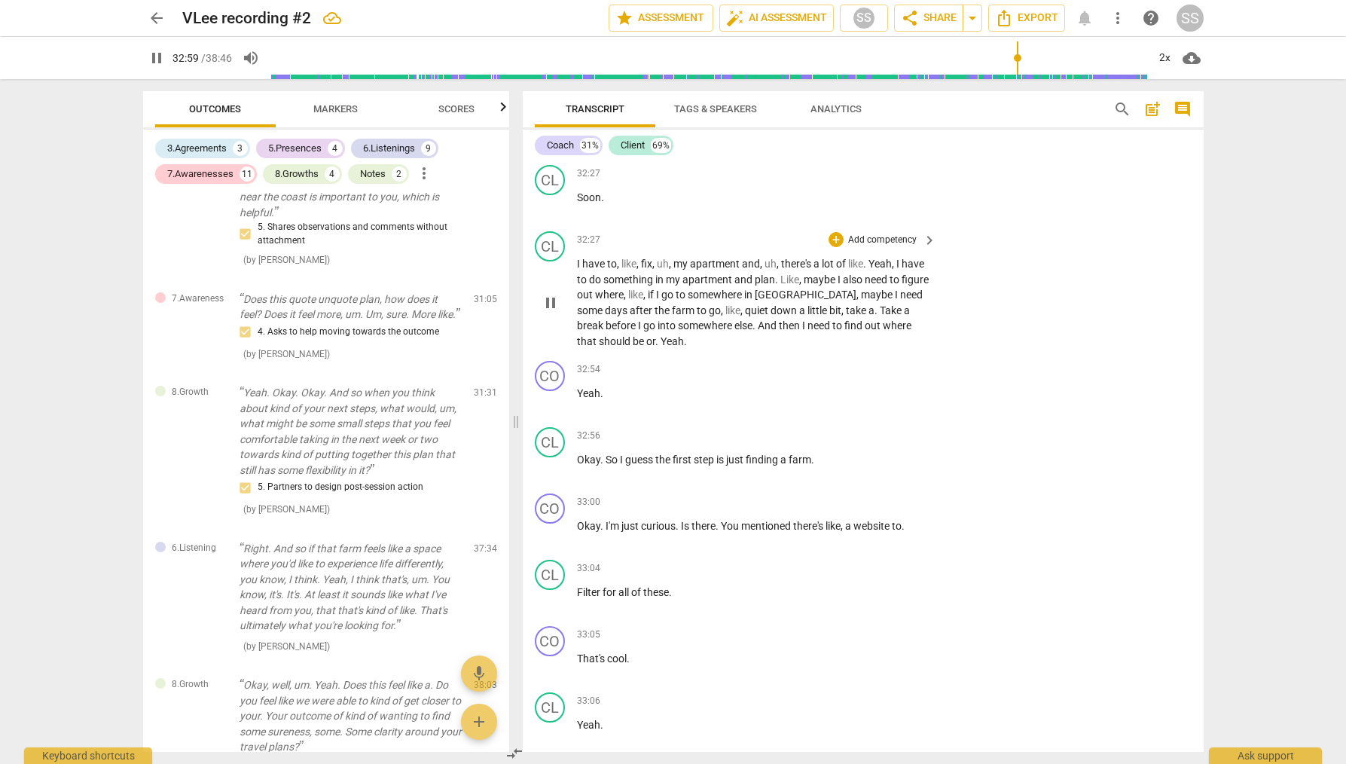
scroll to position [13128, 0]
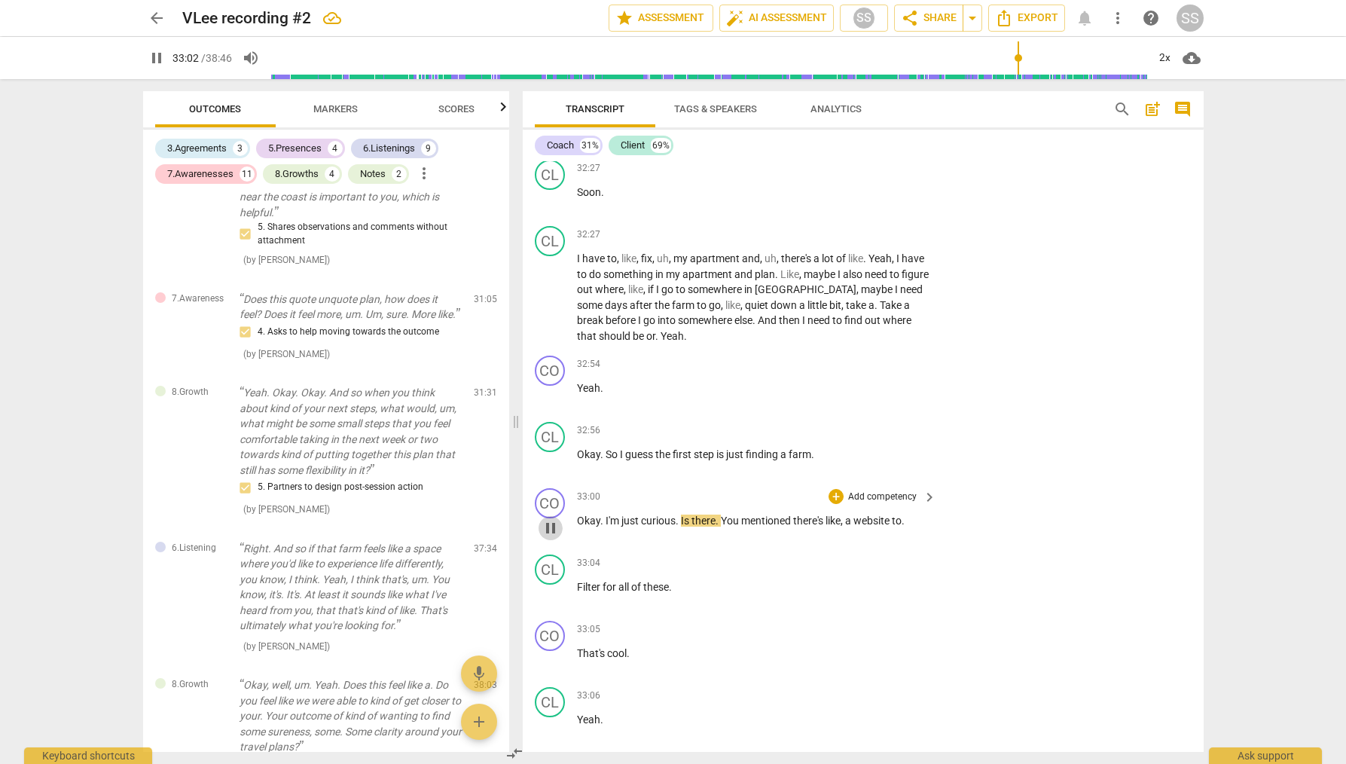
click at [552, 519] on span "pause" at bounding box center [551, 528] width 18 height 18
click at [552, 519] on span "play_arrow" at bounding box center [551, 528] width 18 height 18
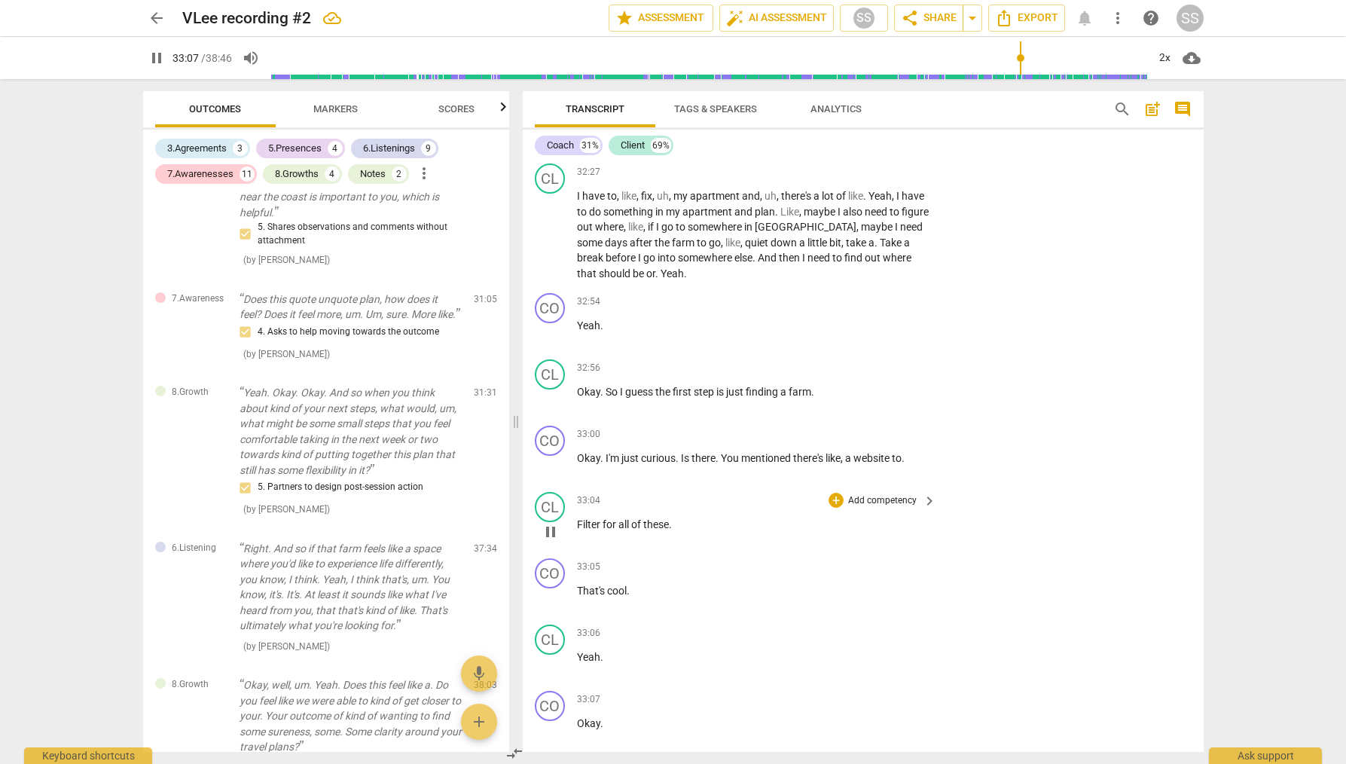
scroll to position [13199, 0]
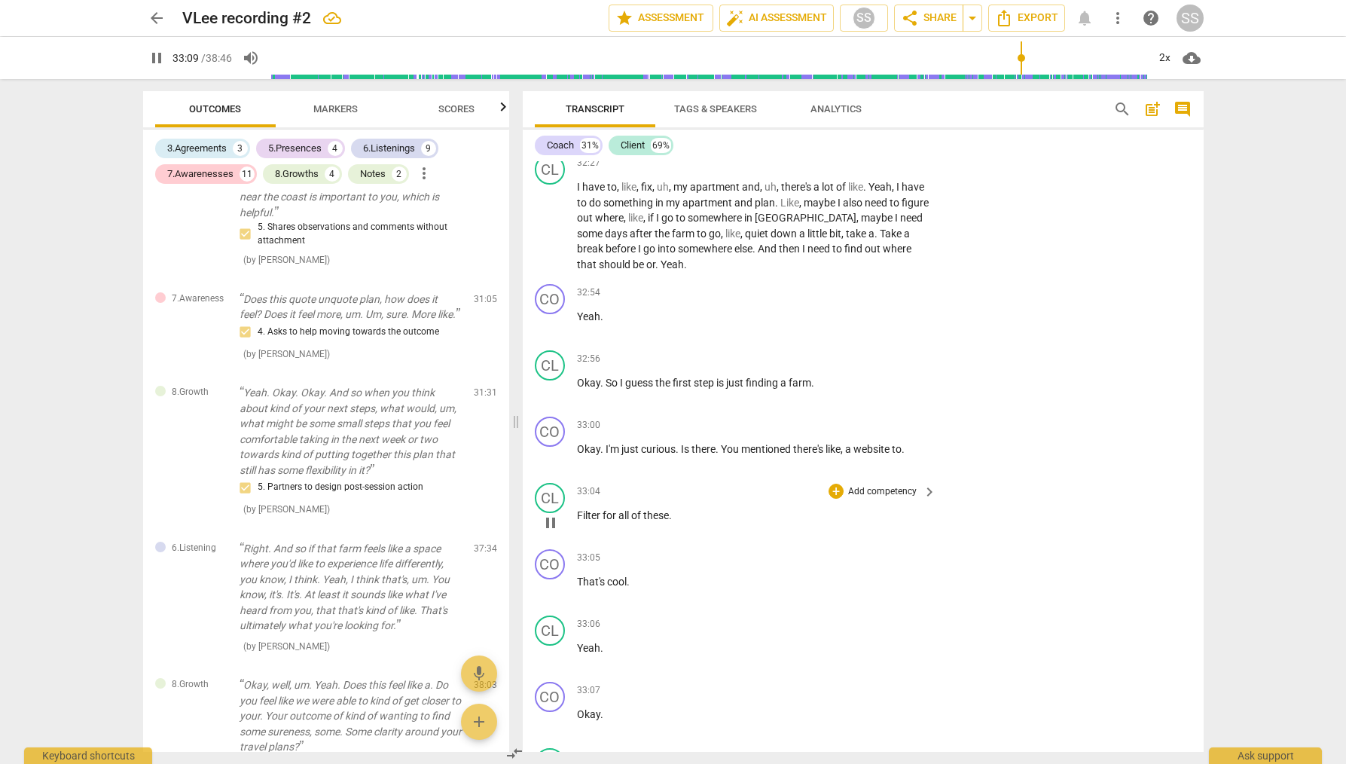
click at [550, 514] on span "pause" at bounding box center [551, 523] width 18 height 18
type input "1991"
click at [880, 419] on p "Add competency" at bounding box center [883, 426] width 72 height 14
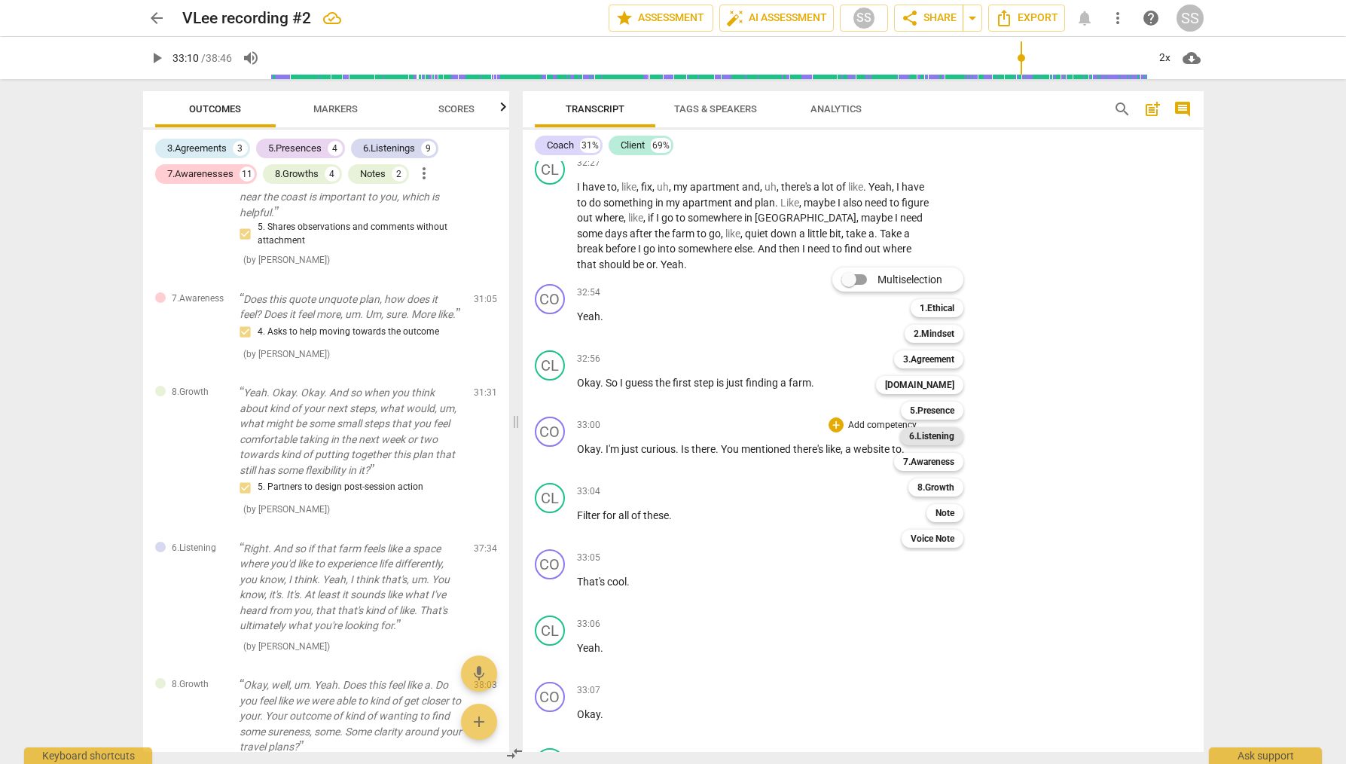
click at [943, 437] on b "6.Listening" at bounding box center [931, 436] width 45 height 18
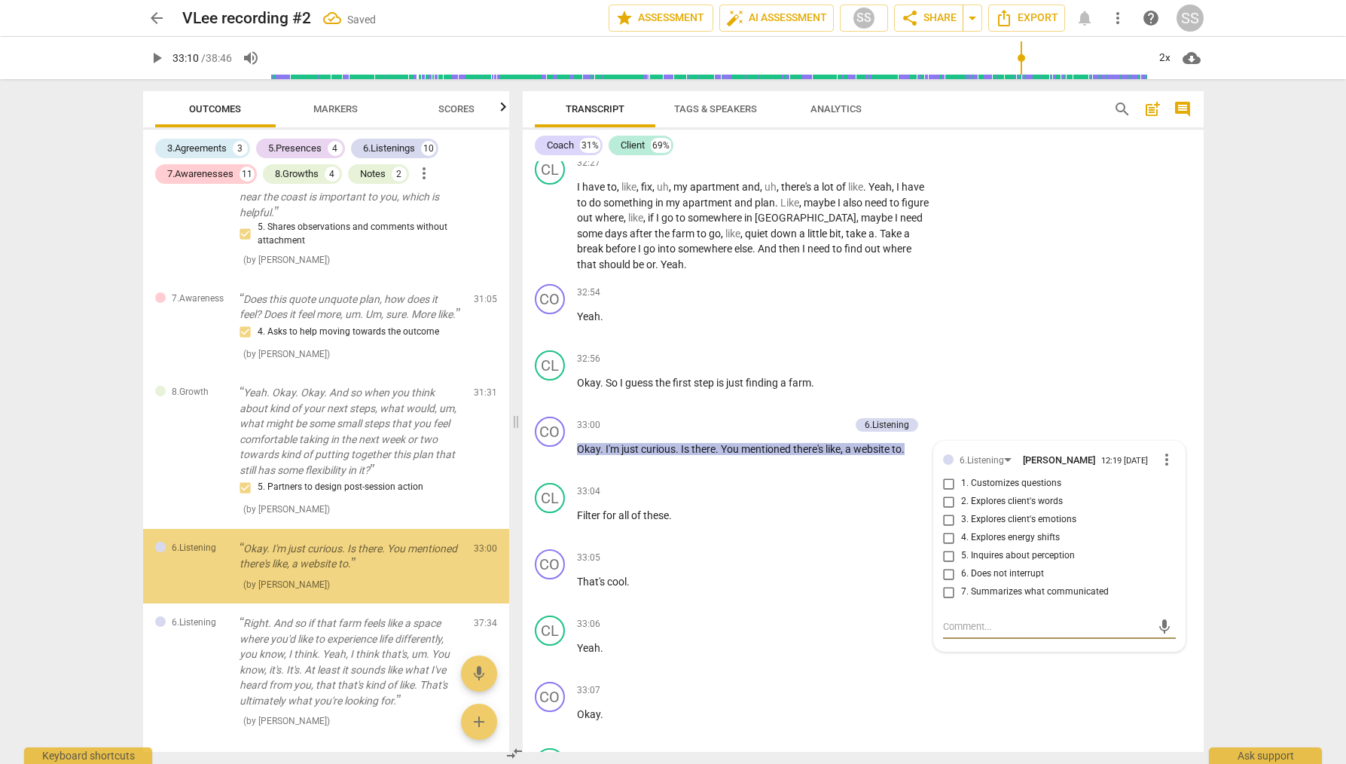
scroll to position [3492, 0]
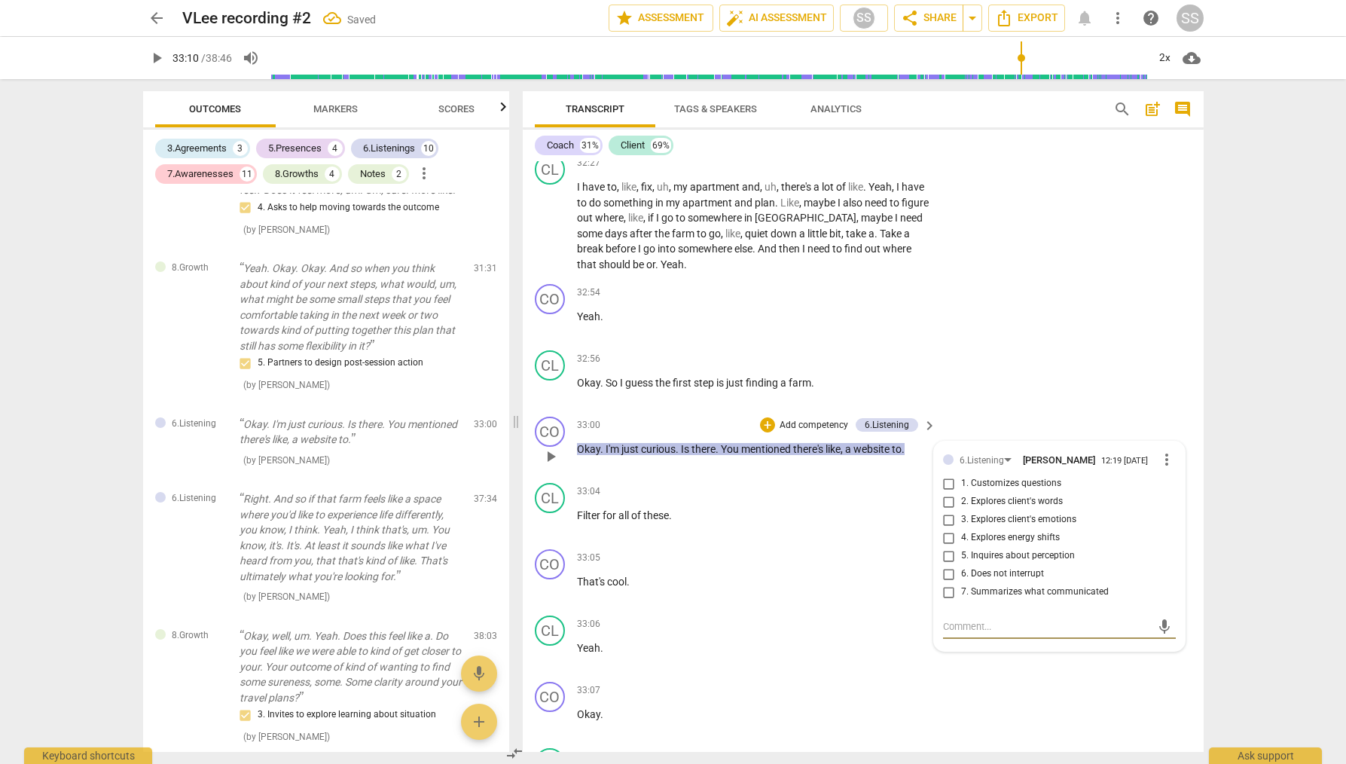
drag, startPoint x: 948, startPoint y: 492, endPoint x: 952, endPoint y: 484, distance: 8.8
click at [948, 493] on input "2. Explores client's words" at bounding box center [949, 502] width 24 height 18
checkbox input "true"
click at [1002, 364] on div "CL play_arrow pause 32:56 + Add competency keyboard_arrow_right Okay . So I gue…" at bounding box center [863, 377] width 681 height 66
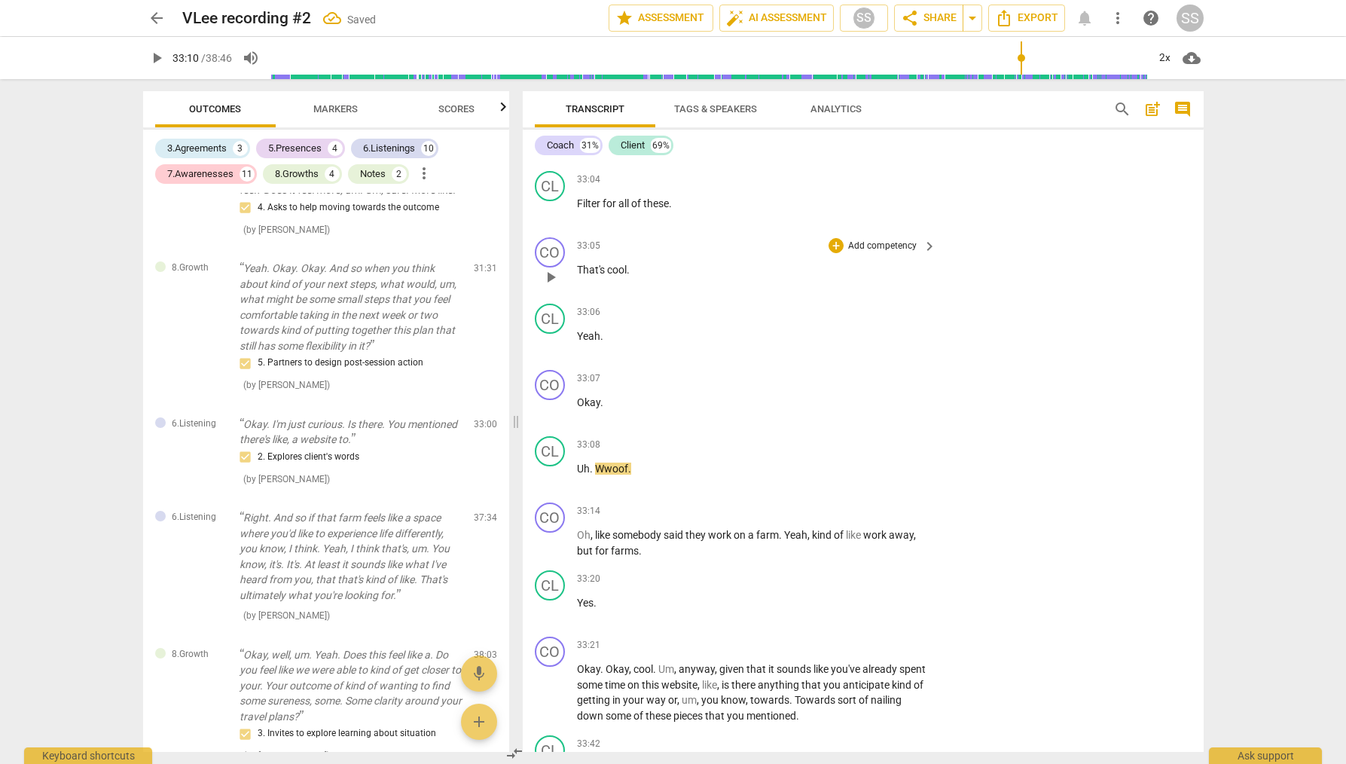
scroll to position [13521, 0]
